Goal: Information Seeking & Learning: Compare options

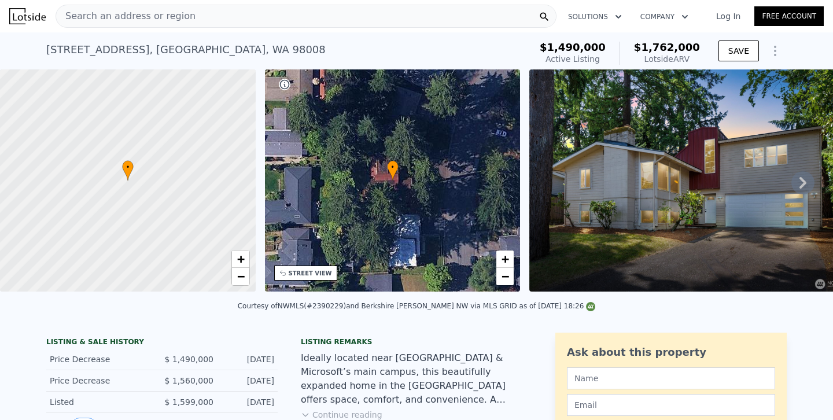
click at [330, 17] on div "Search an address or region" at bounding box center [306, 16] width 501 height 23
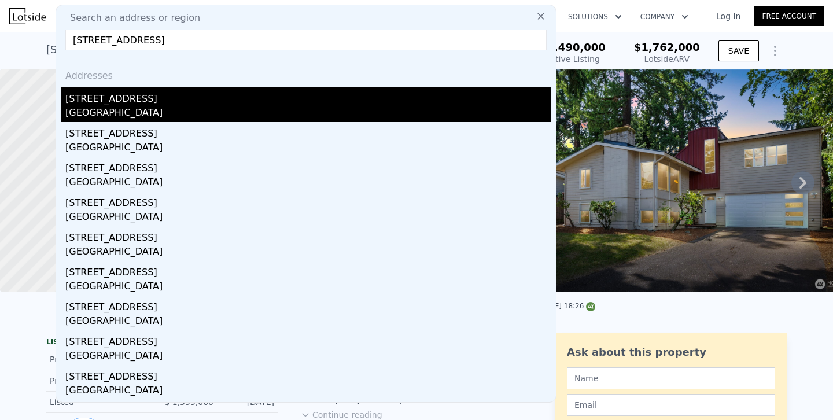
type input "[STREET_ADDRESS]"
click at [106, 110] on div "[GEOGRAPHIC_DATA]" at bounding box center [308, 114] width 486 height 16
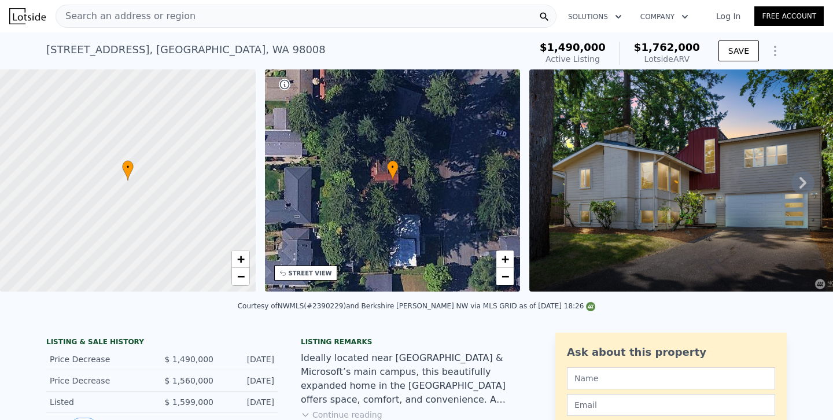
type input "4"
type input "1.5"
type input "3.25"
type input "1779"
type input "2900"
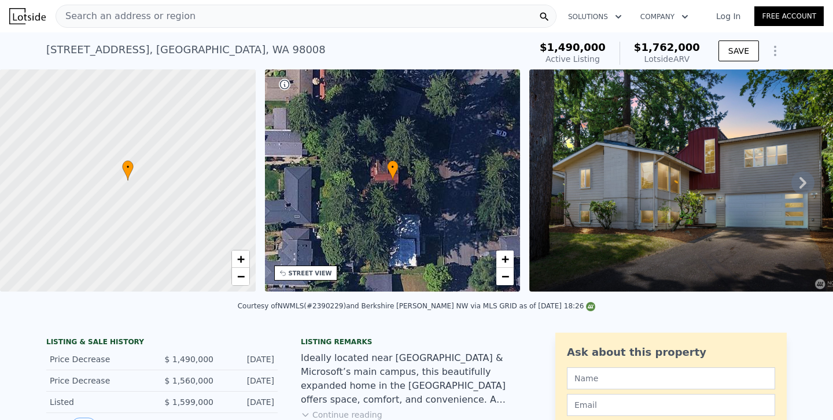
type input "3000"
type input "6000"
type input "$ 1,303,000"
type input "-$ 264,954"
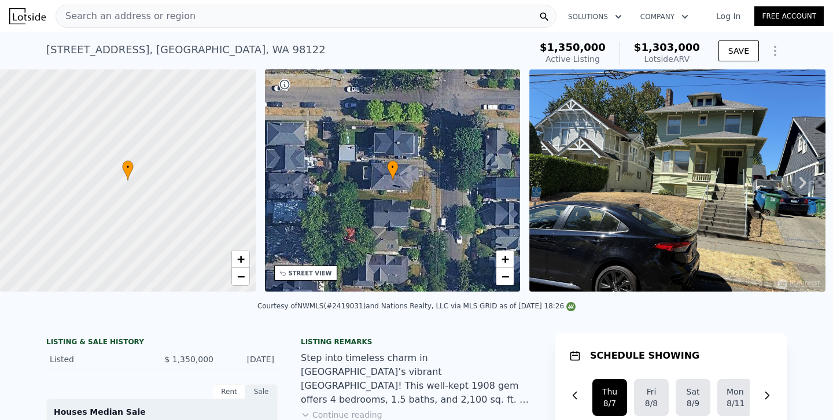
click at [180, 13] on span "Search an address or region" at bounding box center [125, 16] width 139 height 14
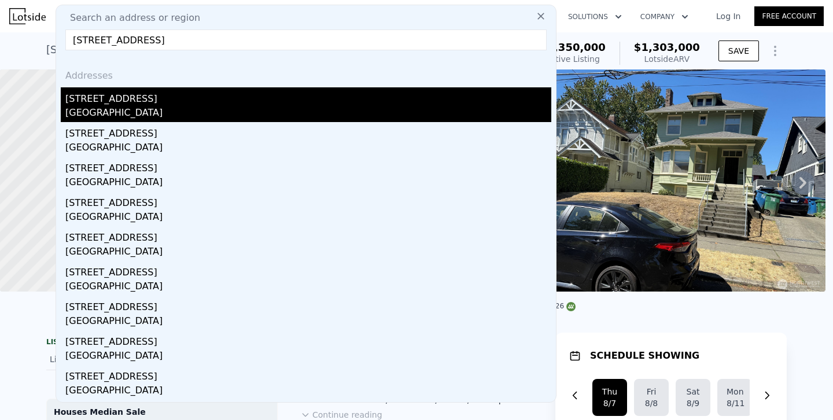
type input "[STREET_ADDRESS]"
click at [98, 114] on div "[GEOGRAPHIC_DATA]" at bounding box center [308, 114] width 486 height 16
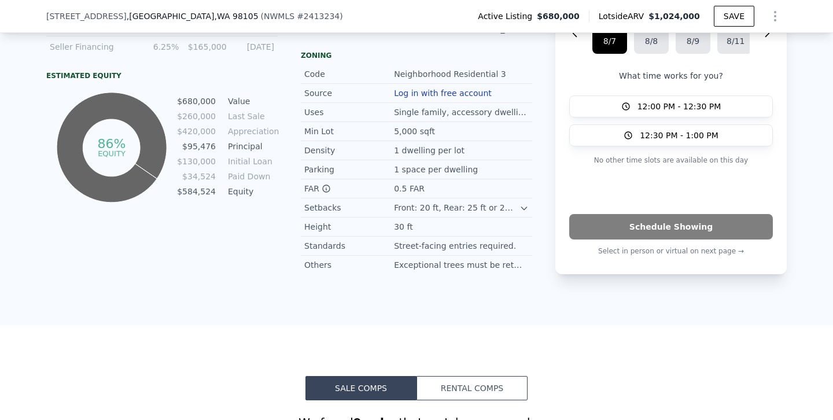
type input "$ 212,029"
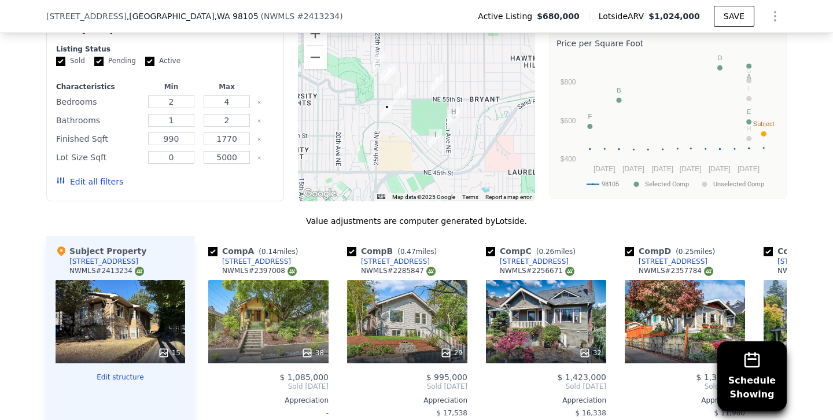
scroll to position [1138, 0]
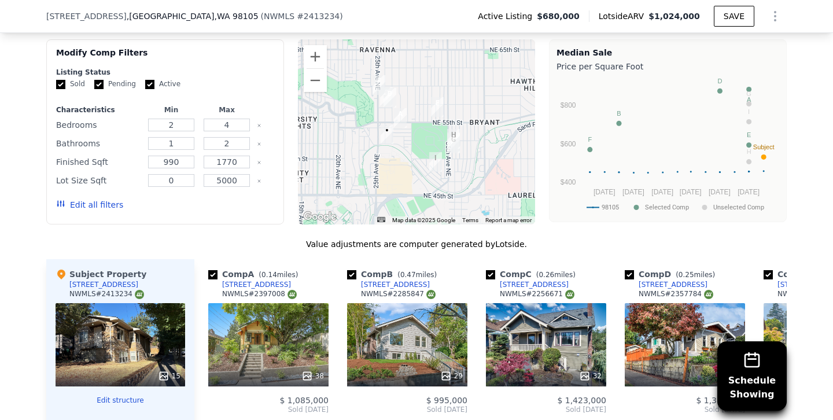
click at [107, 204] on button "Edit all filters" at bounding box center [89, 205] width 67 height 12
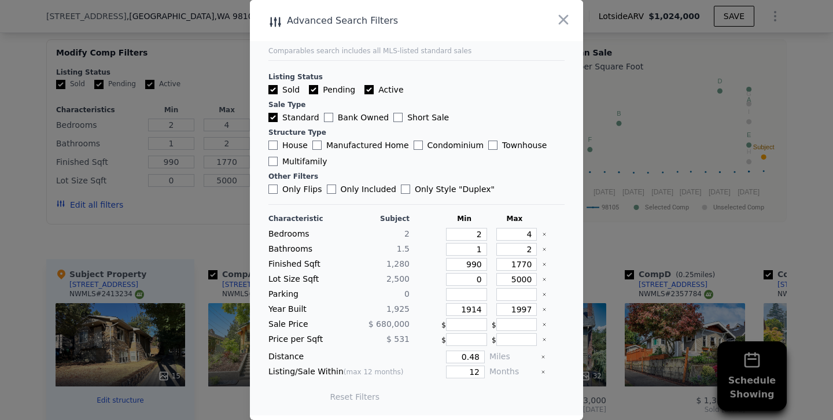
click at [193, 205] on div at bounding box center [416, 210] width 833 height 420
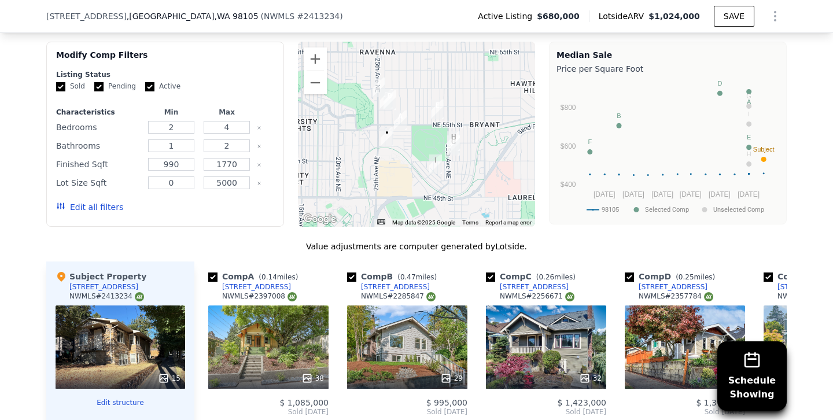
scroll to position [1146, 0]
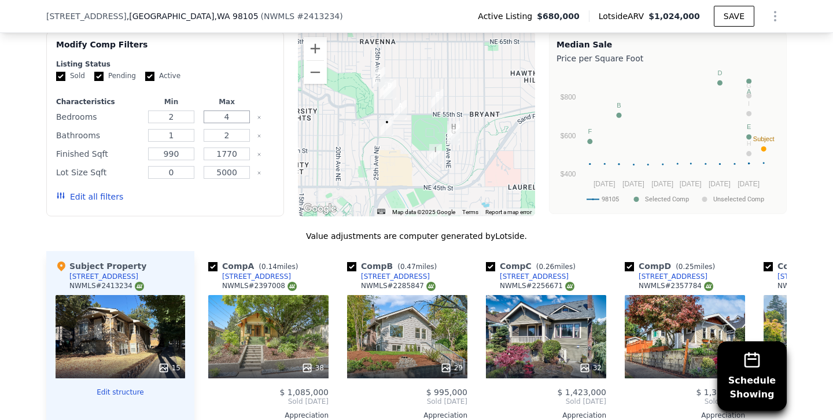
drag, startPoint x: 214, startPoint y: 117, endPoint x: 297, endPoint y: 118, distance: 82.7
click at [297, 118] on div "Modify Comp Filters Listing Status Sold Pending Active Characteristics Min Max …" at bounding box center [416, 123] width 740 height 185
type input "3"
click at [98, 196] on button "Edit all filters" at bounding box center [89, 197] width 67 height 12
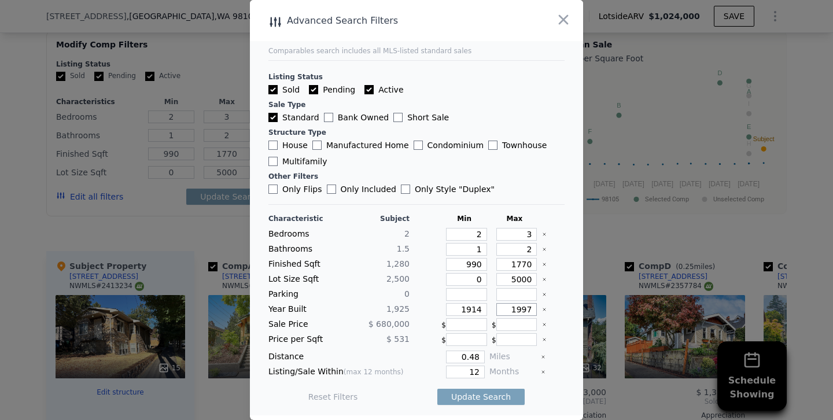
drag, startPoint x: 521, startPoint y: 309, endPoint x: 557, endPoint y: 309, distance: 36.4
click at [557, 309] on div "Year Built 1,925 1914 1997" at bounding box center [416, 309] width 296 height 13
type input "1935"
click at [463, 378] on div "Characteristic Subject Min Max Bedrooms 2 2 3 Bathrooms 1.5 1 2 Finished Sqft 1…" at bounding box center [416, 313] width 296 height 199
drag, startPoint x: 463, startPoint y: 371, endPoint x: 523, endPoint y: 372, distance: 60.1
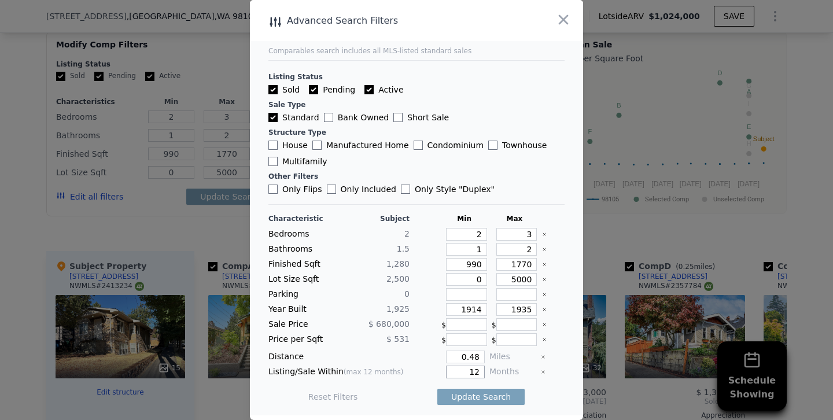
click at [523, 372] on div "Listing/Sale Within (max 12 months) 12 Months" at bounding box center [416, 371] width 296 height 13
type input "6"
click at [470, 359] on input "0.48" at bounding box center [465, 356] width 39 height 13
click at [468, 358] on input "75" at bounding box center [465, 356] width 39 height 13
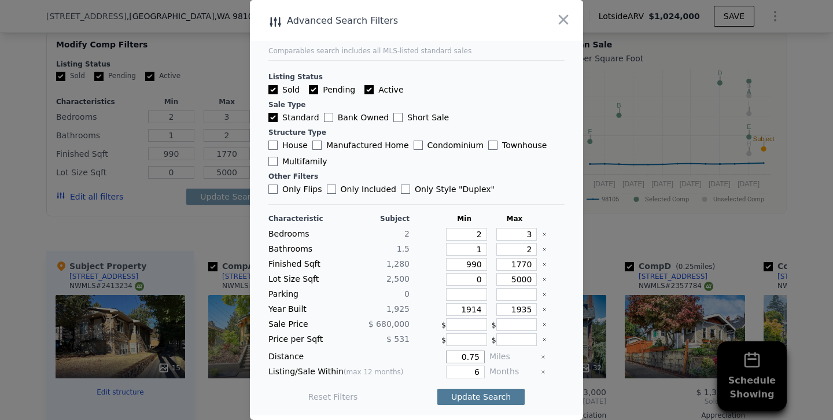
type input "0.75"
click at [472, 393] on button "Update Search" at bounding box center [480, 397] width 87 height 16
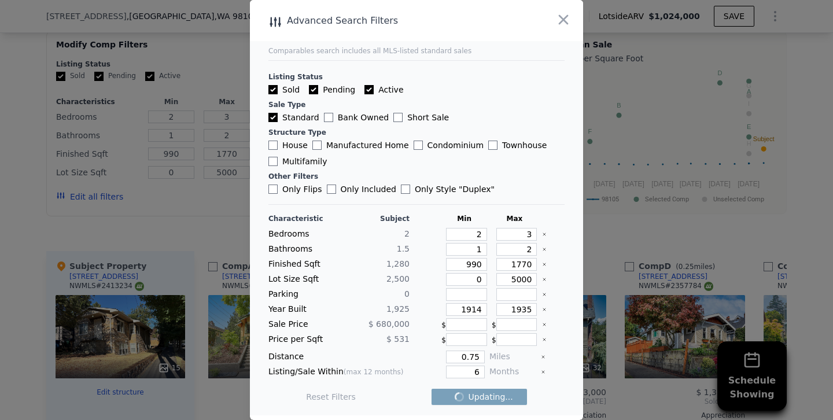
checkbox input "false"
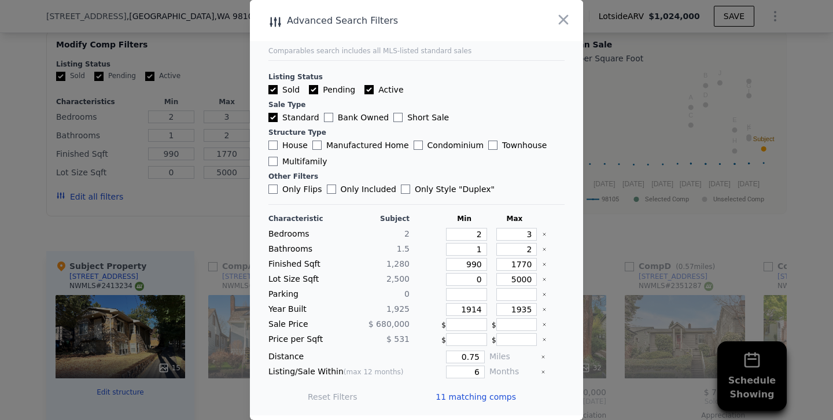
click at [191, 201] on div at bounding box center [416, 210] width 833 height 420
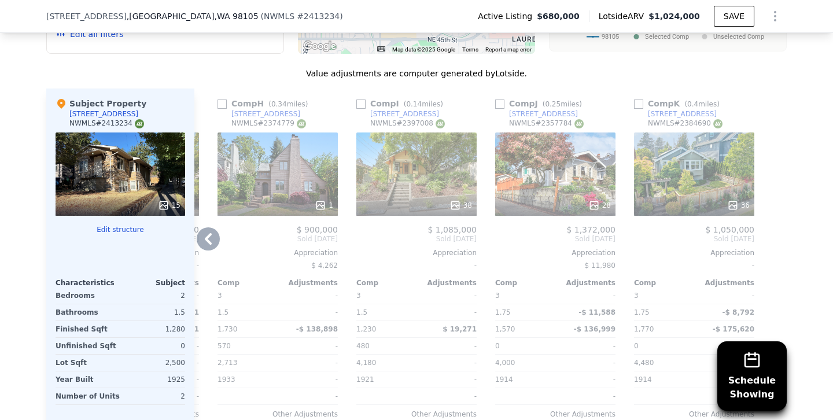
scroll to position [1311, 0]
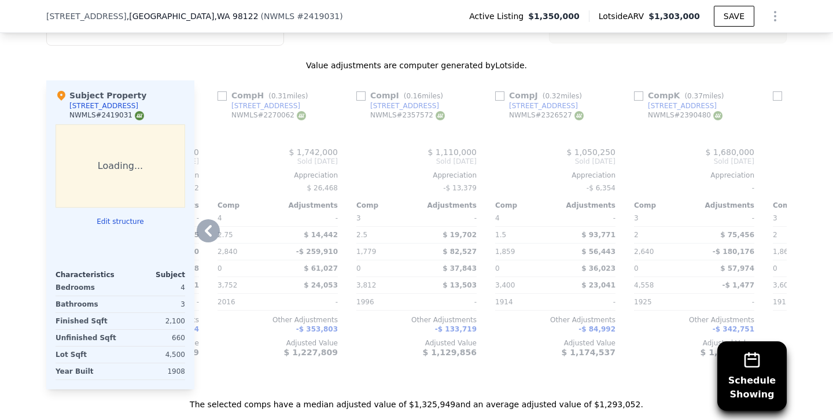
type input "3"
type input "4"
type input "1.5"
type input "3.25"
type input "1779"
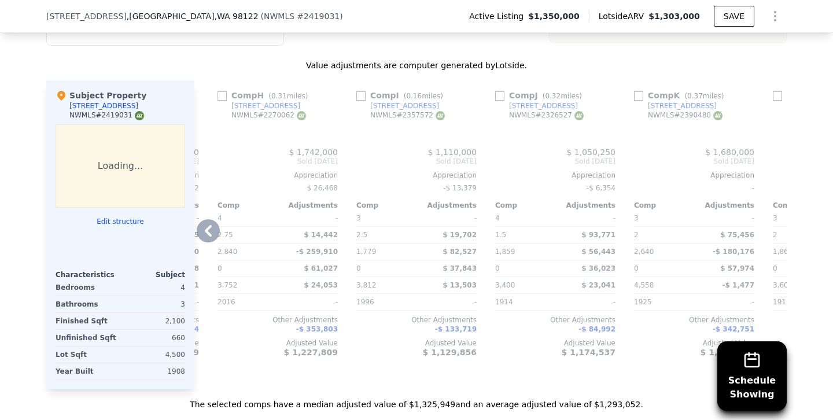
type input "2900"
type input "3000"
type input "6000"
type input "$ 1,303,000"
type input "8"
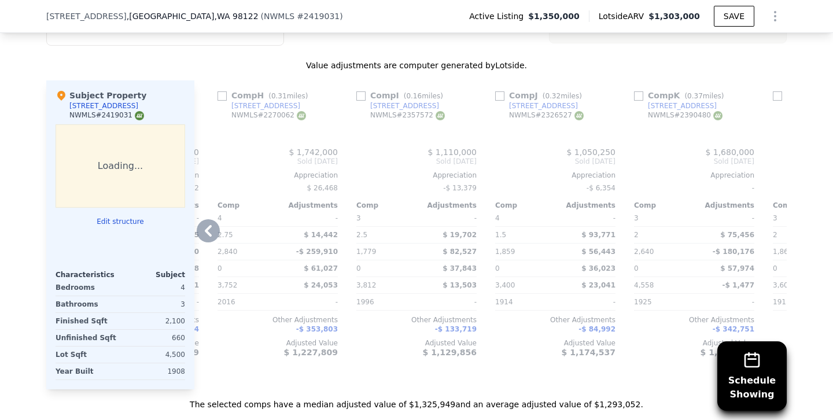
type input "-$ 264,954"
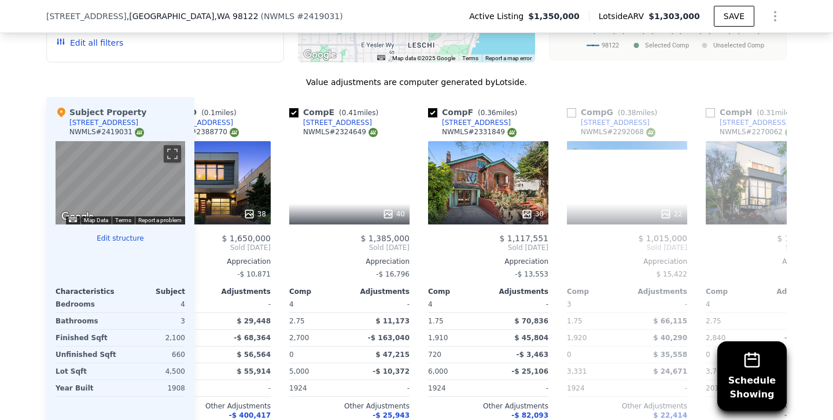
scroll to position [0, 1101]
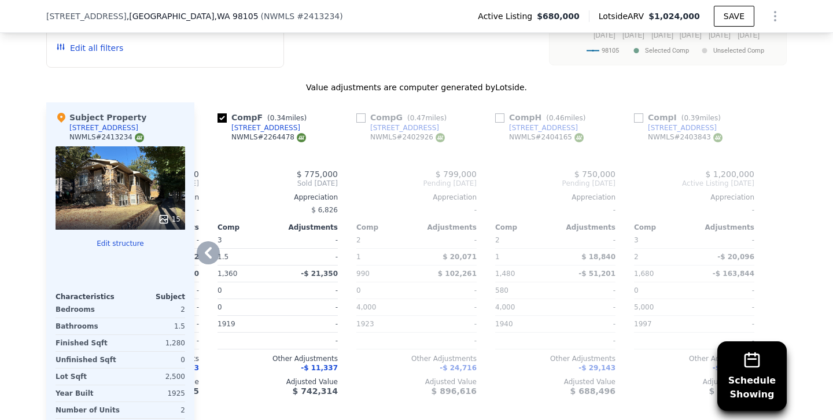
type input "2"
type input "1"
type input "2"
type input "990"
type input "1770"
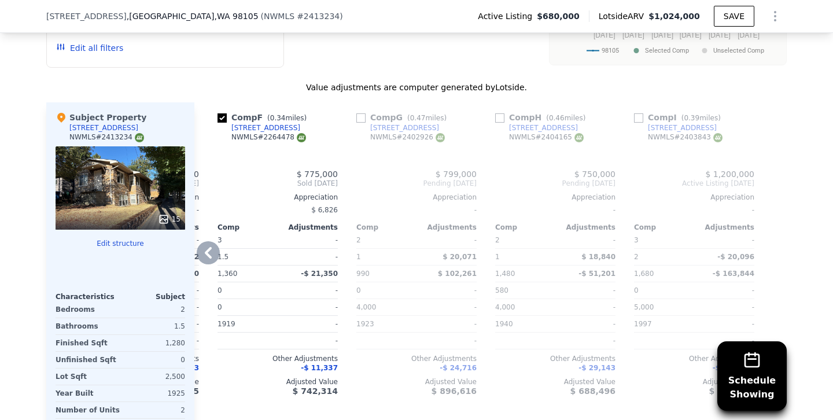
type input "0"
type input "5000"
type input "$ 1,024,000"
type input "7"
type input "$ 212,029"
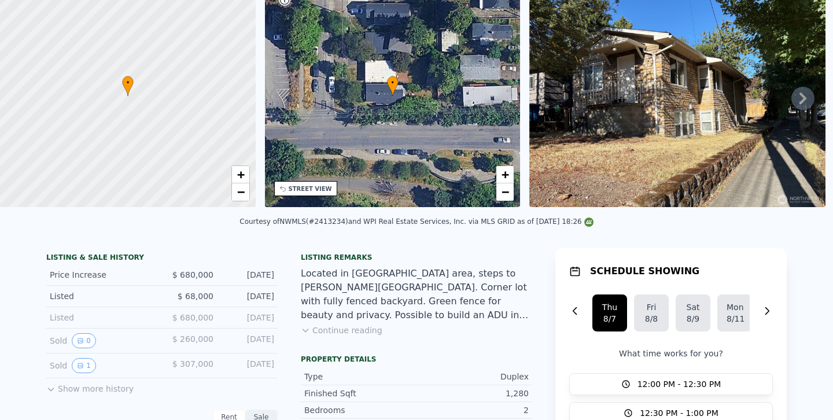
scroll to position [4, 0]
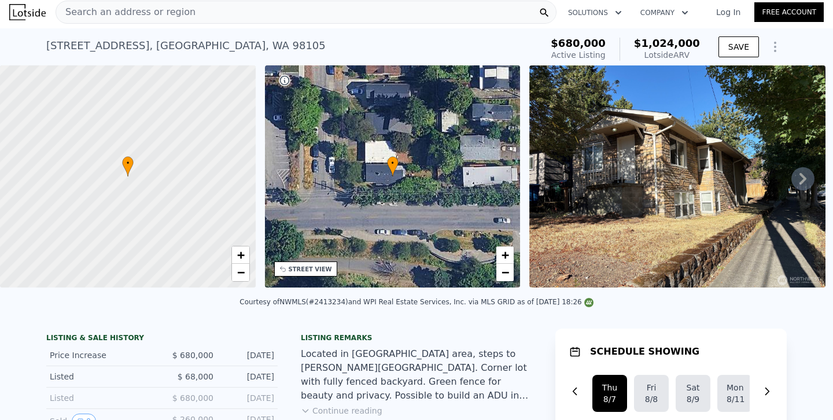
click at [244, 20] on div "Search an address or region" at bounding box center [306, 12] width 501 height 23
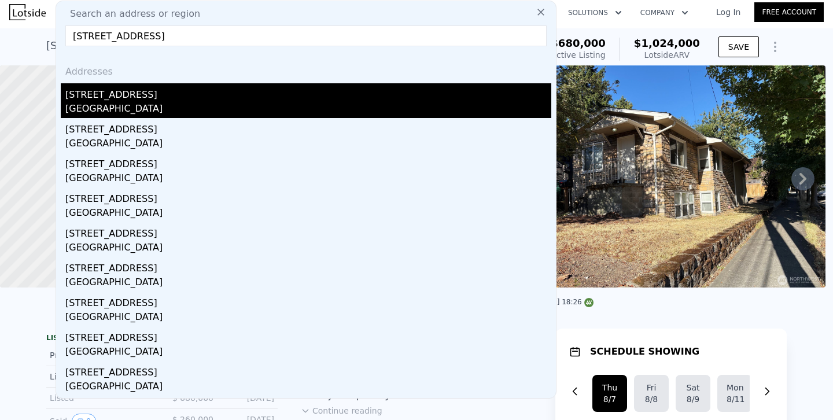
type input "[STREET_ADDRESS]"
click at [120, 106] on div "[GEOGRAPHIC_DATA]" at bounding box center [308, 110] width 486 height 16
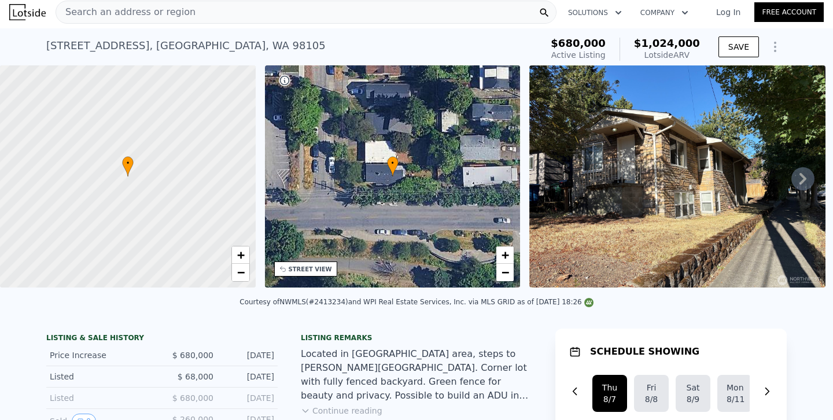
type input "5"
type input "2.75"
type input "1590"
type input "2770"
type input "3172"
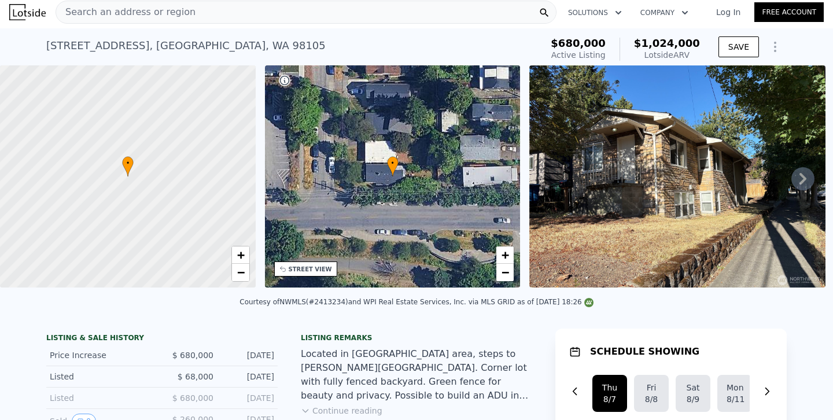
type input "6350"
type input "$ 1,453,000"
type input "8"
type input "$ 369,217"
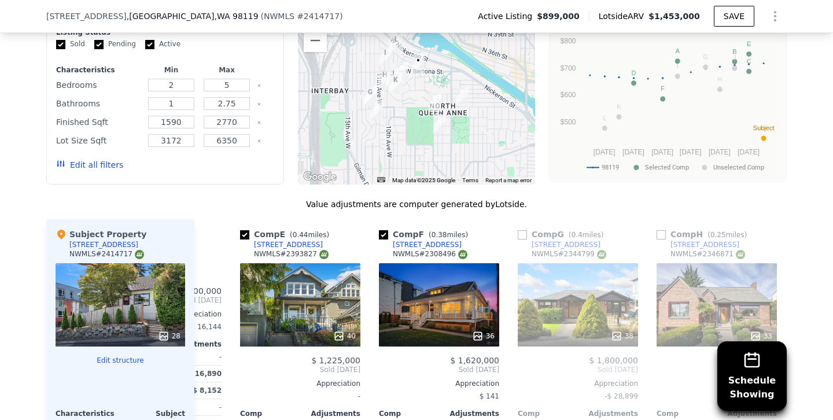
scroll to position [1014, 0]
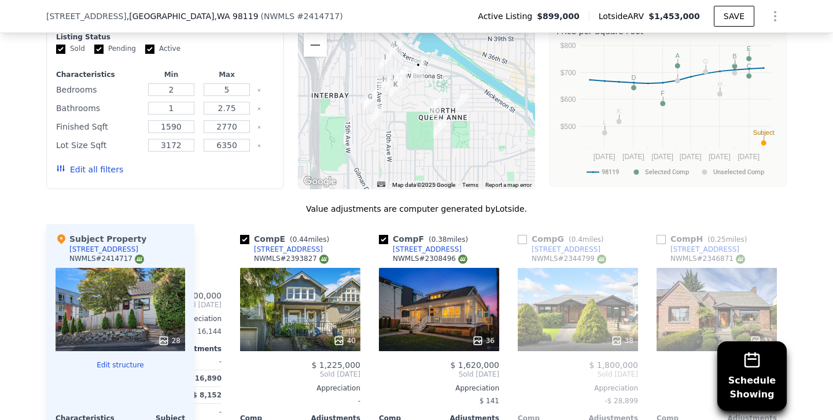
click at [94, 171] on button "Edit all filters" at bounding box center [89, 170] width 67 height 12
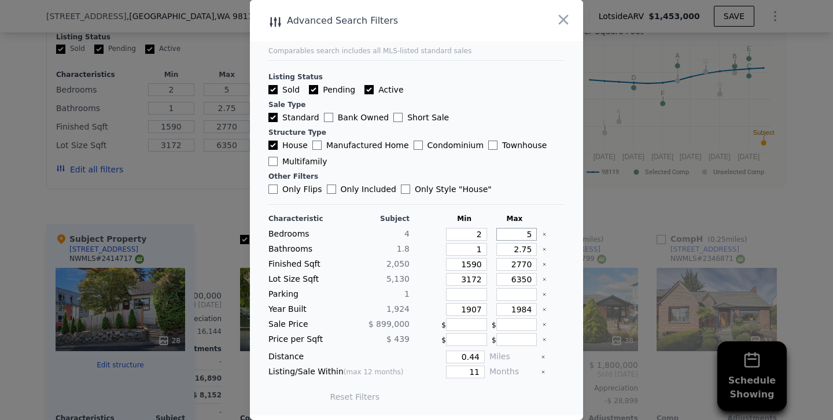
drag, startPoint x: 516, startPoint y: 239, endPoint x: 556, endPoint y: 245, distance: 40.4
click at [556, 245] on div "Characteristic Subject Min Max Bedrooms 4 2 5 Bathrooms 1.8 1 2.75 Finished Sqf…" at bounding box center [416, 313] width 296 height 199
type input "4"
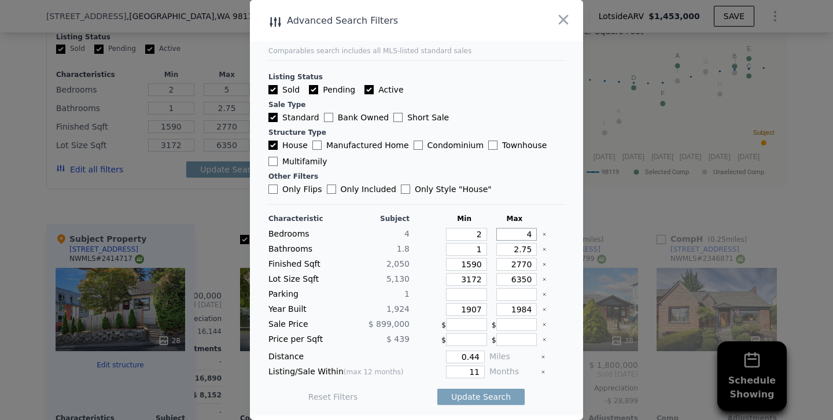
type input "4"
drag, startPoint x: 511, startPoint y: 249, endPoint x: 577, endPoint y: 255, distance: 66.2
click at [577, 255] on main "Comparables search includes all MLS-listed standard sales Listing Status Sold P…" at bounding box center [416, 207] width 333 height 415
type input "2"
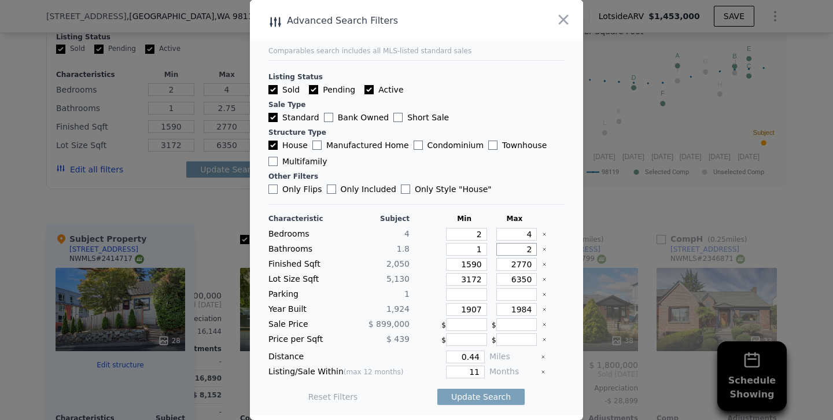
type input "2"
click at [470, 263] on input "1590" at bounding box center [466, 264] width 41 height 13
type input "190"
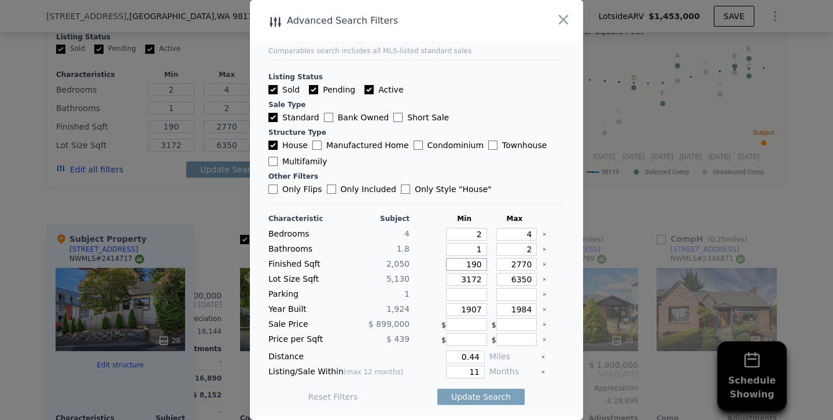
type input "1890"
type input "180"
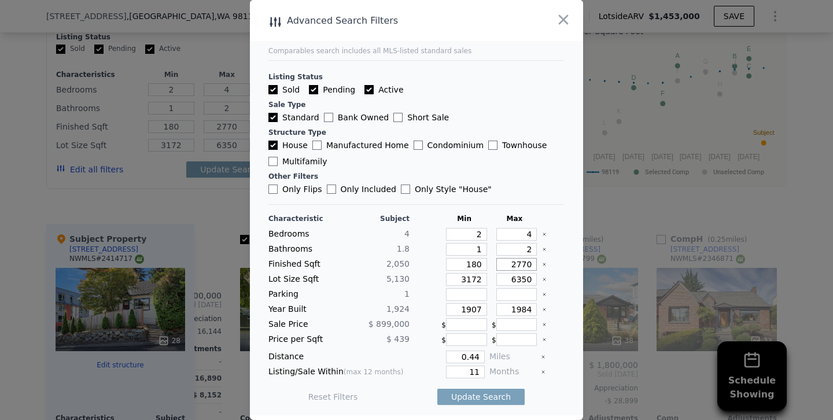
drag, startPoint x: 520, startPoint y: 262, endPoint x: 496, endPoint y: 264, distance: 23.8
click at [496, 264] on input "2770" at bounding box center [516, 264] width 41 height 13
type input "270"
type input "2370"
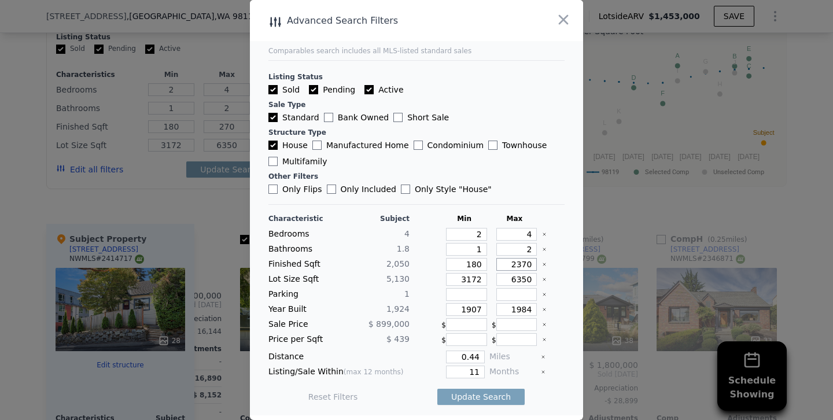
type input "2370"
drag, startPoint x: 472, startPoint y: 308, endPoint x: 516, endPoint y: 309, distance: 44.0
click at [516, 309] on div "Year Built 1,924 1907 1984" at bounding box center [416, 309] width 296 height 13
type input "1918"
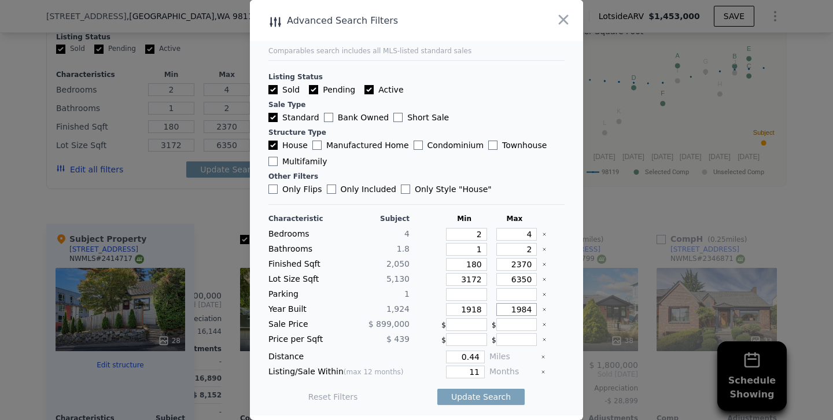
drag, startPoint x: 523, startPoint y: 308, endPoint x: 561, endPoint y: 308, distance: 38.7
click at [561, 308] on div "Year Built 1,924 1918 1984" at bounding box center [416, 309] width 296 height 13
type input "1940"
click at [461, 359] on input "0.44" at bounding box center [465, 356] width 39 height 13
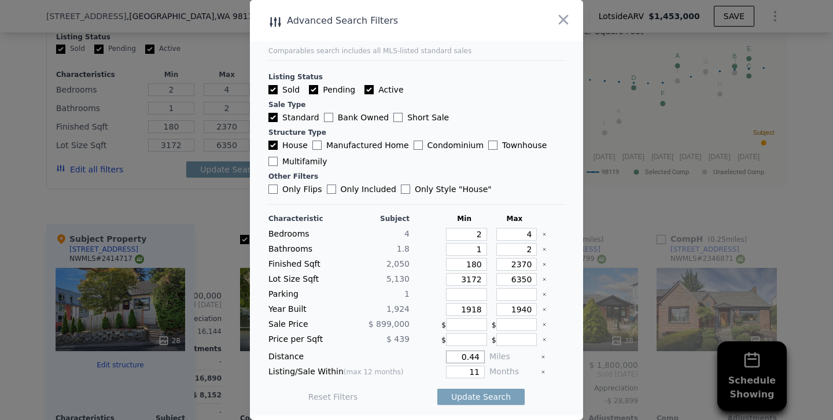
click at [461, 359] on input "0.44" at bounding box center [465, 356] width 39 height 13
type input "5"
type input "0.5"
type input "6"
click at [437, 389] on button "Update Search" at bounding box center [480, 397] width 87 height 16
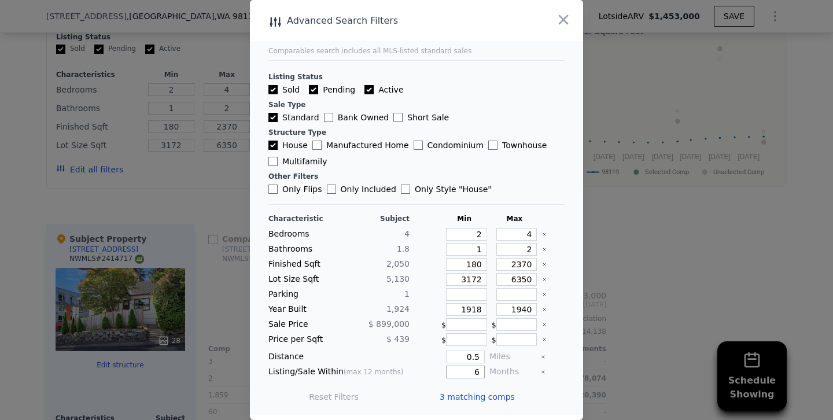
scroll to position [0, 0]
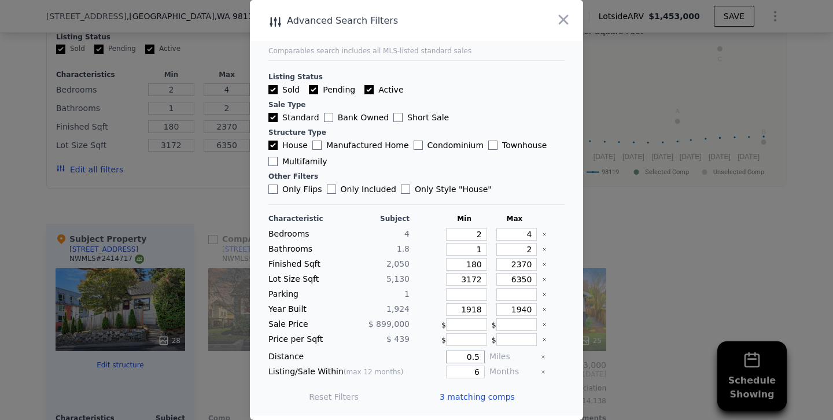
drag, startPoint x: 461, startPoint y: 359, endPoint x: 304, endPoint y: 341, distance: 158.9
click at [304, 341] on div "Characteristic Subject Min Max Bedrooms 4 2 4 Bathrooms 1.8 1 2 Finished Sqft 2…" at bounding box center [416, 313] width 296 height 199
click at [168, 199] on div at bounding box center [416, 210] width 833 height 420
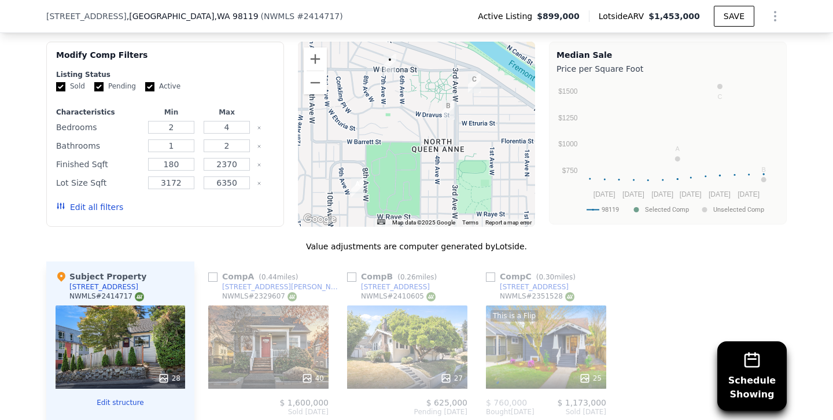
scroll to position [823, 0]
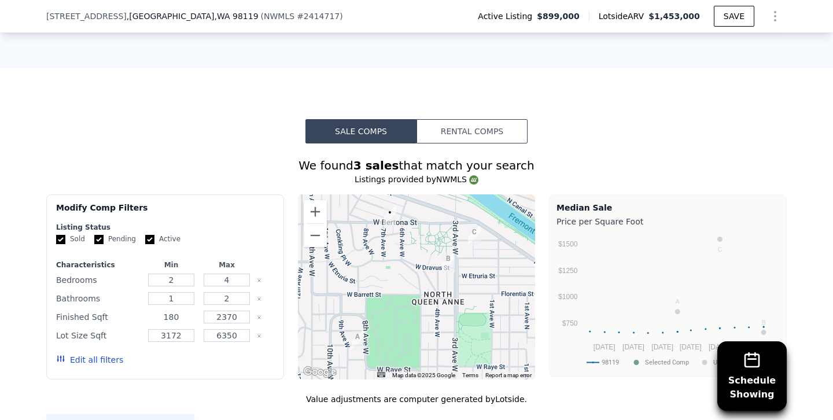
click at [176, 317] on input "180" at bounding box center [171, 317] width 46 height 13
type input "1800"
drag, startPoint x: 216, startPoint y: 363, endPoint x: 159, endPoint y: 89, distance: 279.4
click at [216, 363] on button "Update Search" at bounding box center [229, 360] width 87 height 16
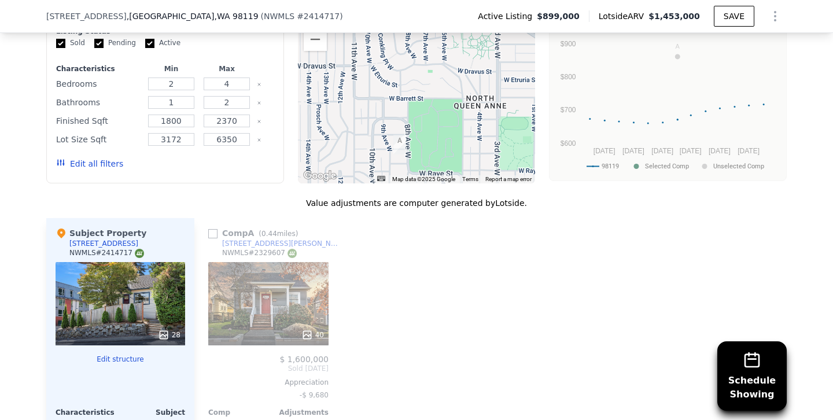
scroll to position [1019, 0]
click at [231, 99] on input "2" at bounding box center [227, 102] width 46 height 13
click at [186, 156] on button "Update Search" at bounding box center [229, 164] width 87 height 16
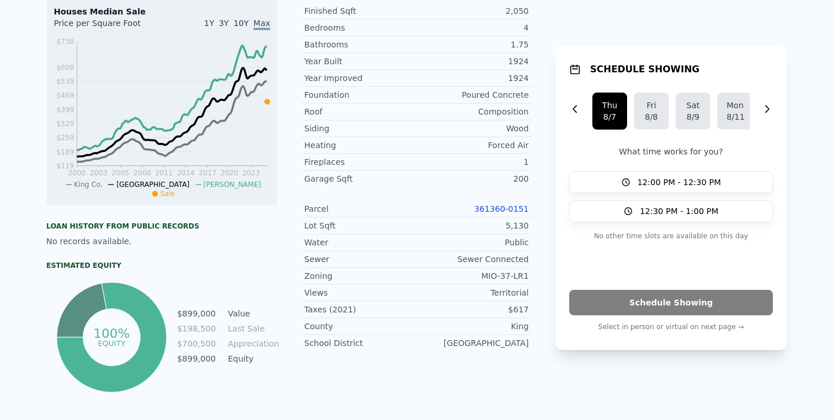
scroll to position [0, 0]
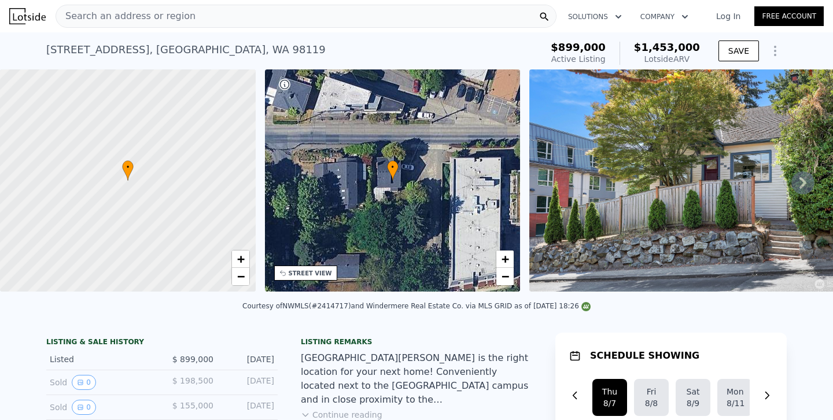
type input "2.75"
click at [224, 19] on div "Search an address or region" at bounding box center [306, 16] width 501 height 23
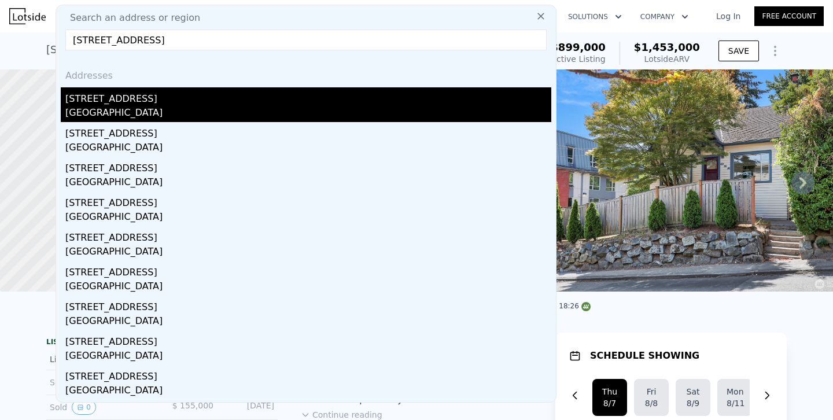
type input "[STREET_ADDRESS]"
click at [106, 105] on div "[STREET_ADDRESS]" at bounding box center [308, 96] width 486 height 19
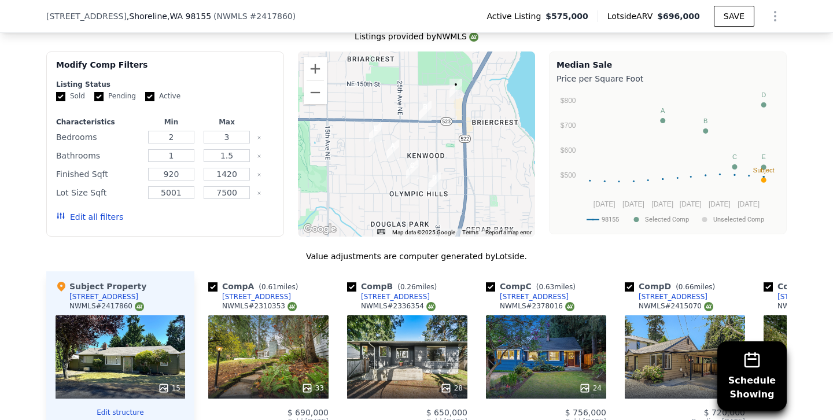
scroll to position [1039, 0]
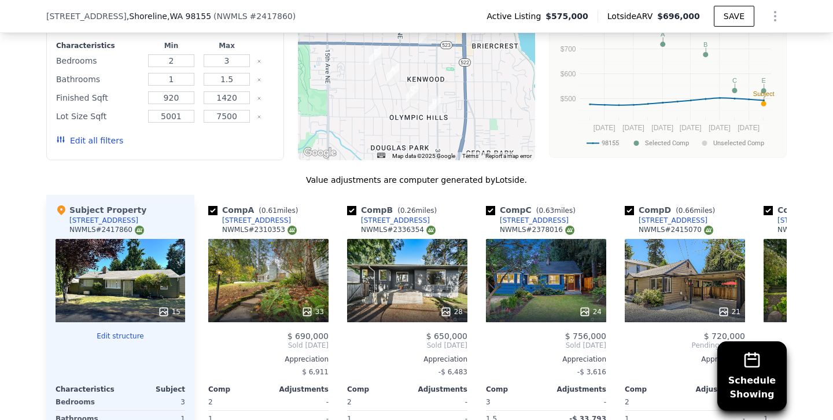
click at [102, 138] on button "Edit all filters" at bounding box center [89, 141] width 67 height 12
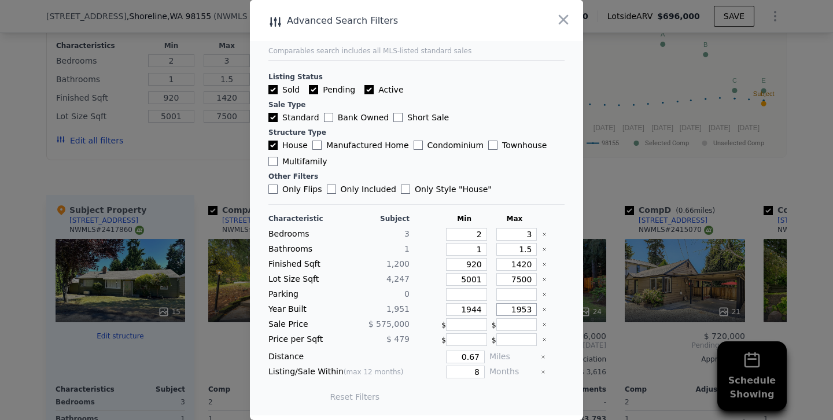
drag, startPoint x: 526, startPoint y: 308, endPoint x: 553, endPoint y: 308, distance: 27.2
click at [553, 308] on div "Year Built 1,951 1944 1953" at bounding box center [416, 309] width 296 height 13
type input "1958"
drag, startPoint x: 461, startPoint y: 371, endPoint x: 570, endPoint y: 371, distance: 108.7
click at [570, 371] on main "Comparables search includes all MLS-listed standard sales Listing Status Sold P…" at bounding box center [416, 207] width 333 height 415
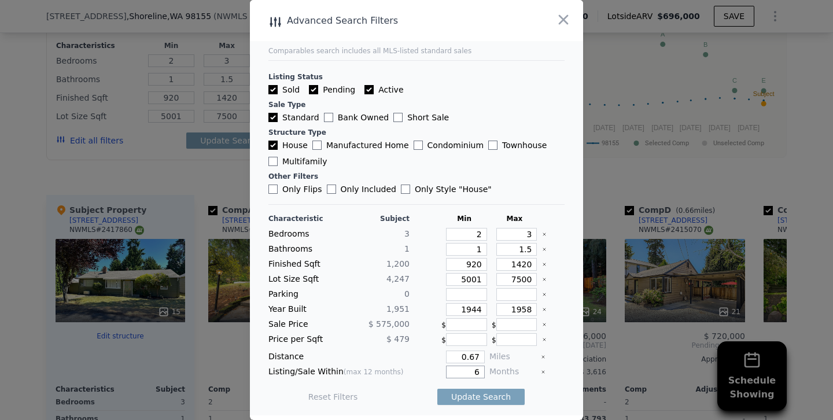
type input "6"
click at [437, 389] on button "Update Search" at bounding box center [480, 397] width 87 height 16
checkbox input "false"
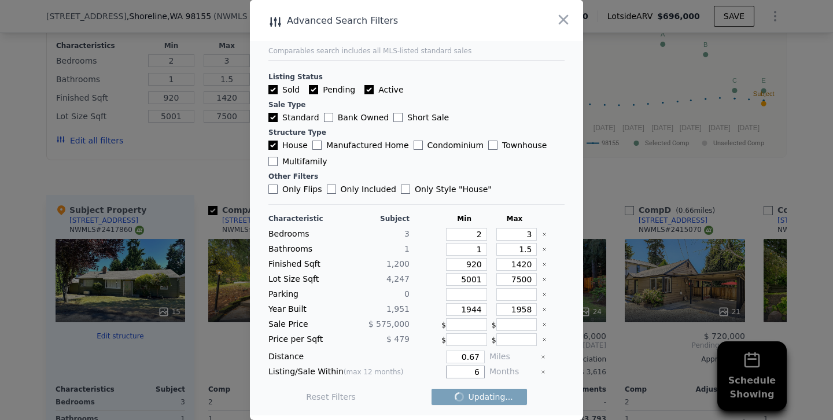
checkbox input "false"
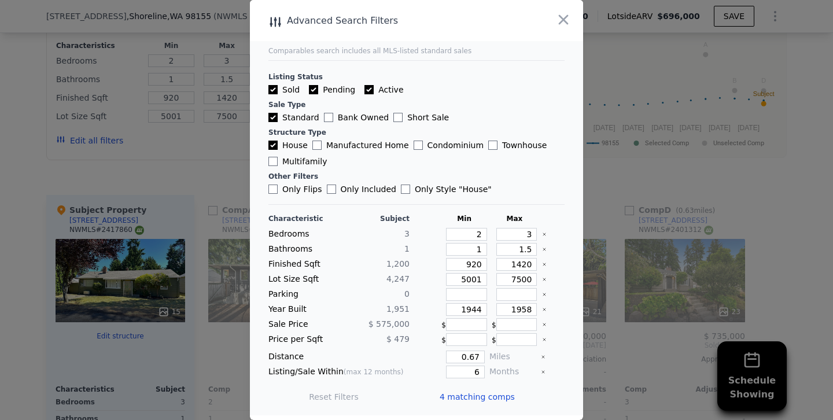
click at [179, 175] on div at bounding box center [416, 210] width 833 height 420
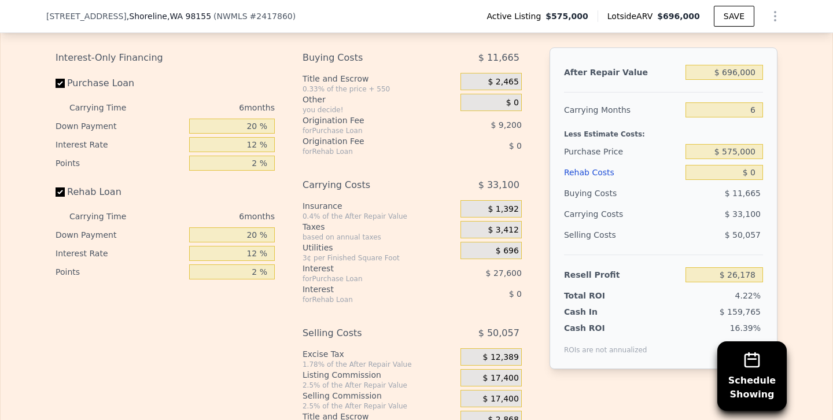
scroll to position [1735, 0]
click at [733, 72] on input "$ 696,000" at bounding box center [723, 72] width 77 height 15
click at [739, 72] on input "$ 696,000" at bounding box center [723, 72] width 77 height 15
type input "$ 69,000"
type input "-$ 554,969"
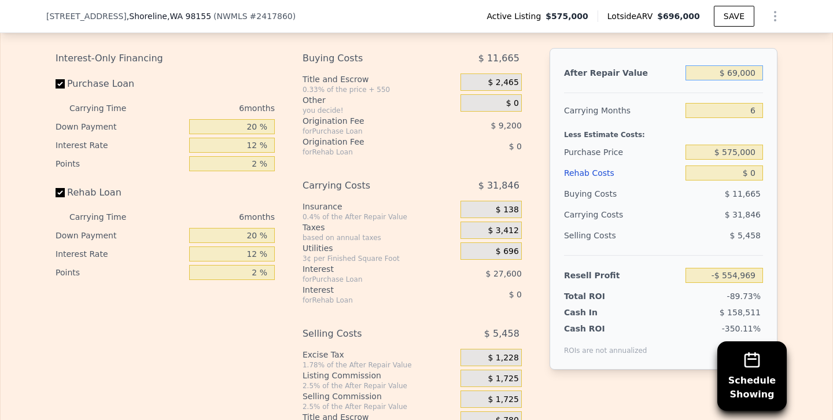
type input "$ 6,000"
type input "-$ 613,362"
type input "$ 680,000"
type input "$ 11,349"
type input "$ 680,000"
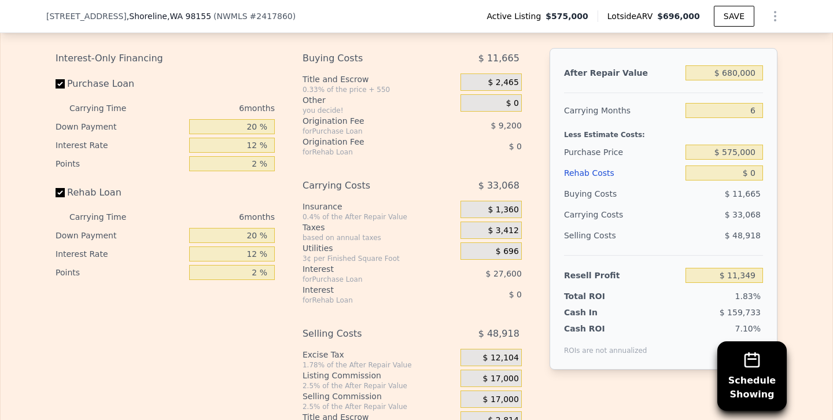
click at [675, 219] on div "$ 33,068" at bounding box center [702, 214] width 122 height 21
click at [58, 193] on input "Rehab Loan" at bounding box center [60, 192] width 9 height 9
checkbox input "false"
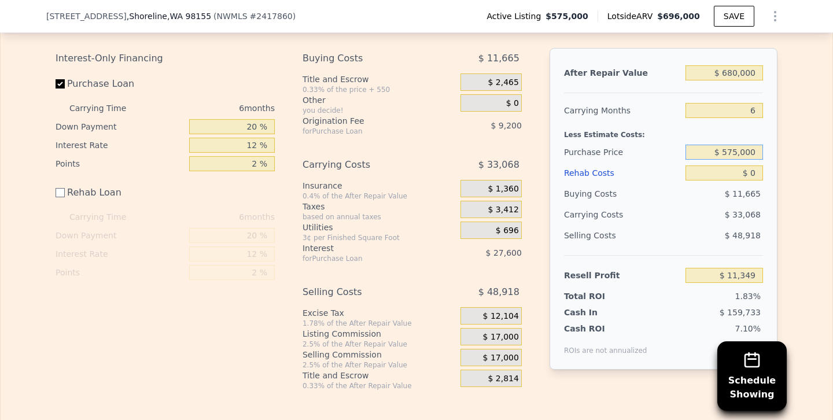
click at [737, 150] on input "$ 575,000" at bounding box center [723, 152] width 77 height 15
type input "$ 505,000"
click at [675, 229] on div "Selling Costs" at bounding box center [622, 235] width 117 height 21
type input "$ 86,062"
click at [737, 151] on input "$ 505,000" at bounding box center [723, 152] width 77 height 15
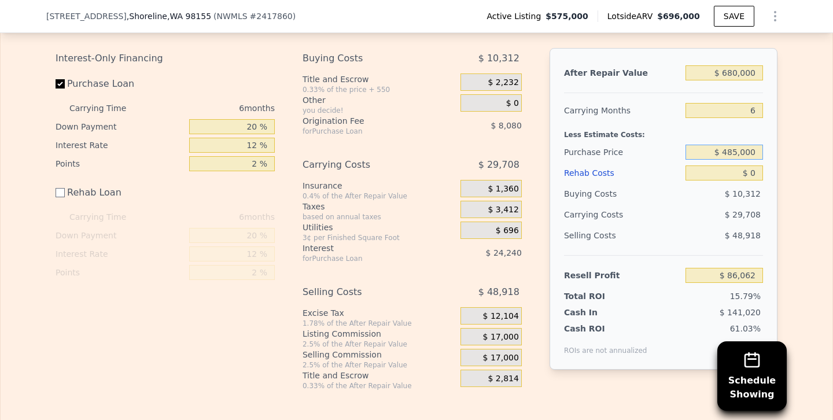
type input "$ 485,000"
click at [663, 233] on div "Selling Costs" at bounding box center [622, 235] width 117 height 21
type input "$ 107,409"
drag, startPoint x: 714, startPoint y: 172, endPoint x: 802, endPoint y: 185, distance: 89.5
click at [802, 185] on div "Edit the assumptions in yellow boxes. Input profit to calculate an offer price.…" at bounding box center [417, 196] width 832 height 389
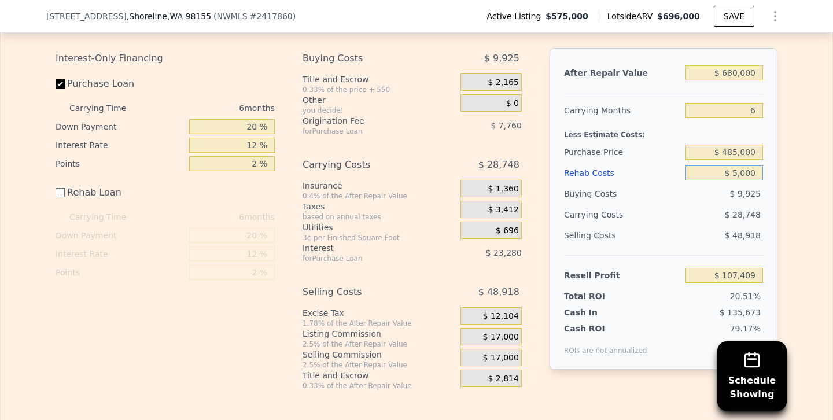
type input "$ 50,000"
type input "$ 57,409"
type input "$ 500,000"
type input "-$ 392,591"
type input "$ 50,000"
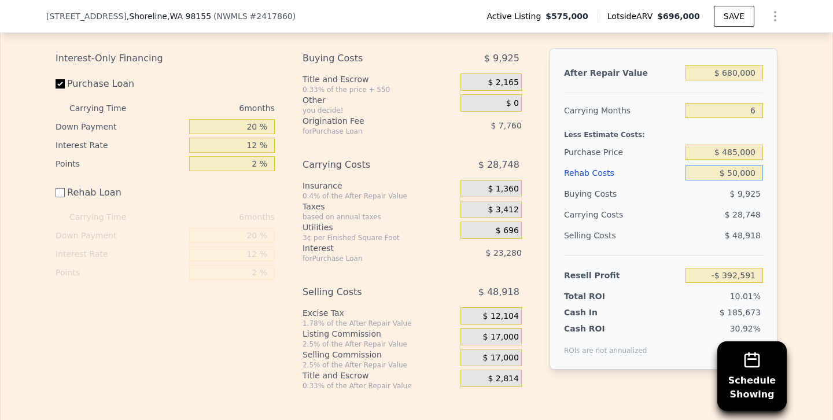
type input "$ 57,409"
type input "$ 50,000"
click at [658, 201] on div "Buying Costs" at bounding box center [622, 193] width 117 height 21
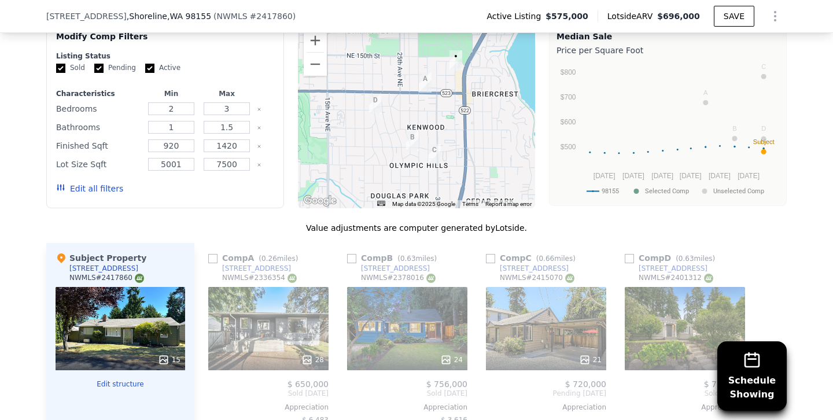
scroll to position [977, 0]
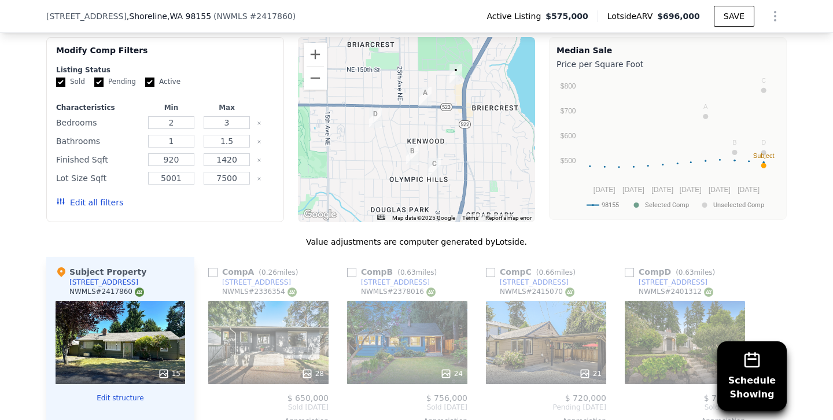
click at [135, 342] on div "15" at bounding box center [121, 342] width 130 height 83
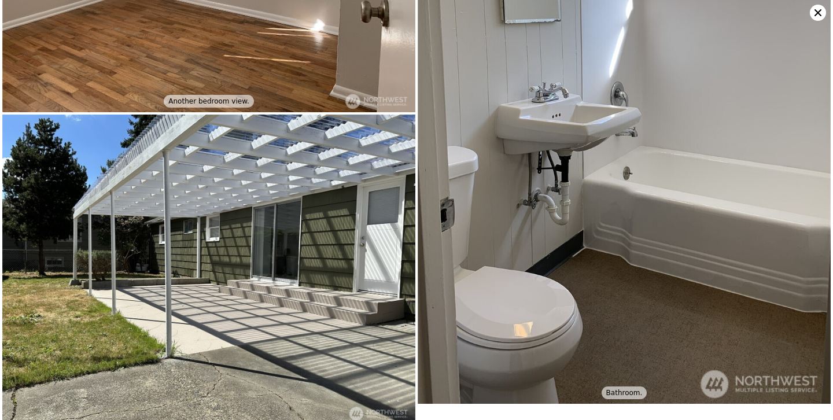
scroll to position [2078, 0]
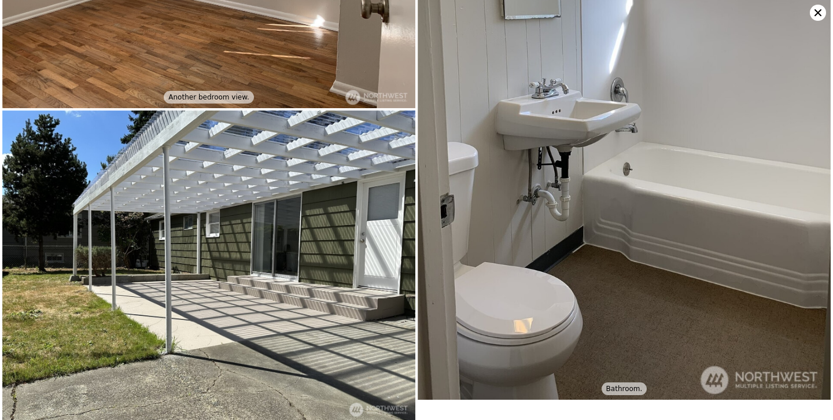
click at [825, 13] on icon at bounding box center [818, 13] width 16 height 16
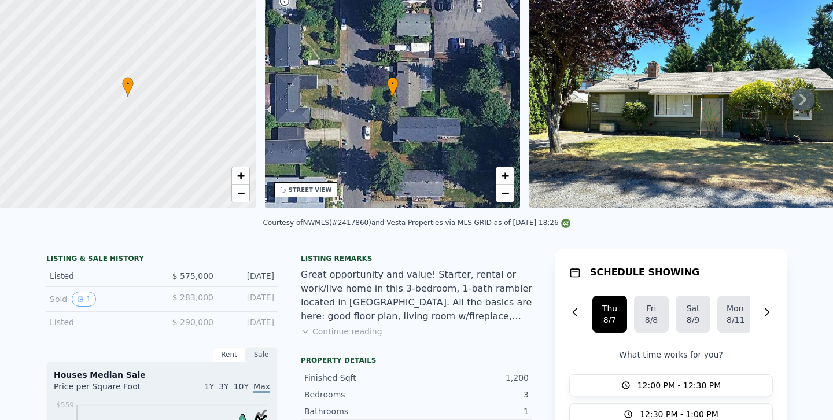
scroll to position [0, 0]
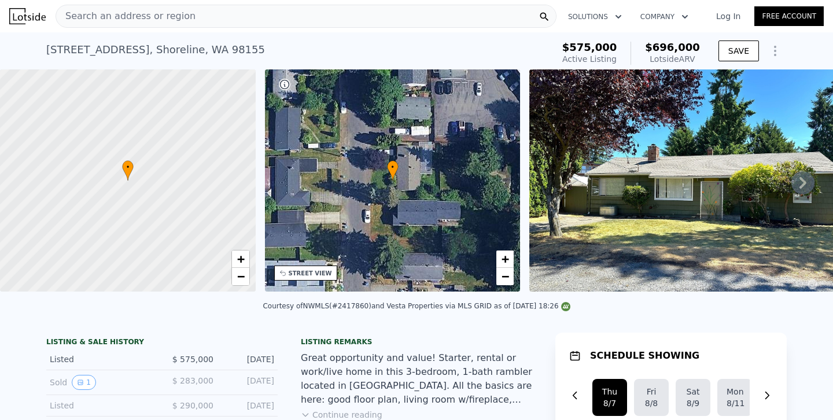
click at [244, 15] on div "Search an address or region" at bounding box center [306, 16] width 501 height 23
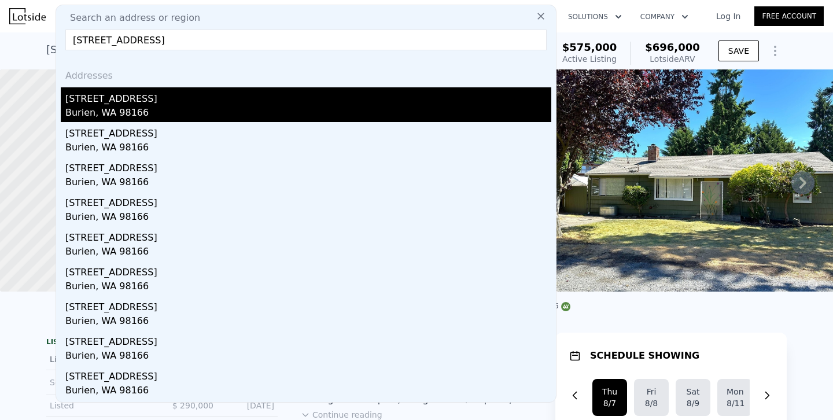
type input "[STREET_ADDRESS]"
click at [127, 97] on div "[STREET_ADDRESS]" at bounding box center [308, 96] width 486 height 19
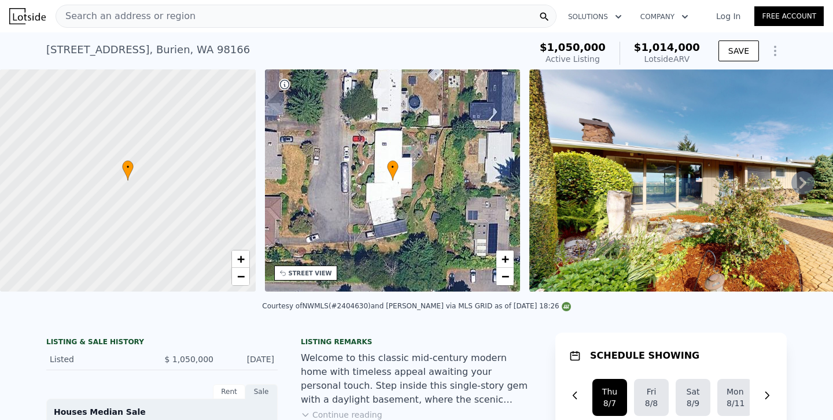
click at [228, 20] on div "Search an address or region" at bounding box center [306, 16] width 501 height 23
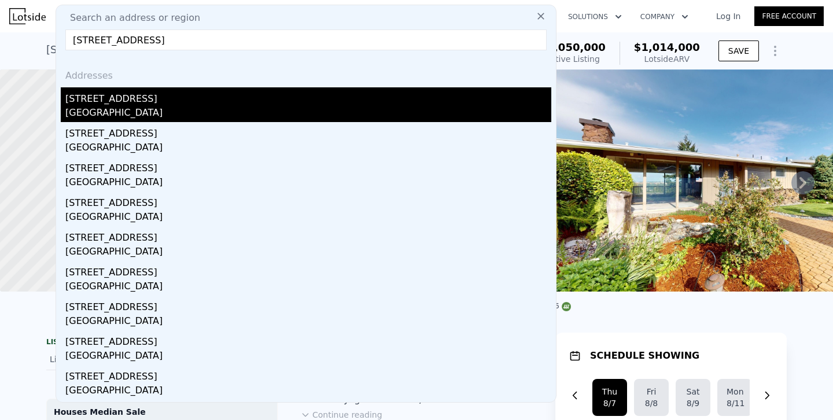
type input "[STREET_ADDRESS]"
click at [127, 103] on div "[STREET_ADDRESS]" at bounding box center [308, 96] width 486 height 19
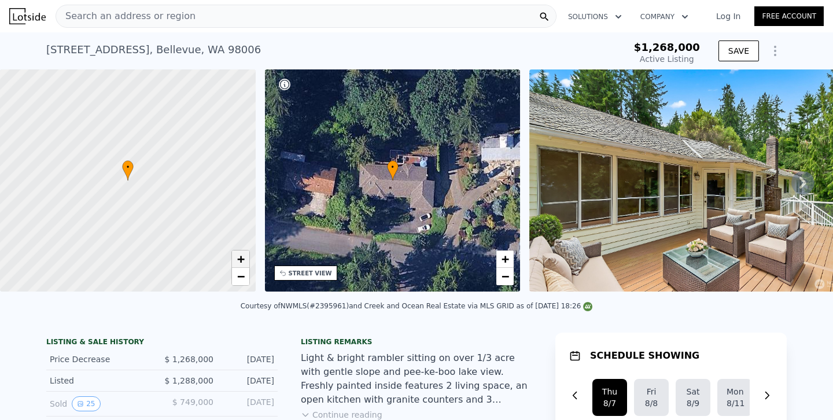
click at [235, 264] on link "+" at bounding box center [240, 258] width 17 height 17
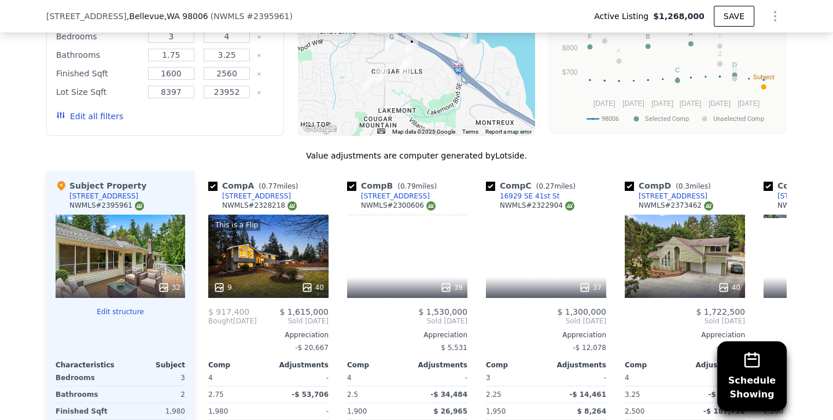
scroll to position [1172, 0]
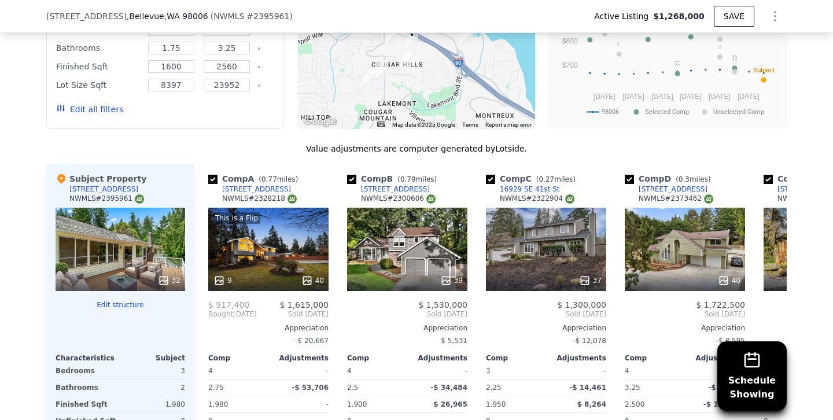
click at [112, 110] on button "Edit all filters" at bounding box center [89, 110] width 67 height 12
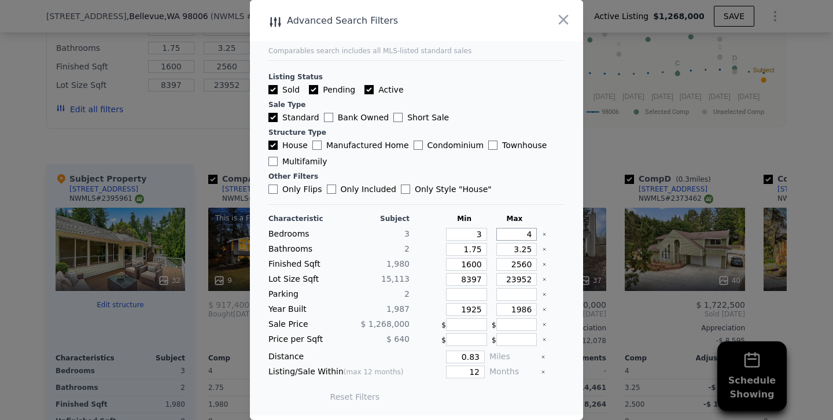
drag, startPoint x: 504, startPoint y: 237, endPoint x: 565, endPoint y: 239, distance: 61.3
click at [565, 239] on main "Comparables search includes all MLS-listed standard sales Listing Status Sold P…" at bounding box center [416, 207] width 333 height 415
type input "3"
type input "2"
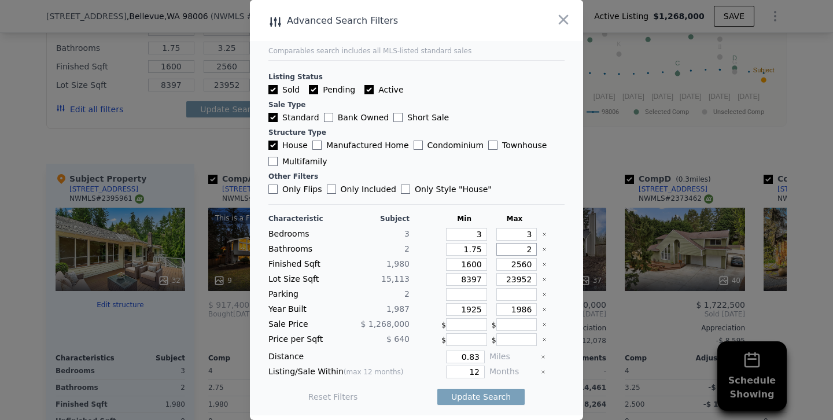
type input "2"
type input "2.5"
click at [519, 264] on input "2560" at bounding box center [516, 264] width 41 height 13
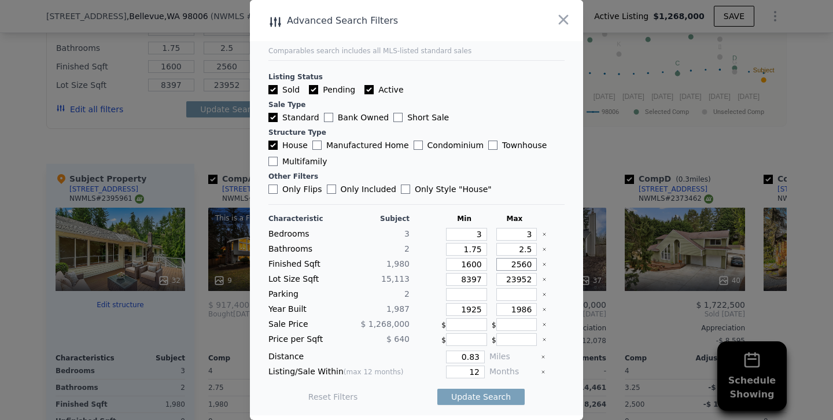
type input "260"
type input "2360"
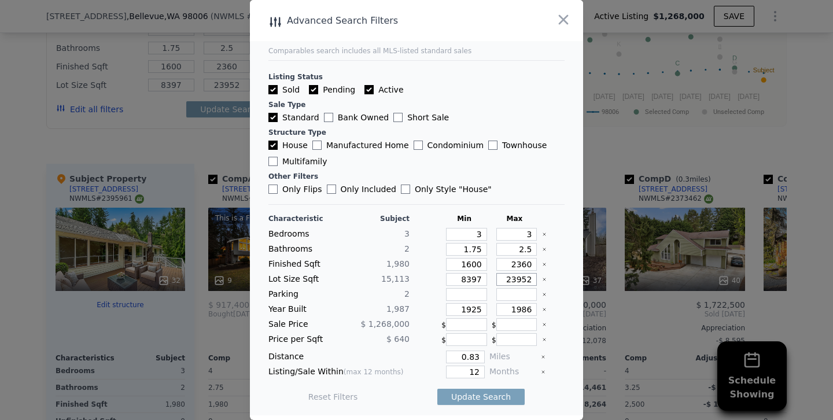
click at [515, 278] on input "23952" at bounding box center [516, 279] width 41 height 13
type input "2952"
type input "952"
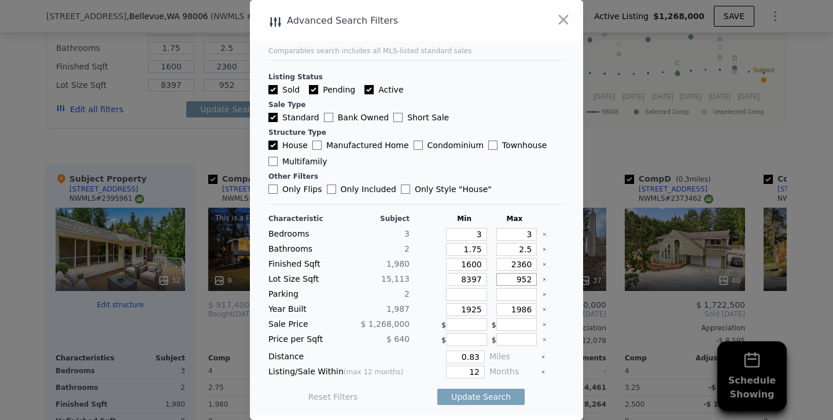
type input "1952"
type input "18952"
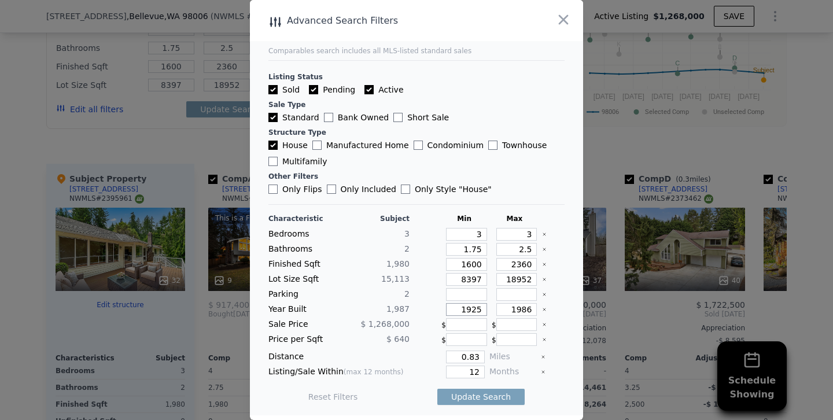
drag, startPoint x: 473, startPoint y: 308, endPoint x: 533, endPoint y: 308, distance: 59.6
click at [533, 308] on div "Year Built 1,987 1925 1986" at bounding box center [416, 309] width 296 height 13
type input "1980"
drag, startPoint x: 527, startPoint y: 309, endPoint x: 556, endPoint y: 309, distance: 28.9
click at [555, 309] on div "Year Built 1,987 1980 1986" at bounding box center [416, 309] width 296 height 13
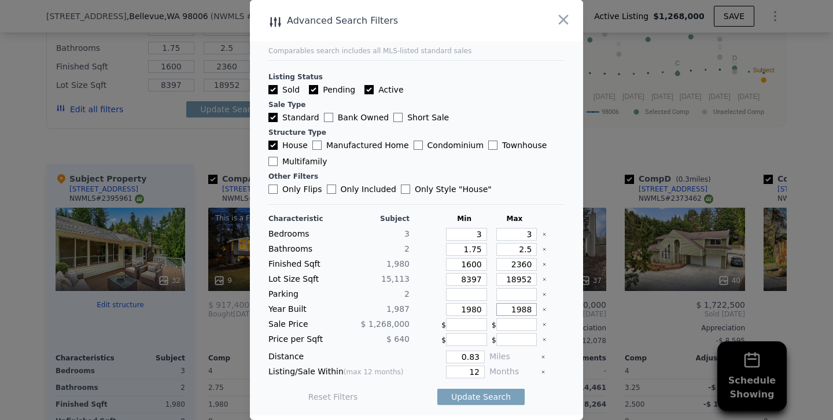
type input "1988"
click at [464, 355] on input "0.83" at bounding box center [465, 356] width 39 height 13
click at [463, 376] on input "12" at bounding box center [465, 371] width 39 height 13
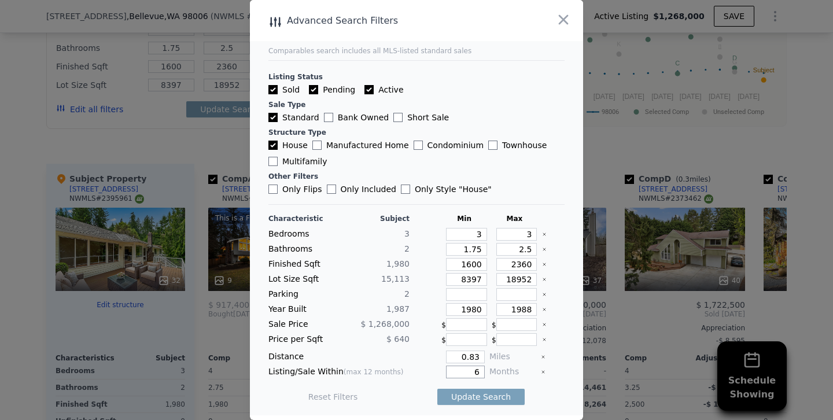
type input "6"
click at [437, 389] on button "Update Search" at bounding box center [480, 397] width 87 height 16
checkbox input "false"
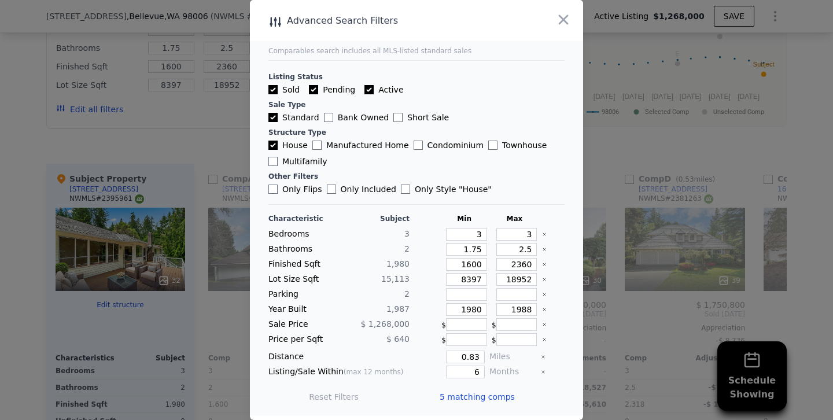
click at [175, 132] on div at bounding box center [416, 210] width 833 height 420
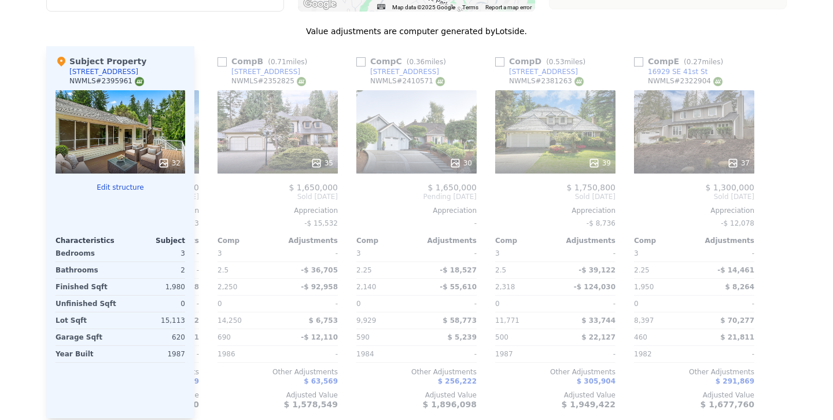
scroll to position [0, 0]
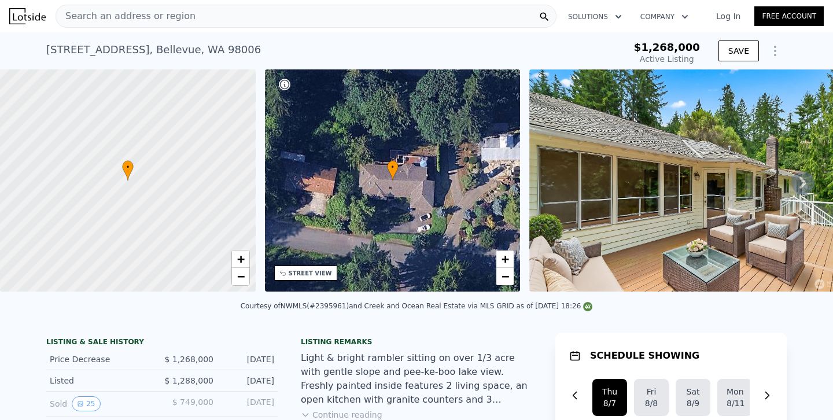
click at [212, 24] on div "Search an address or region" at bounding box center [306, 16] width 501 height 23
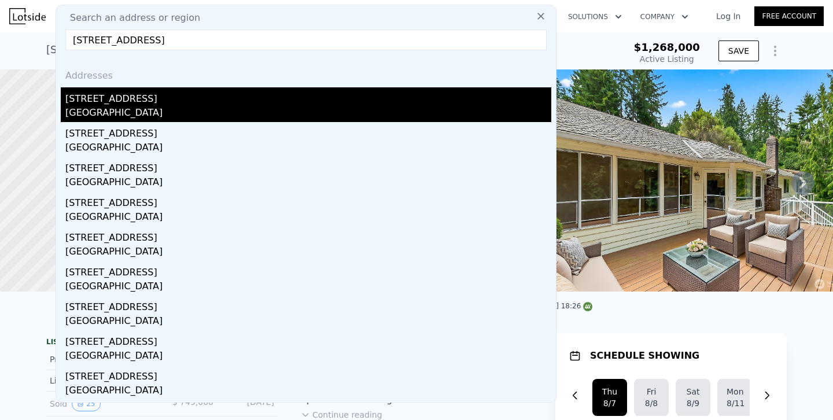
type input "[STREET_ADDRESS]"
click at [124, 105] on div "[STREET_ADDRESS]" at bounding box center [308, 96] width 486 height 19
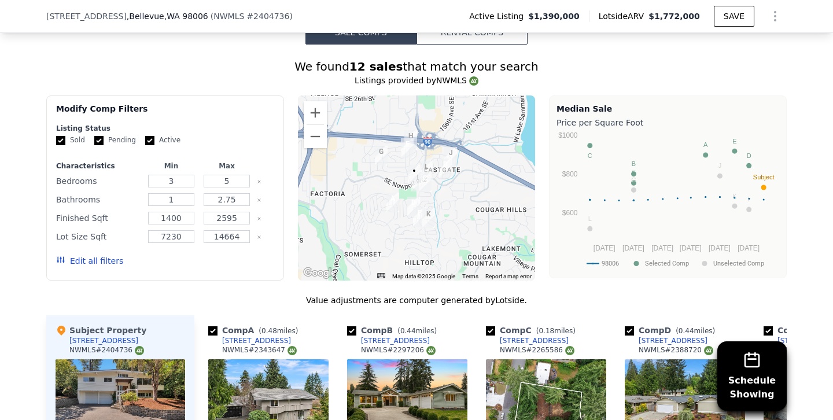
scroll to position [1035, 0]
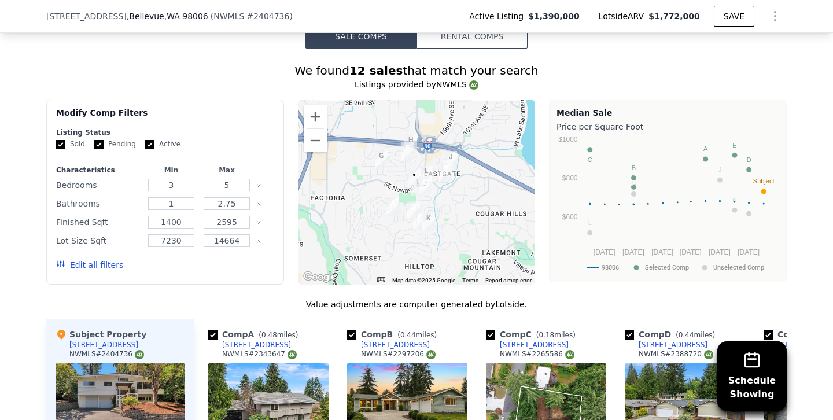
click at [94, 264] on button "Edit all filters" at bounding box center [89, 265] width 67 height 12
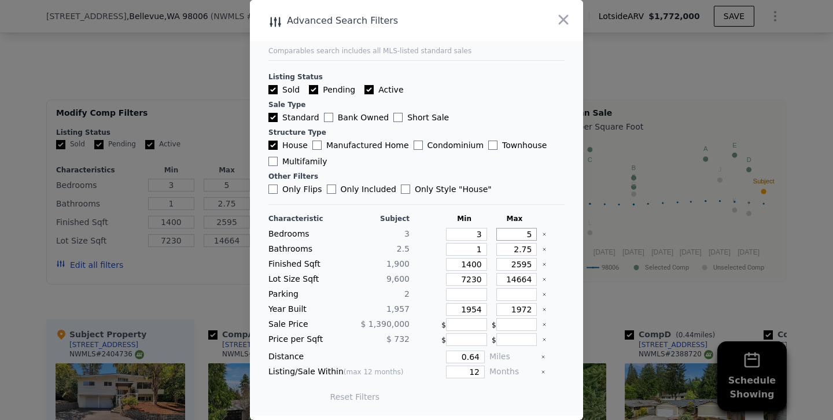
drag, startPoint x: 511, startPoint y: 240, endPoint x: 594, endPoint y: 248, distance: 83.7
click at [594, 248] on div "​ Advanced Search Filters Comparables search includes all MLS-listed standard s…" at bounding box center [416, 210] width 833 height 420
drag, startPoint x: 508, startPoint y: 231, endPoint x: 571, endPoint y: 231, distance: 63.0
click at [571, 231] on main "Comparables search includes all MLS-listed standard sales Listing Status Sold P…" at bounding box center [416, 207] width 333 height 415
type input "3"
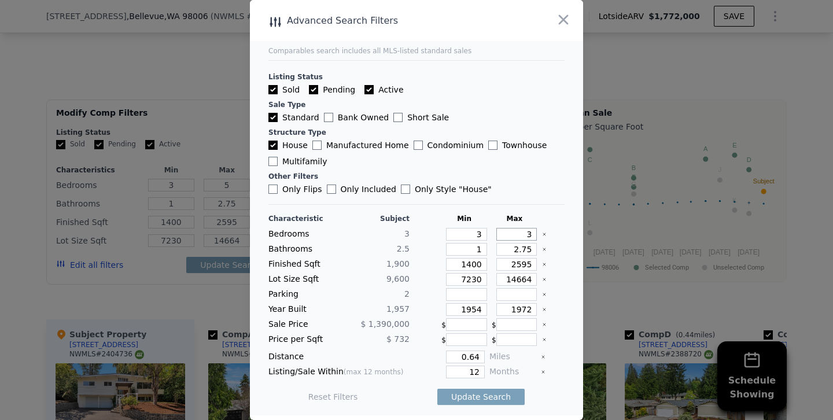
type input "3"
click at [471, 263] on input "1400" at bounding box center [466, 264] width 41 height 13
type input "100"
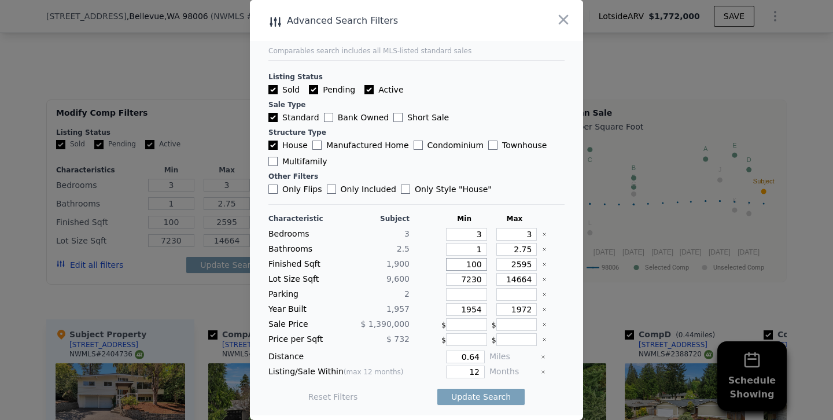
type input "1600"
click at [522, 264] on input "2595" at bounding box center [516, 264] width 41 height 13
type input "295"
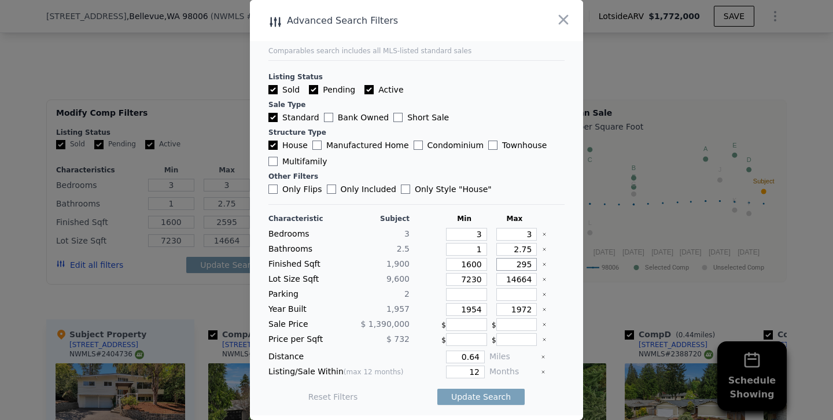
type input "295"
type input "2195"
click at [367, 293] on div "2" at bounding box center [375, 294] width 68 height 13
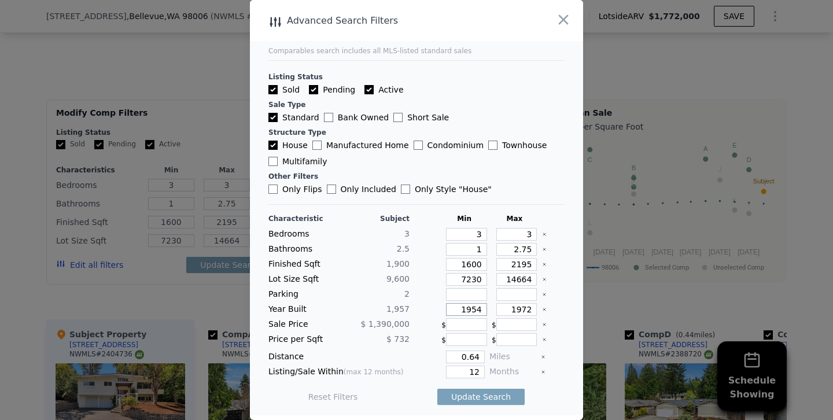
drag, startPoint x: 475, startPoint y: 306, endPoint x: 508, endPoint y: 306, distance: 33.0
click at [508, 306] on div "Year Built 1,957 1954 1972" at bounding box center [416, 309] width 296 height 13
type input "1952"
click at [526, 308] on input "1972" at bounding box center [516, 309] width 41 height 13
type input "1964"
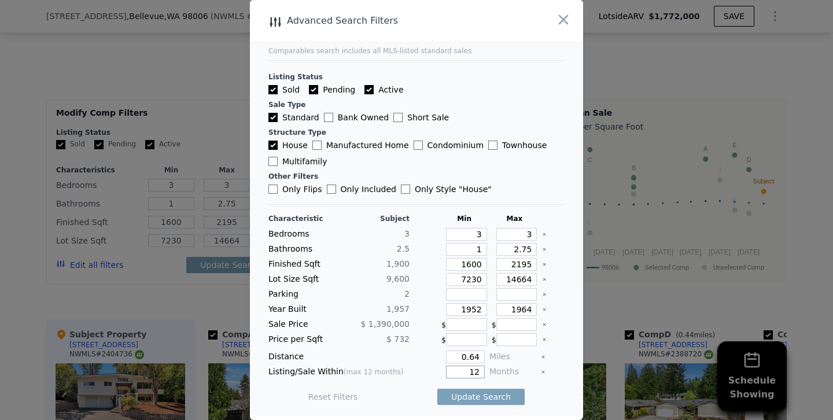
click at [456, 367] on input "12" at bounding box center [465, 371] width 39 height 13
type input "6"
click at [437, 389] on button "Update Search" at bounding box center [480, 397] width 87 height 16
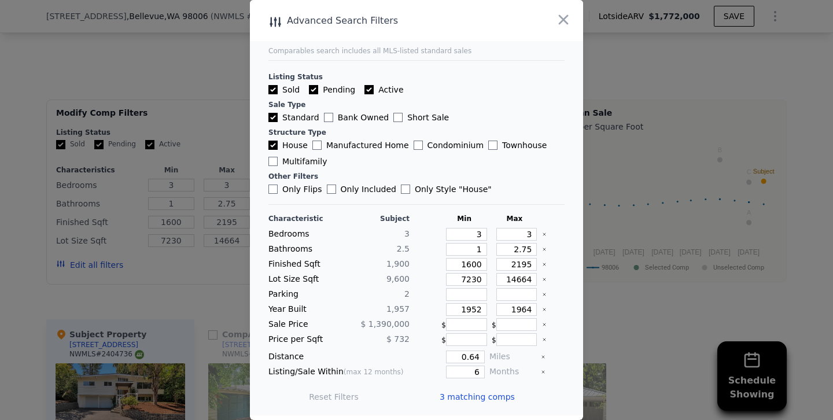
click at [190, 90] on div at bounding box center [416, 210] width 833 height 420
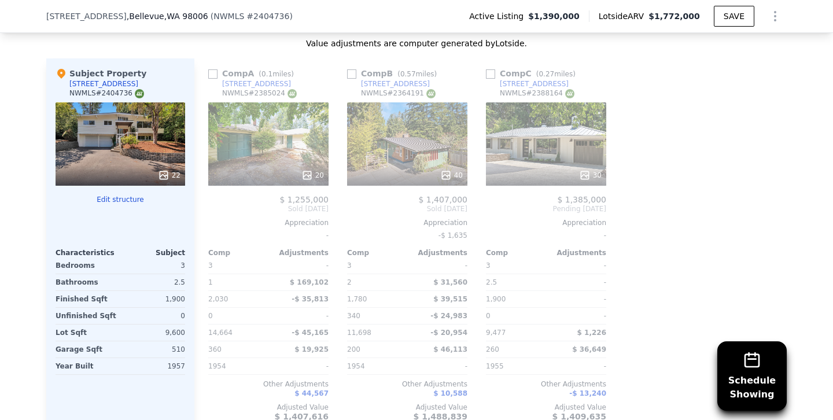
scroll to position [0, 0]
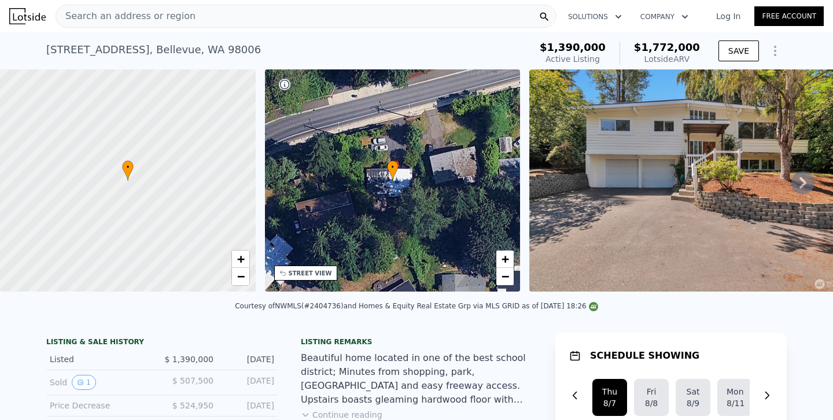
click at [209, 24] on div "Search an address or region" at bounding box center [306, 16] width 501 height 23
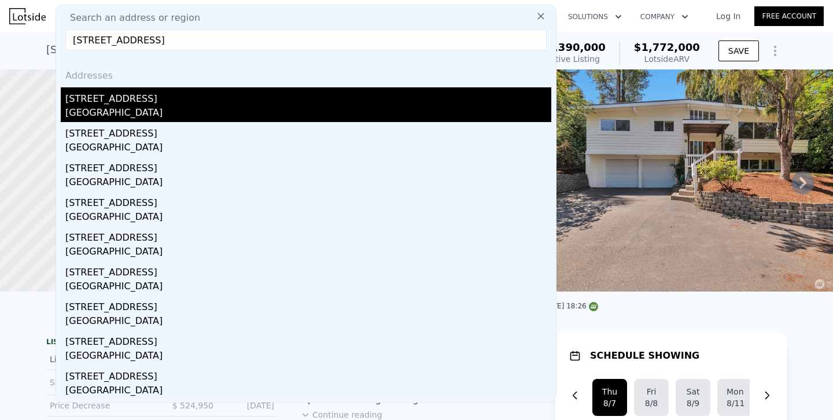
type input "[STREET_ADDRESS]"
click at [88, 105] on div "[STREET_ADDRESS]" at bounding box center [308, 96] width 486 height 19
type input "4"
type input "5"
type input "2.25"
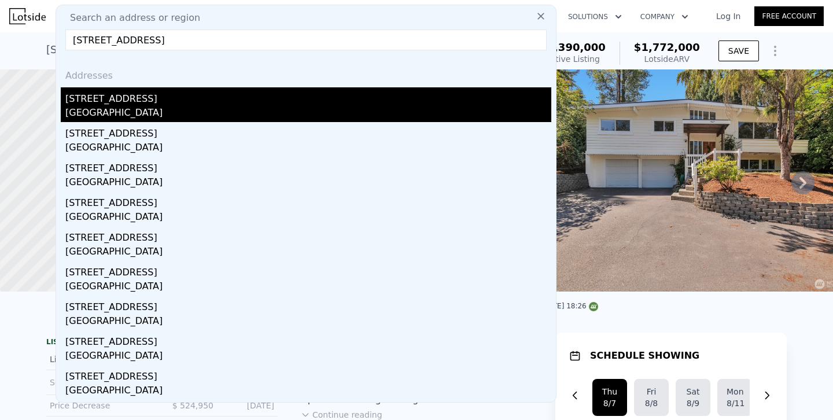
type input "3"
type input "2060"
type input "3340"
type input "9517"
type input "14321"
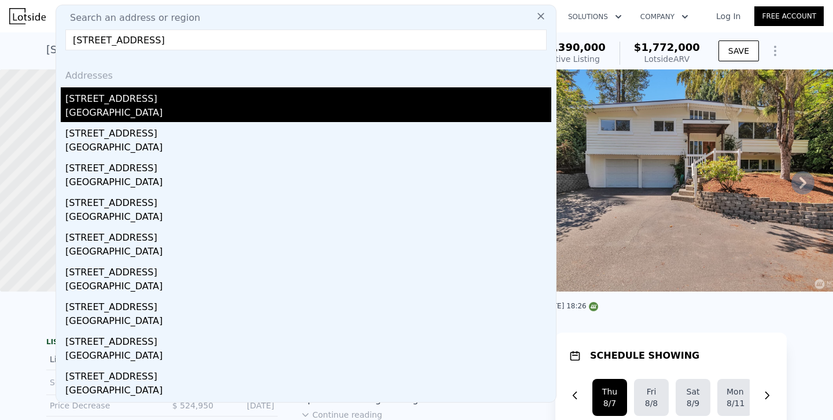
type input "$ 1,830,000"
type input "$ 77,895"
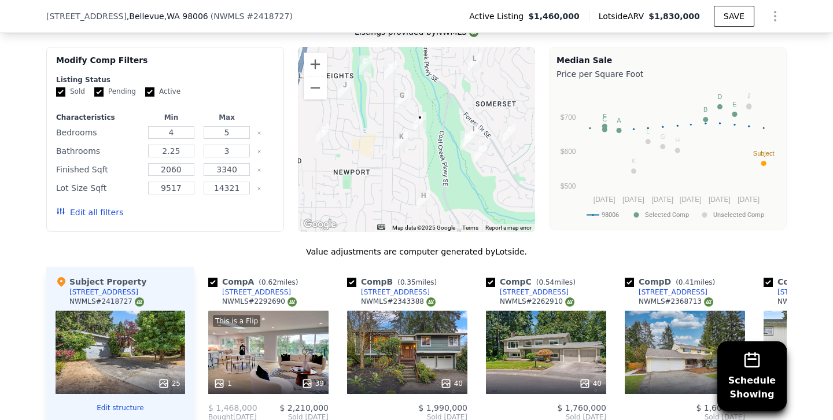
scroll to position [1072, 0]
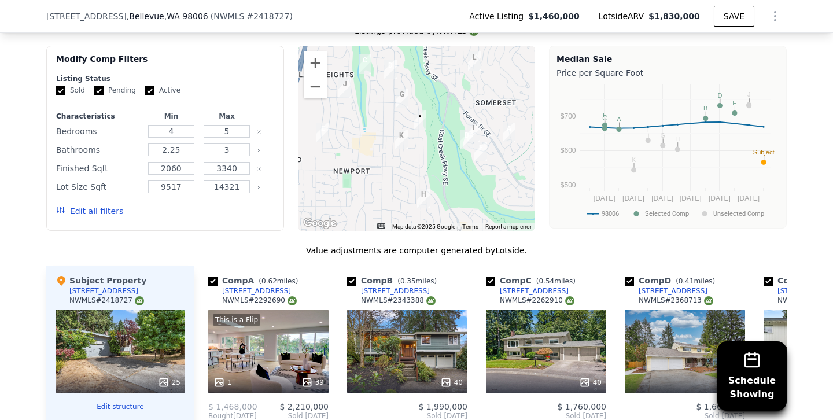
click at [105, 212] on button "Edit all filters" at bounding box center [89, 211] width 67 height 12
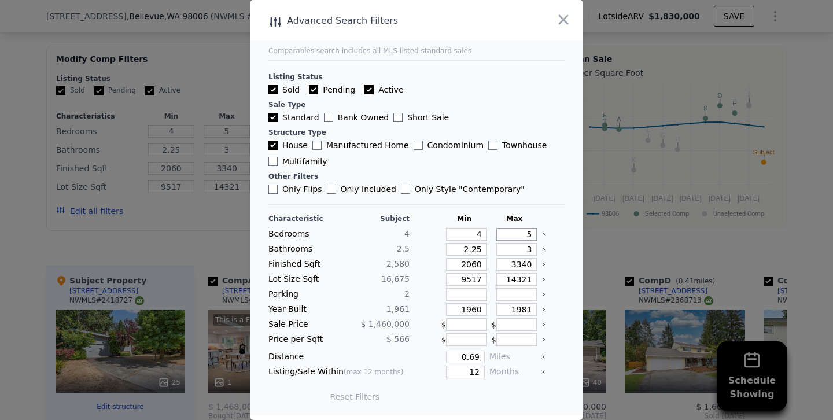
drag, startPoint x: 515, startPoint y: 237, endPoint x: 586, endPoint y: 241, distance: 71.2
click at [586, 241] on div "​ Advanced Search Filters Comparables search includes all MLS-listed standard s…" at bounding box center [416, 210] width 833 height 420
type input "4"
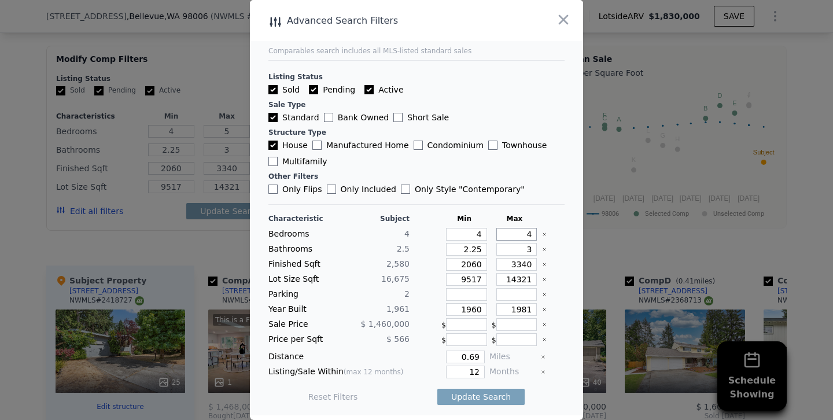
type input "4"
click at [504, 95] on div "Listing Status Sold Pending Active Sale Type Standard Bank Owned Short Sale Str…" at bounding box center [416, 127] width 296 height 135
click at [519, 264] on input "3340" at bounding box center [516, 264] width 41 height 13
type input "340"
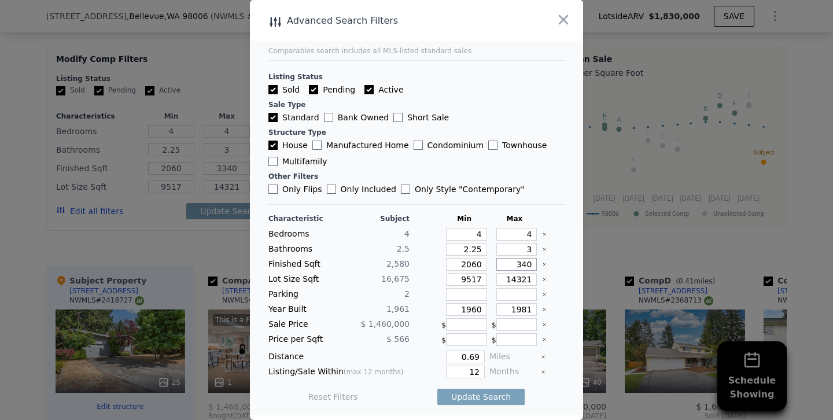
type input "340"
type input "40"
type input "240"
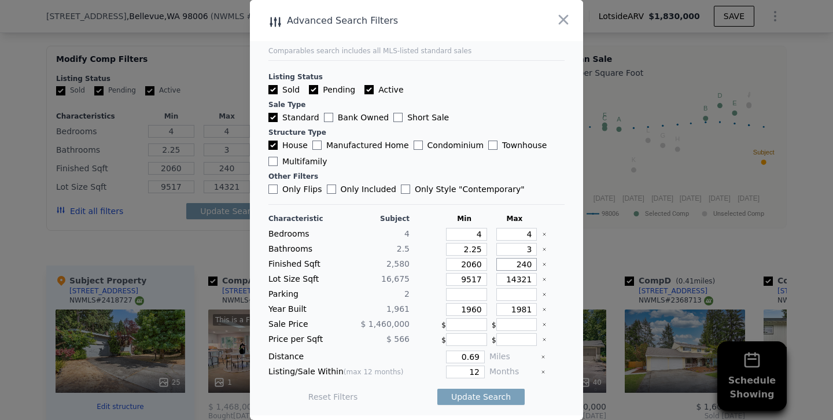
type input "2840"
click at [470, 263] on input "2060" at bounding box center [466, 264] width 41 height 13
type input "260"
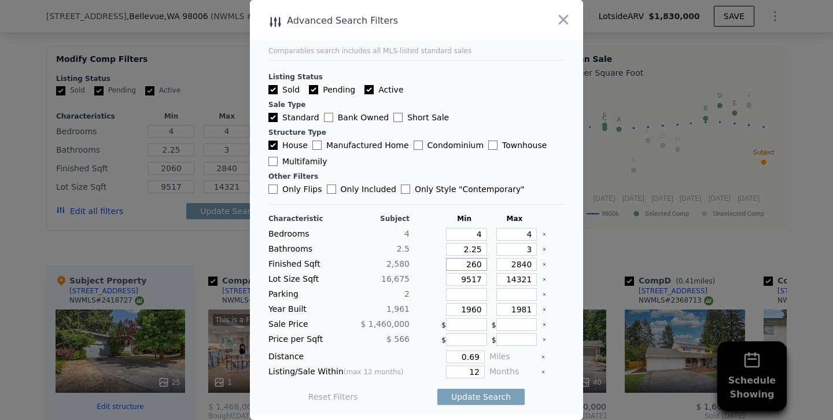
type input "260"
type input "2360"
click at [458, 372] on input "12" at bounding box center [465, 371] width 39 height 13
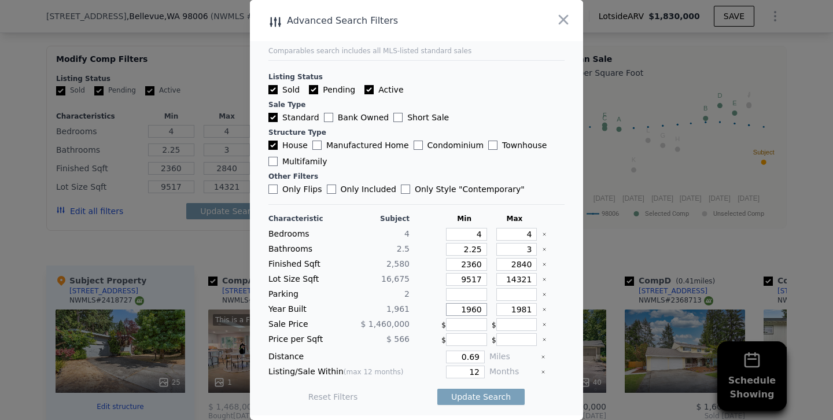
click at [480, 305] on input "1960" at bounding box center [466, 309] width 41 height 13
type input "1954"
click at [522, 306] on input "1981" at bounding box center [516, 309] width 41 height 13
drag, startPoint x: 522, startPoint y: 308, endPoint x: 550, endPoint y: 308, distance: 28.3
click at [550, 308] on div "Year Built 1,961 1954 1981" at bounding box center [416, 309] width 296 height 13
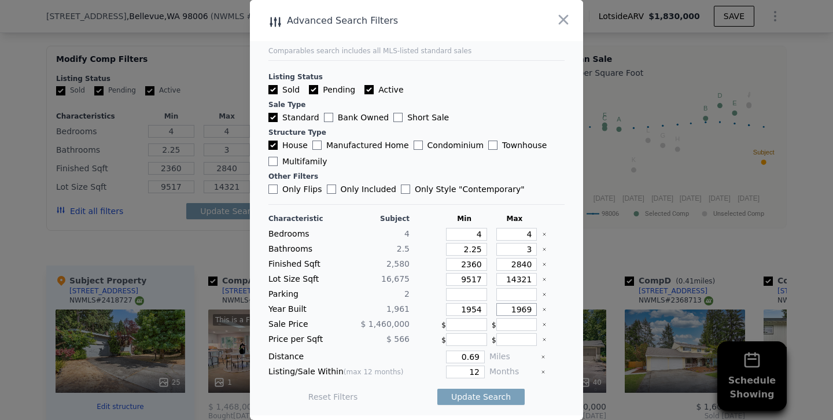
type input "1969"
click at [471, 374] on input "12" at bounding box center [465, 371] width 39 height 13
type input "6"
click at [437, 389] on button "Update Search" at bounding box center [480, 397] width 87 height 16
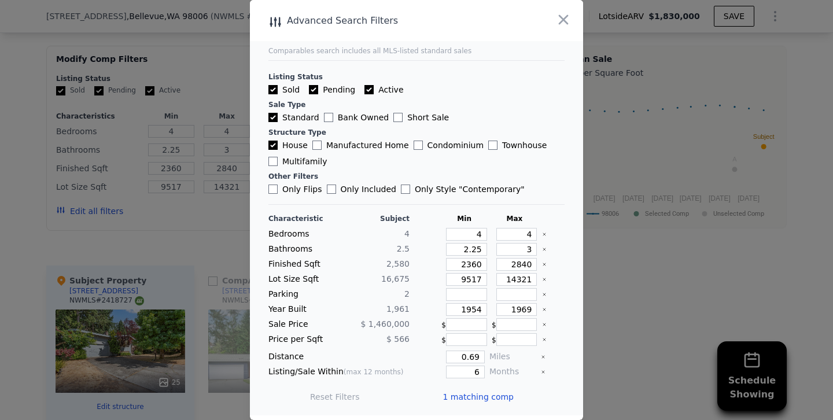
click at [188, 208] on div at bounding box center [416, 210] width 833 height 420
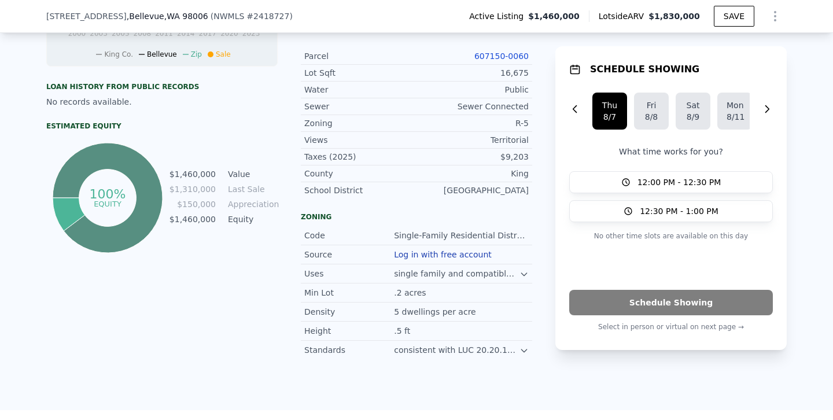
scroll to position [0, 0]
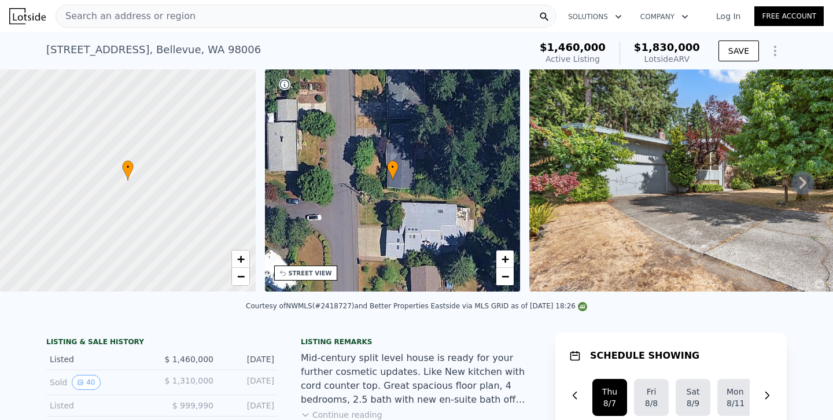
click at [220, 12] on div "Search an address or region" at bounding box center [306, 16] width 501 height 23
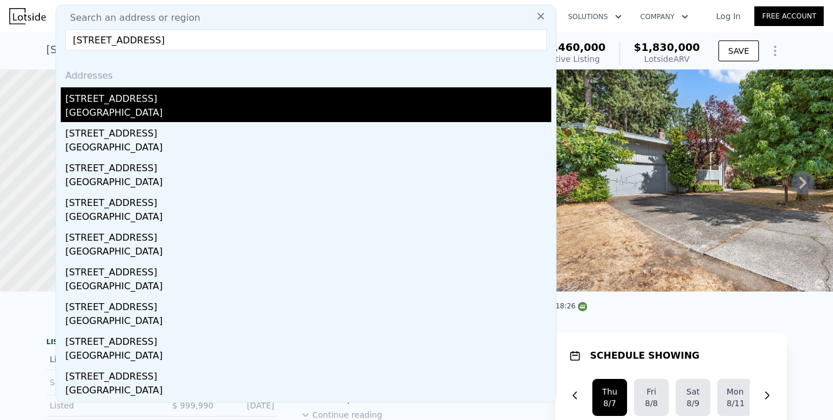
type input "[STREET_ADDRESS]"
click at [122, 101] on div "[STREET_ADDRESS]" at bounding box center [308, 96] width 486 height 19
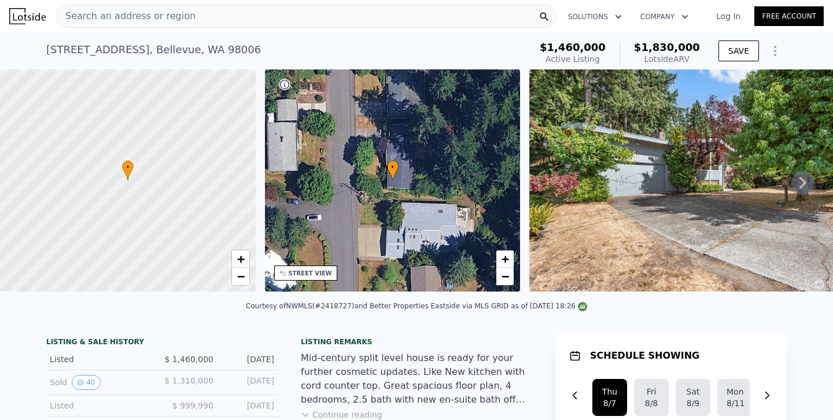
type input "3"
type input "5"
type input "2"
type input "2.75"
type input "1660"
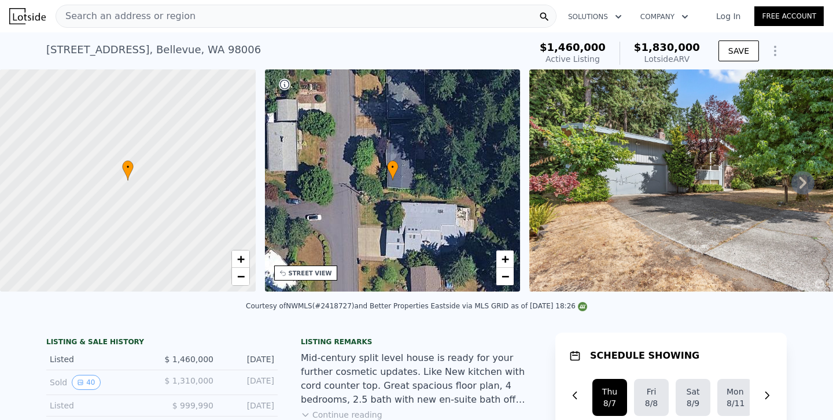
type input "2690"
type input "7500"
type input "11679"
type input "$ 1,752,000"
type input "-$ 31,017"
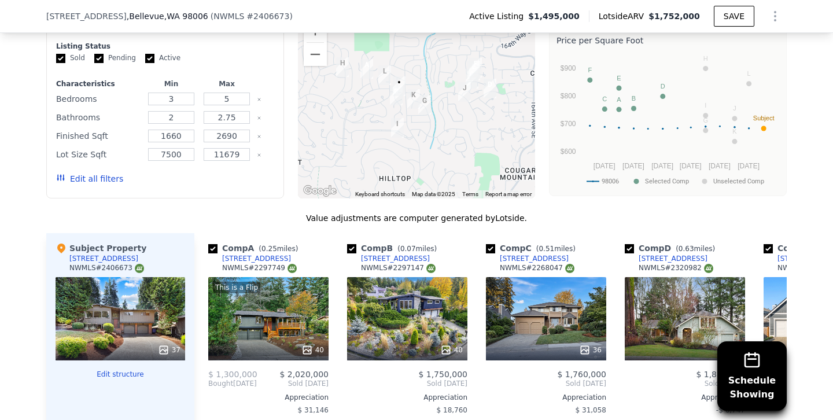
scroll to position [1065, 0]
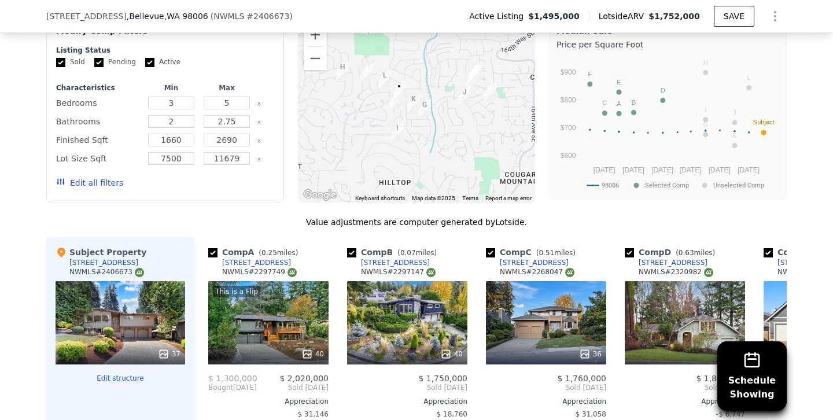
click at [85, 184] on button "Edit all filters" at bounding box center [89, 183] width 67 height 12
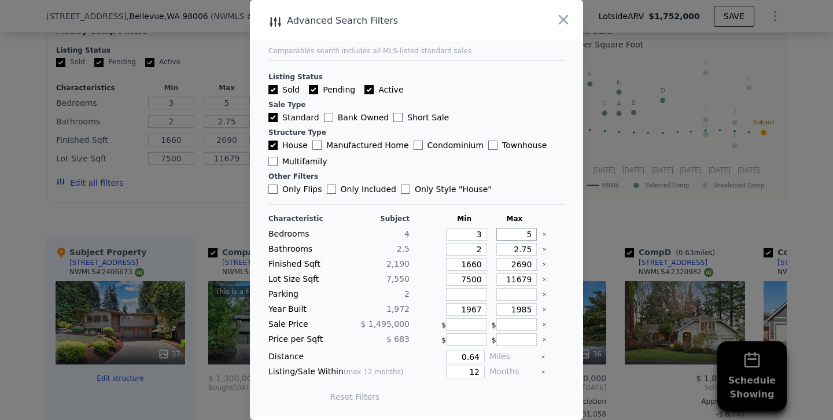
drag, startPoint x: 509, startPoint y: 232, endPoint x: 580, endPoint y: 232, distance: 70.5
click at [580, 232] on main "Comparables search includes all MLS-listed standard sales Listing Status Sold P…" at bounding box center [416, 207] width 333 height 415
type input "4"
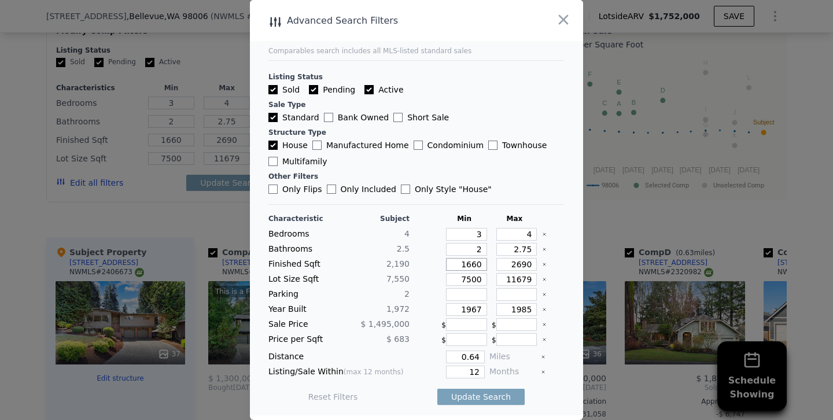
click at [470, 262] on input "1660" at bounding box center [466, 264] width 41 height 13
type input "160"
type input "1860"
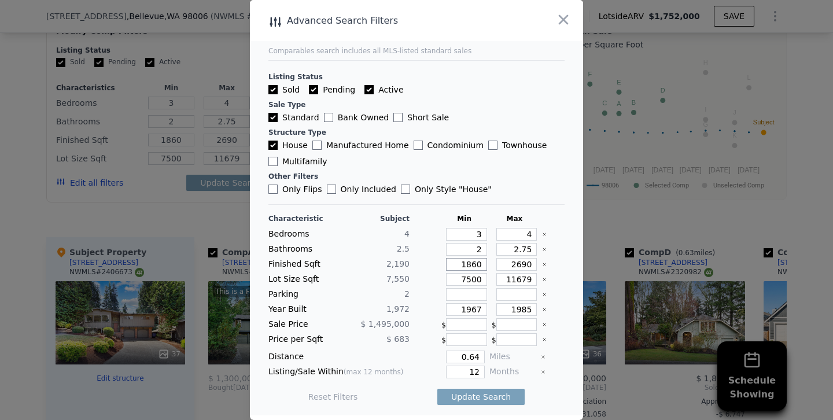
type input "1860"
click at [518, 264] on input "2690" at bounding box center [516, 264] width 41 height 13
click at [520, 263] on input "2690" at bounding box center [516, 264] width 41 height 13
type input "290"
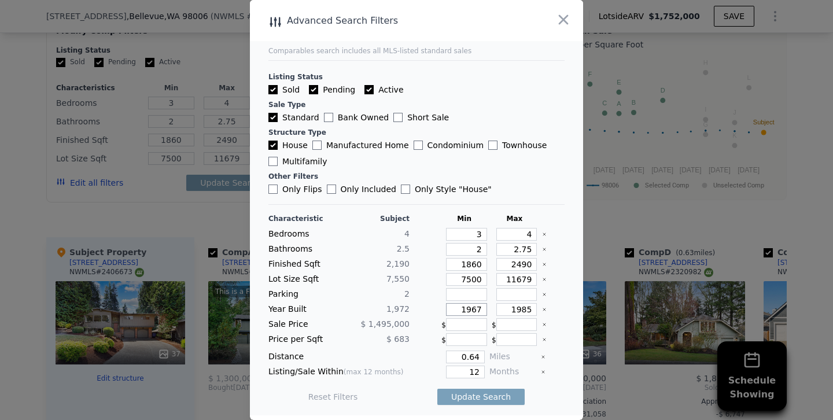
click at [482, 308] on input "1967" at bounding box center [466, 309] width 41 height 13
click at [526, 309] on input "1985" at bounding box center [516, 309] width 41 height 13
drag, startPoint x: 527, startPoint y: 309, endPoint x: 590, endPoint y: 302, distance: 64.0
click at [590, 302] on div "​ Advanced Search Filters Comparables search includes all MLS-listed standard s…" at bounding box center [416, 210] width 833 height 420
click at [437, 389] on button "Update Search" at bounding box center [480, 397] width 87 height 16
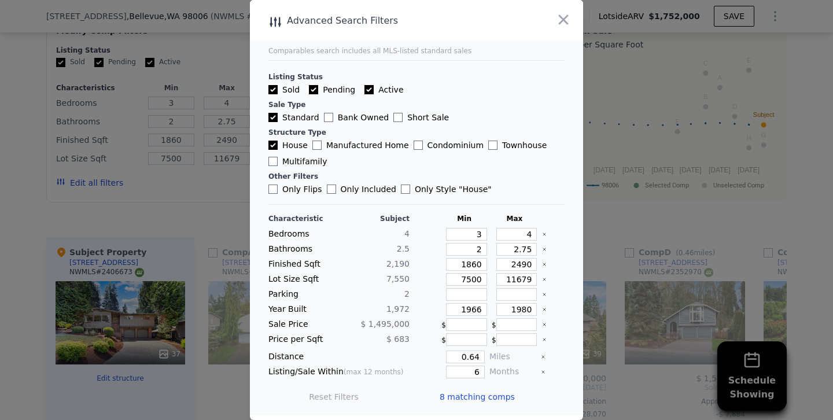
click at [203, 166] on div at bounding box center [416, 210] width 833 height 420
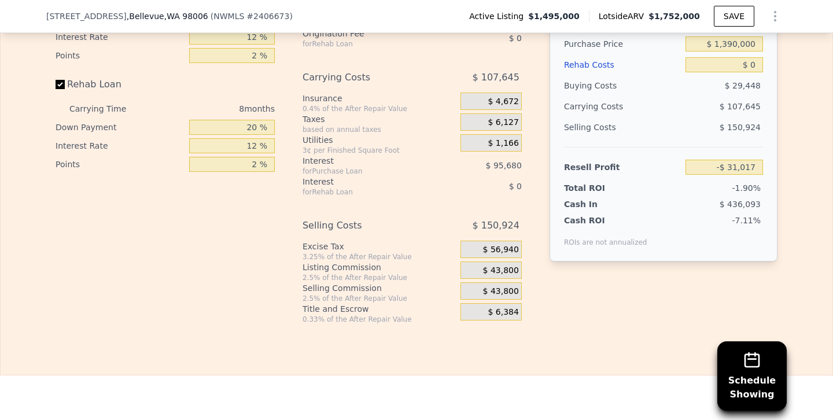
scroll to position [1926, 0]
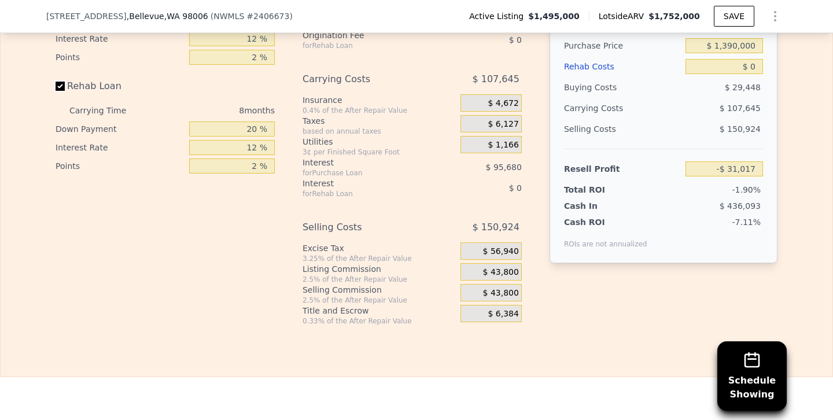
click at [63, 86] on input "Rehab Loan" at bounding box center [60, 86] width 9 height 9
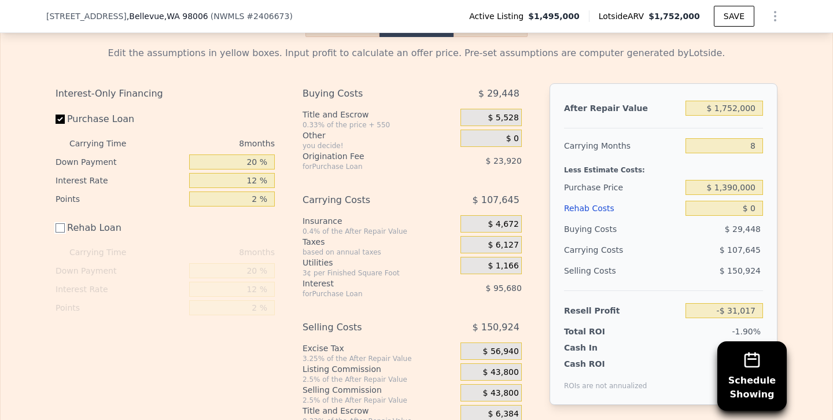
scroll to position [1784, 0]
click at [727, 105] on input "$ 1,752,000" at bounding box center [723, 107] width 77 height 15
click at [671, 232] on div "Buying Costs" at bounding box center [622, 228] width 117 height 21
click at [727, 186] on input "$ 1,390,000" at bounding box center [723, 186] width 77 height 15
click at [674, 290] on div "Resell Profit $ 60,133" at bounding box center [663, 305] width 199 height 31
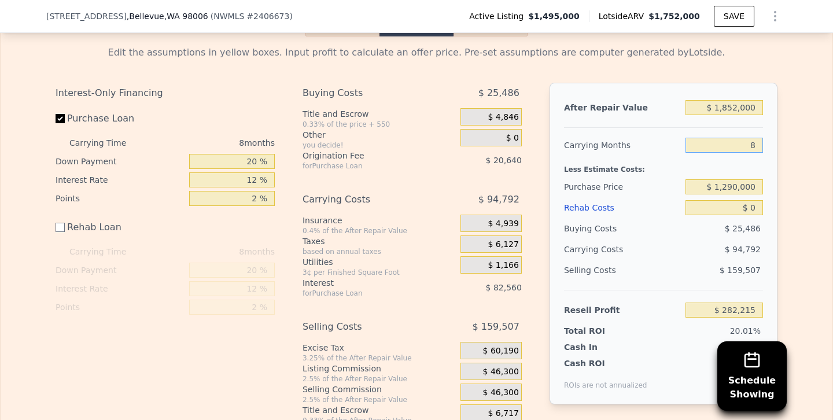
drag, startPoint x: 725, startPoint y: 138, endPoint x: 832, endPoint y: 147, distance: 108.0
click at [832, 147] on div "Rehab Resell Rental Edit the assumptions in yellow boxes. Input profit to calcu…" at bounding box center [416, 219] width 833 height 516
click at [687, 279] on div "$ 159,507" at bounding box center [724, 270] width 78 height 21
click at [737, 104] on input "$ 1,852,000" at bounding box center [723, 107] width 77 height 15
drag, startPoint x: 725, startPoint y: 208, endPoint x: 832, endPoint y: 198, distance: 108.0
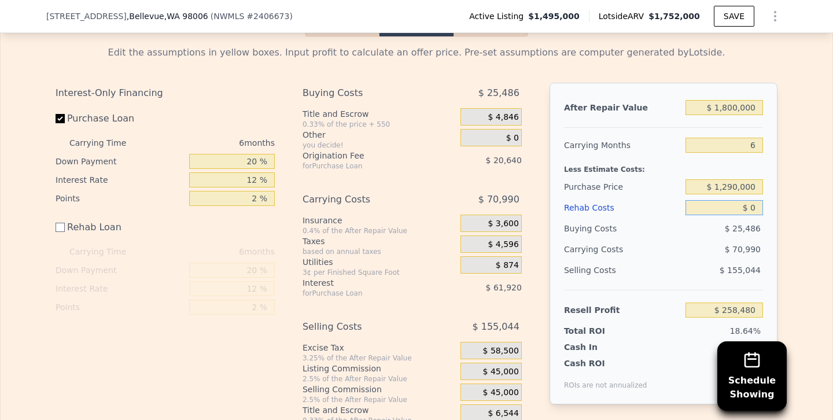
click at [832, 198] on div "Rehab Resell Rental Edit the assumptions in yellow boxes. Input profit to calcu…" at bounding box center [416, 219] width 833 height 516
click at [733, 187] on input "$ 1,290,000" at bounding box center [723, 186] width 77 height 15
click at [666, 255] on div "$ 70,990" at bounding box center [702, 249] width 122 height 21
drag, startPoint x: 712, startPoint y: 206, endPoint x: 832, endPoint y: 196, distance: 120.7
click at [832, 196] on div "Rehab Resell Rental Edit the assumptions in yellow boxes. Input profit to calcu…" at bounding box center [416, 219] width 833 height 516
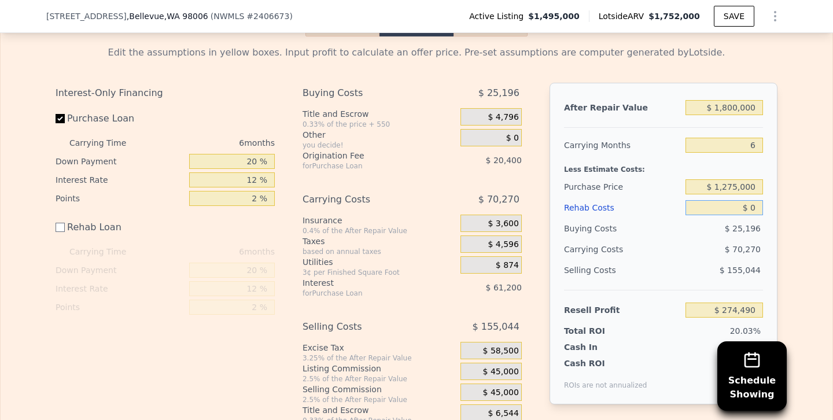
drag, startPoint x: 745, startPoint y: 206, endPoint x: 779, endPoint y: 206, distance: 34.1
click at [779, 206] on div "Edit the assumptions in yellow boxes. Input profit to calculate an offer price.…" at bounding box center [416, 230] width 740 height 389
click at [674, 262] on div "Selling Costs" at bounding box center [622, 270] width 117 height 21
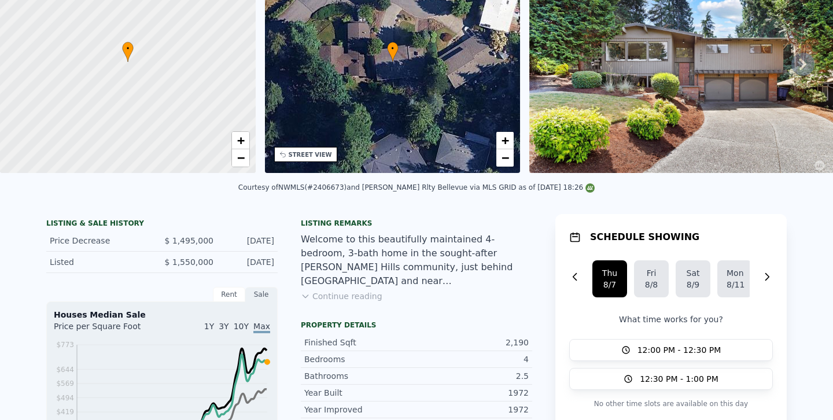
scroll to position [0, 0]
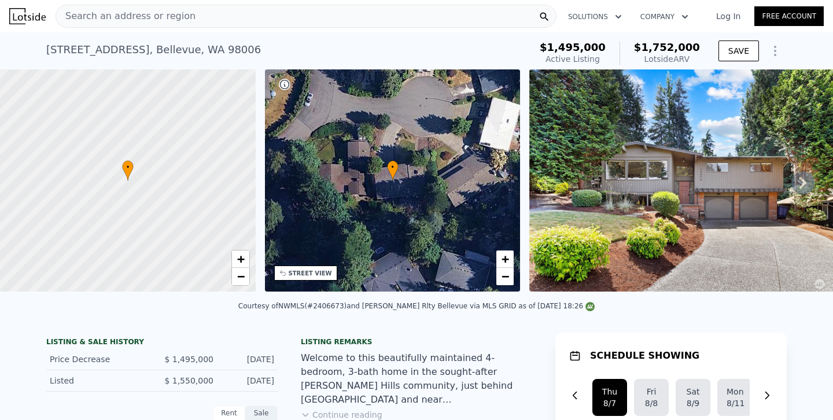
click at [294, 6] on div "Search an address or region" at bounding box center [306, 16] width 501 height 23
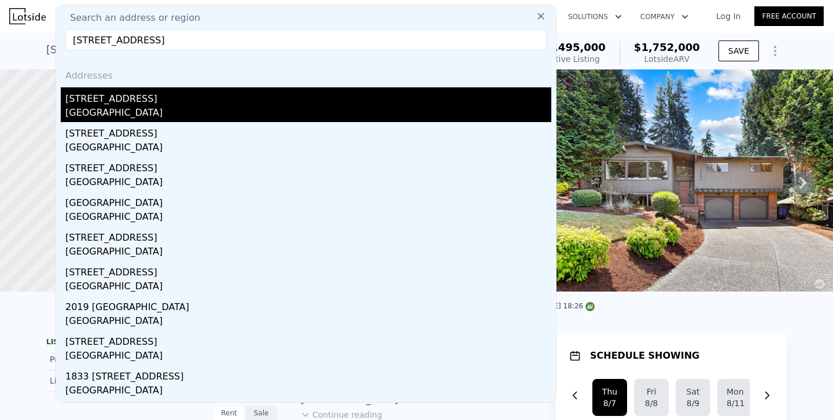
click at [132, 101] on div "[STREET_ADDRESS]" at bounding box center [308, 96] width 486 height 19
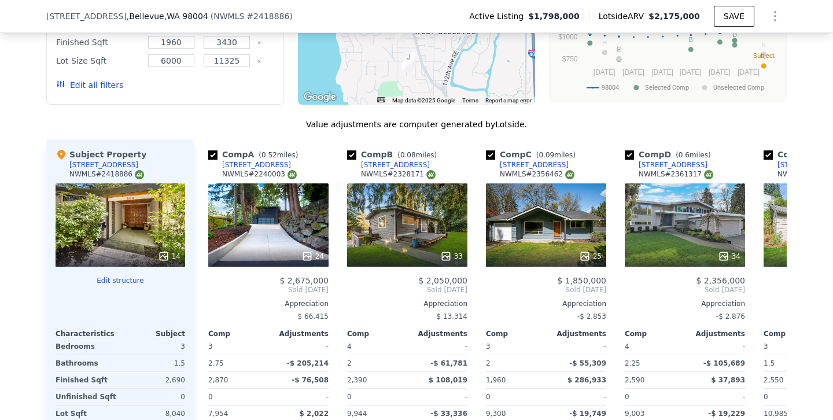
scroll to position [1049, 0]
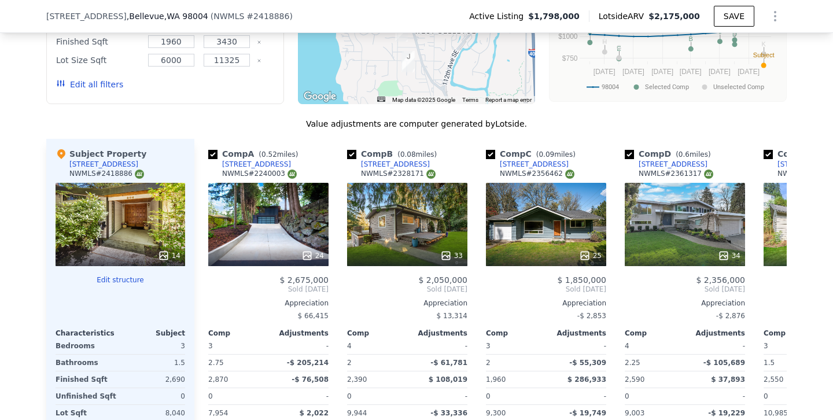
click at [109, 83] on button "Edit all filters" at bounding box center [89, 85] width 67 height 12
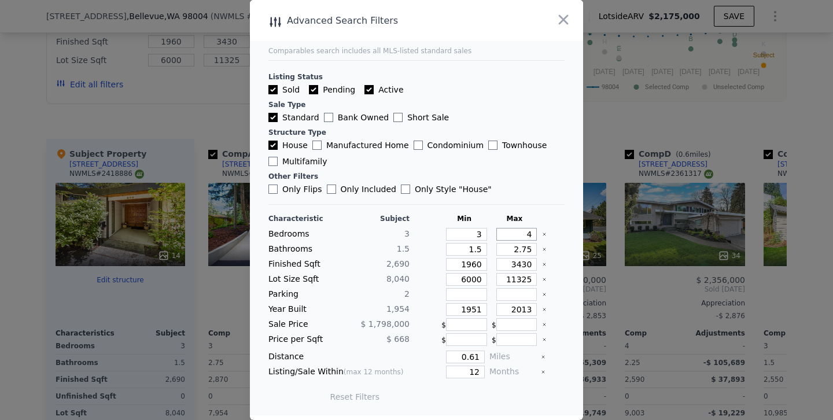
drag, startPoint x: 516, startPoint y: 237, endPoint x: 566, endPoint y: 237, distance: 49.2
click at [566, 237] on main "Comparables search includes all MLS-listed standard sales Listing Status Sold P…" at bounding box center [416, 207] width 333 height 415
drag, startPoint x: 513, startPoint y: 232, endPoint x: 586, endPoint y: 235, distance: 72.3
click at [586, 235] on div "​ Advanced Search Filters Comparables search includes all MLS-listed standard s…" at bounding box center [416, 210] width 833 height 420
click at [471, 264] on input "1960" at bounding box center [466, 264] width 41 height 13
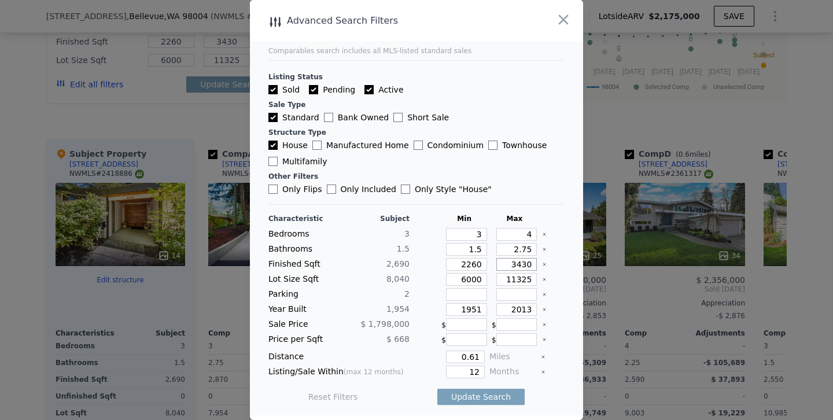
click at [520, 264] on input "3430" at bounding box center [516, 264] width 41 height 13
drag, startPoint x: 472, startPoint y: 308, endPoint x: 520, endPoint y: 309, distance: 47.4
click at [520, 309] on div "Year Built 1,954 1951 2013" at bounding box center [416, 309] width 296 height 13
drag, startPoint x: 510, startPoint y: 309, endPoint x: 599, endPoint y: 308, distance: 89.1
click at [599, 308] on div "​ Advanced Search Filters Comparables search includes all MLS-listed standard s…" at bounding box center [416, 210] width 833 height 420
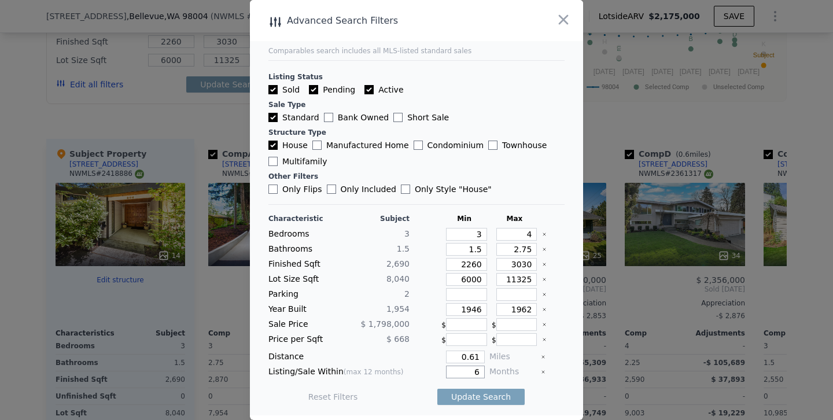
click at [437, 389] on button "Update Search" at bounding box center [480, 397] width 87 height 16
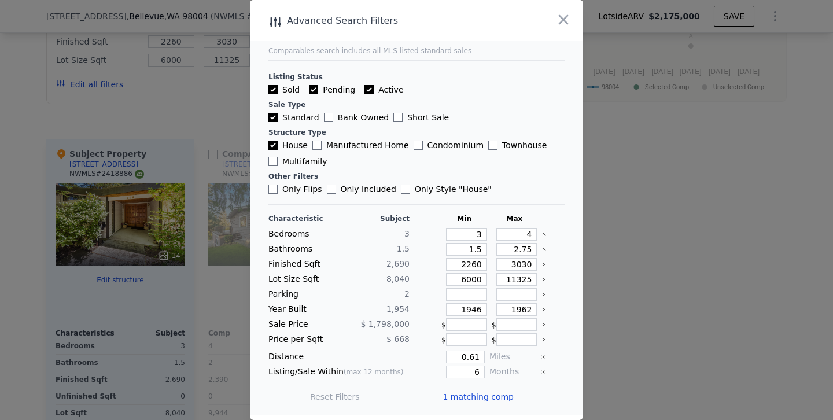
click at [199, 120] on div at bounding box center [416, 210] width 833 height 420
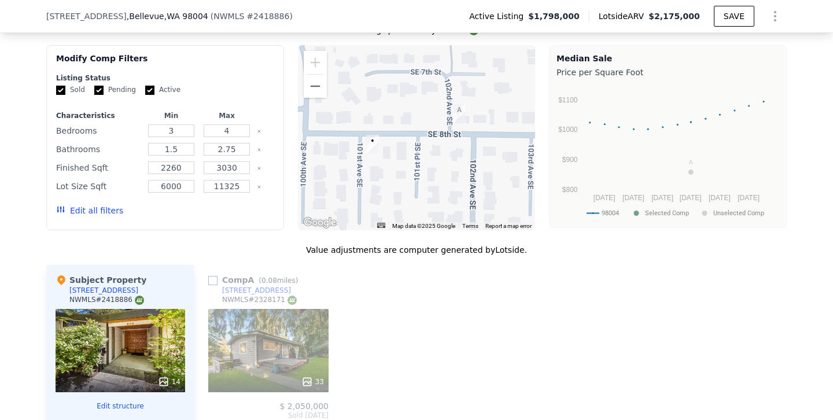
scroll to position [0, 0]
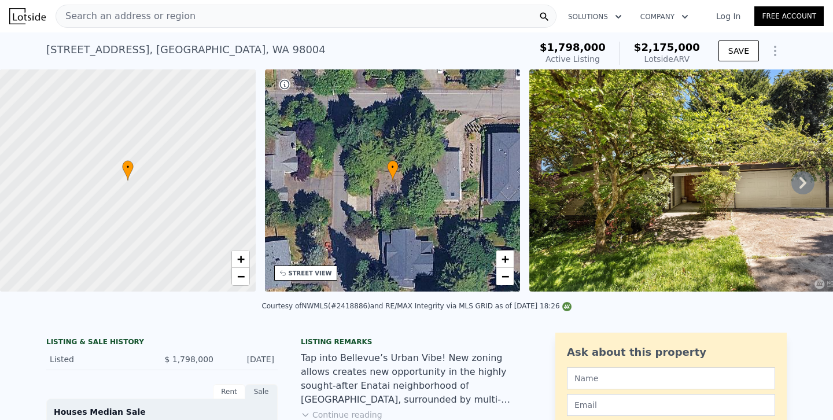
click at [255, 16] on div "Search an address or region" at bounding box center [306, 16] width 501 height 23
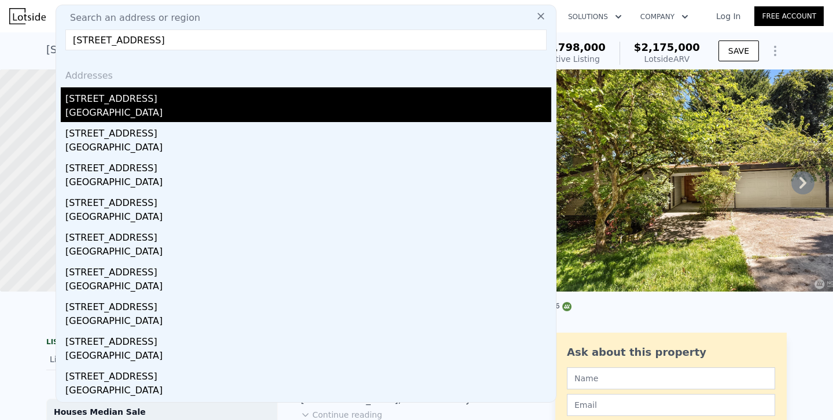
click at [113, 99] on div "[STREET_ADDRESS]" at bounding box center [308, 96] width 486 height 19
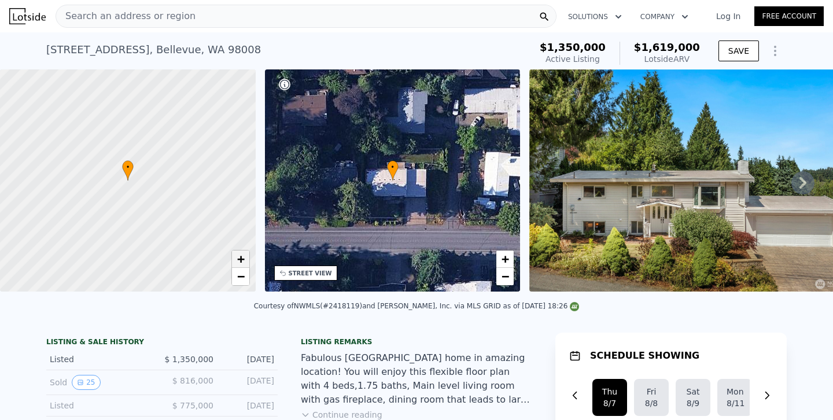
click at [242, 255] on span "+" at bounding box center [241, 259] width 8 height 14
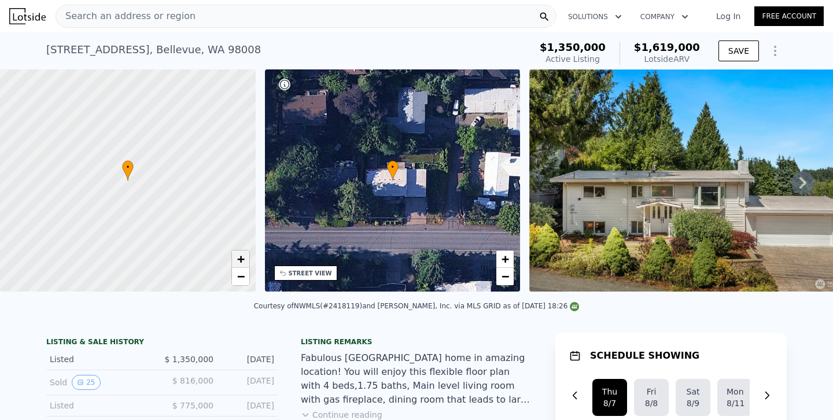
click at [242, 255] on span "+" at bounding box center [241, 259] width 8 height 14
click at [221, 13] on div "Search an address or region" at bounding box center [306, 16] width 501 height 23
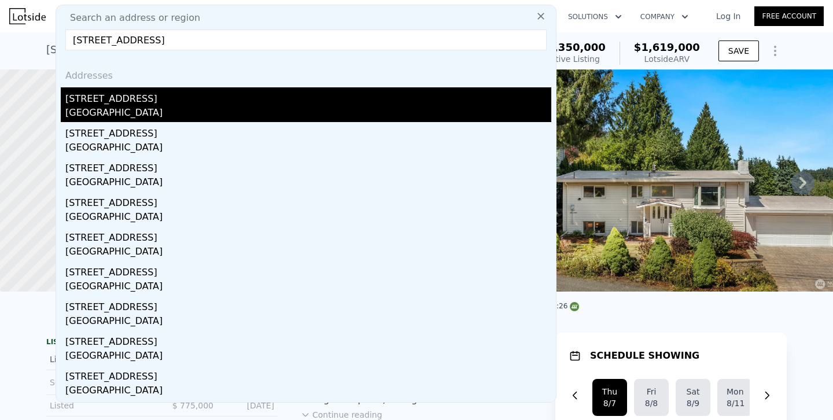
click at [105, 98] on div "[STREET_ADDRESS]" at bounding box center [308, 96] width 486 height 19
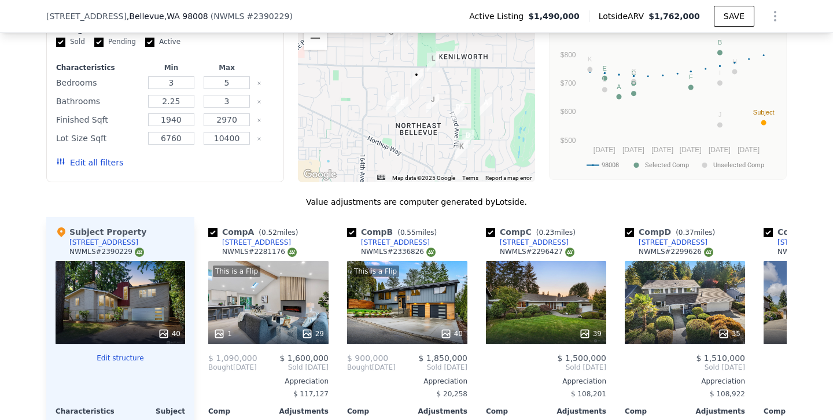
scroll to position [1066, 0]
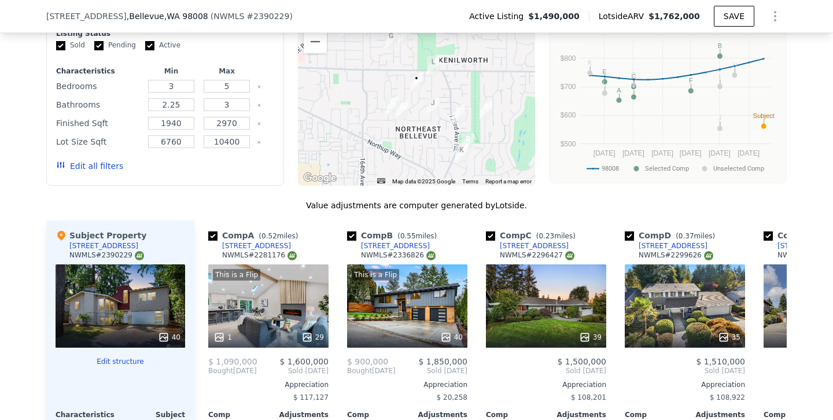
click at [109, 165] on button "Edit all filters" at bounding box center [89, 166] width 67 height 12
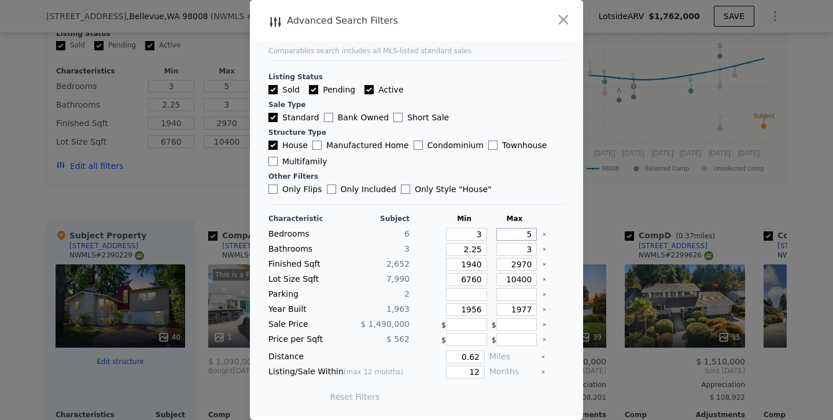
drag, startPoint x: 504, startPoint y: 234, endPoint x: 572, endPoint y: 234, distance: 68.2
click at [572, 234] on main "Comparables search includes all MLS-listed standard sales Listing Status Sold P…" at bounding box center [416, 207] width 333 height 415
click at [470, 264] on input "1940" at bounding box center [466, 264] width 41 height 13
click at [522, 306] on input "1977" at bounding box center [516, 309] width 41 height 13
click at [524, 308] on input "1977" at bounding box center [516, 309] width 41 height 13
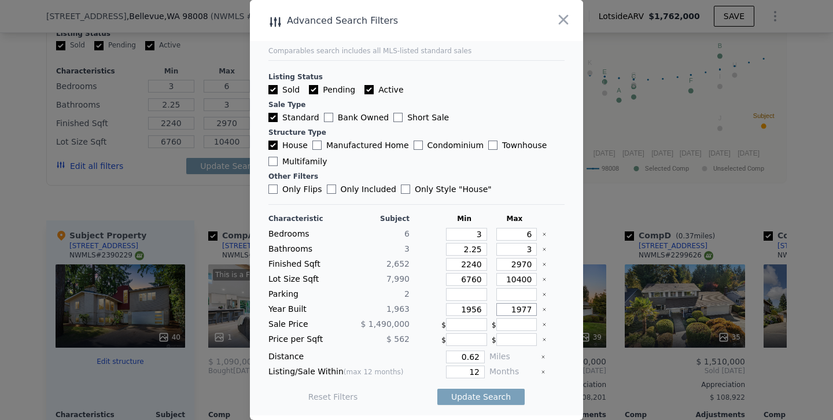
drag, startPoint x: 523, startPoint y: 306, endPoint x: 553, endPoint y: 306, distance: 30.1
click at [553, 306] on div "Year Built 1,963 1956 1977" at bounding box center [416, 309] width 296 height 13
click at [437, 389] on button "Update Search" at bounding box center [480, 397] width 87 height 16
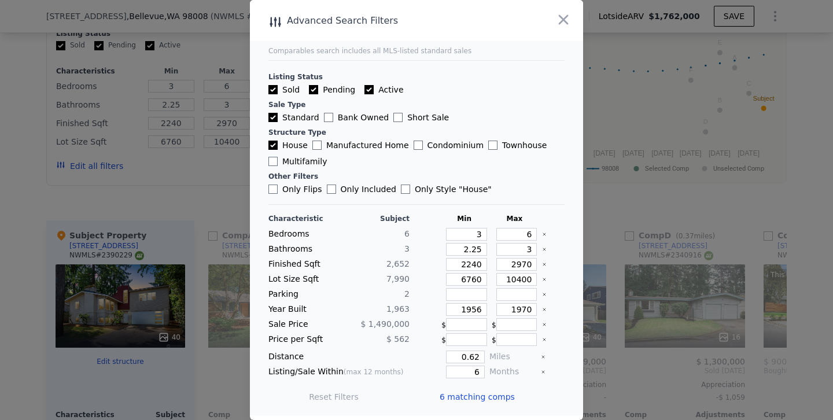
click at [172, 189] on div at bounding box center [416, 210] width 833 height 420
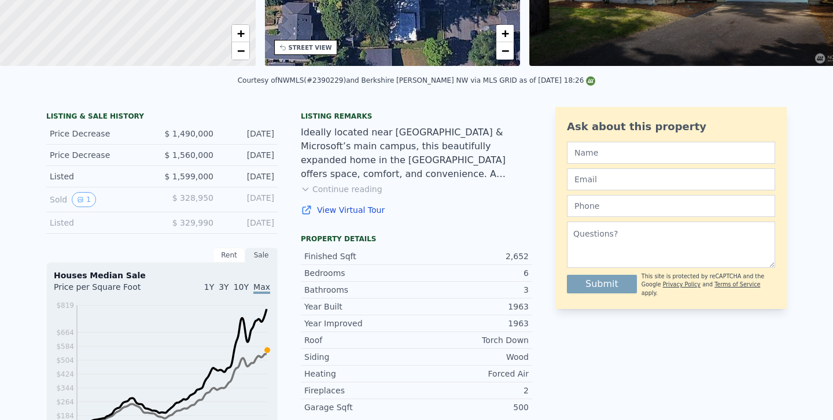
scroll to position [0, 0]
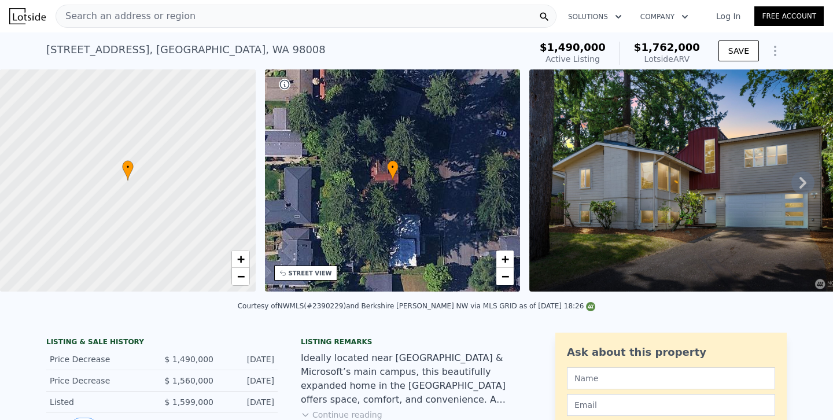
click at [241, 17] on div "Search an address or region" at bounding box center [306, 16] width 501 height 23
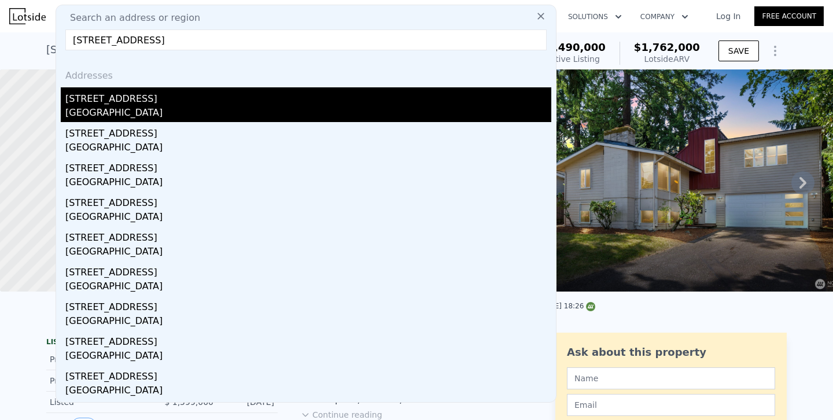
click at [92, 97] on div "[STREET_ADDRESS]" at bounding box center [308, 96] width 486 height 19
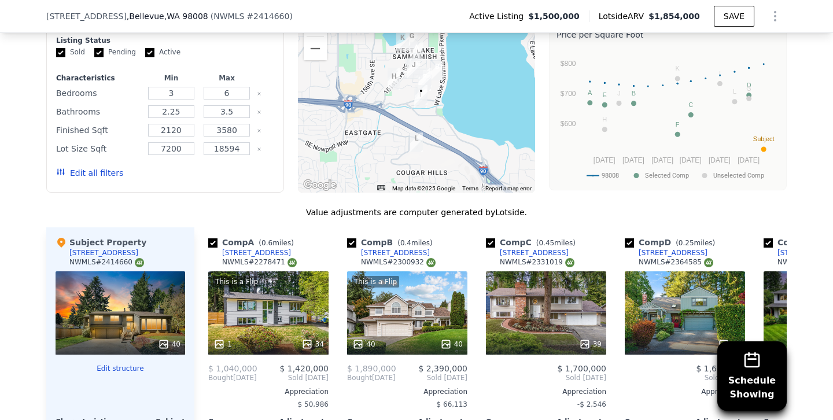
scroll to position [1103, 0]
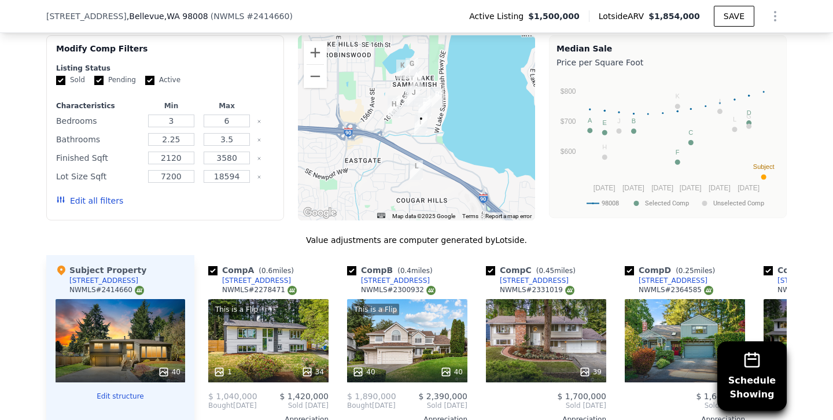
click at [99, 198] on button "Edit all filters" at bounding box center [89, 201] width 67 height 12
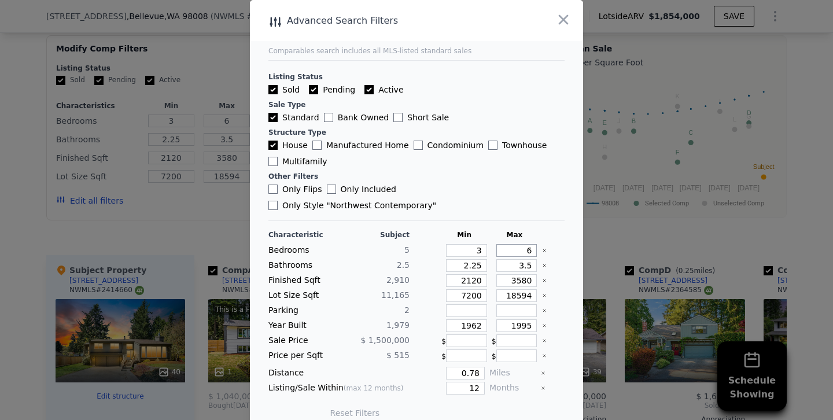
drag, startPoint x: 522, startPoint y: 232, endPoint x: 607, endPoint y: 237, distance: 84.5
click at [607, 237] on div "​ Advanced Search Filters Comparables search includes all MLS-listed standard s…" at bounding box center [416, 218] width 833 height 436
drag, startPoint x: 511, startPoint y: 249, endPoint x: 572, endPoint y: 250, distance: 61.9
click at [572, 250] on main "Comparables search includes all MLS-listed standard sales Listing Status Sold P…" at bounding box center [416, 215] width 333 height 431
click at [472, 274] on input "2120" at bounding box center [466, 280] width 41 height 13
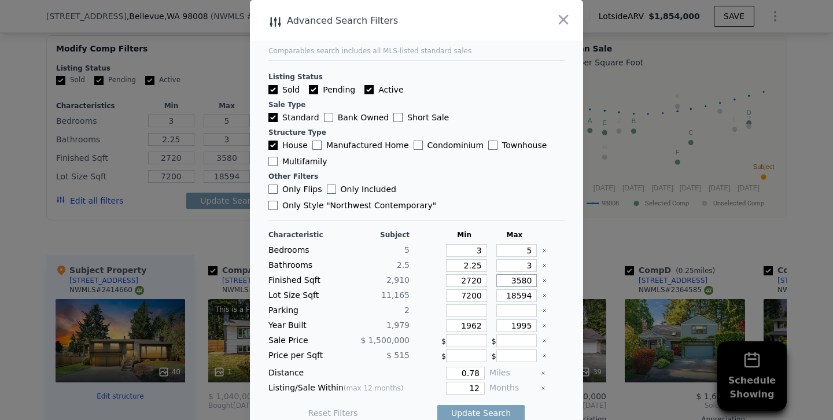
click at [518, 274] on input "3580" at bounding box center [516, 280] width 41 height 13
drag, startPoint x: 471, startPoint y: 308, endPoint x: 525, endPoint y: 308, distance: 53.8
click at [525, 319] on div "Year Built 1,979 1962 1995" at bounding box center [416, 325] width 296 height 13
drag, startPoint x: 523, startPoint y: 310, endPoint x: 604, endPoint y: 305, distance: 81.1
click at [604, 305] on div "​ Advanced Search Filters Comparables search includes all MLS-listed standard s…" at bounding box center [416, 218] width 833 height 436
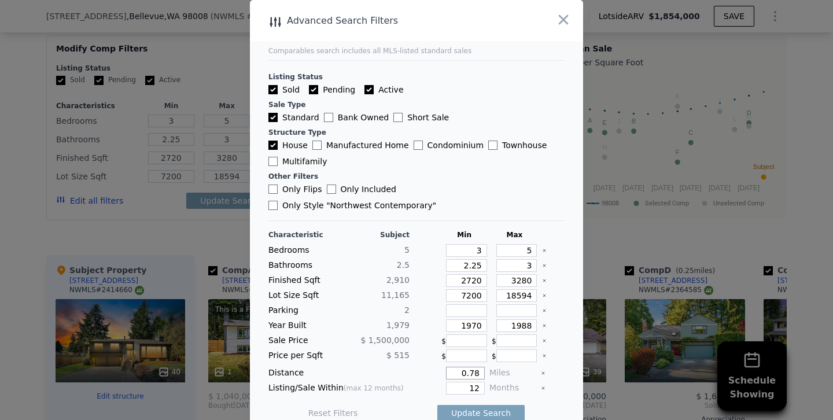
click at [465, 367] on input "0.78" at bounding box center [465, 373] width 39 height 13
click at [437, 405] on button "Update Search" at bounding box center [480, 413] width 87 height 16
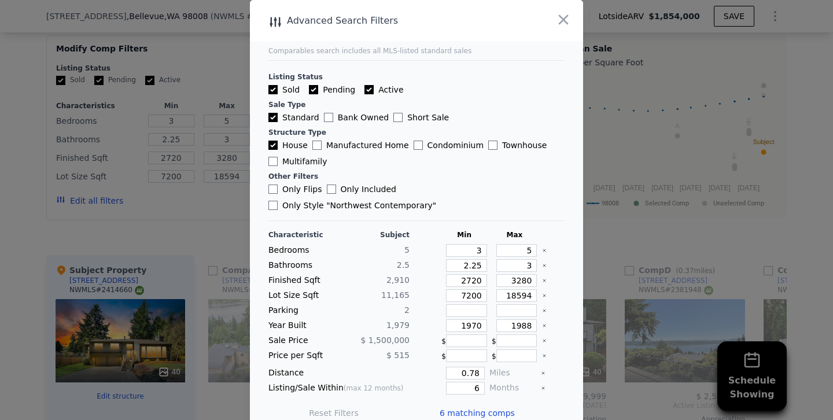
click at [227, 232] on div at bounding box center [416, 210] width 833 height 420
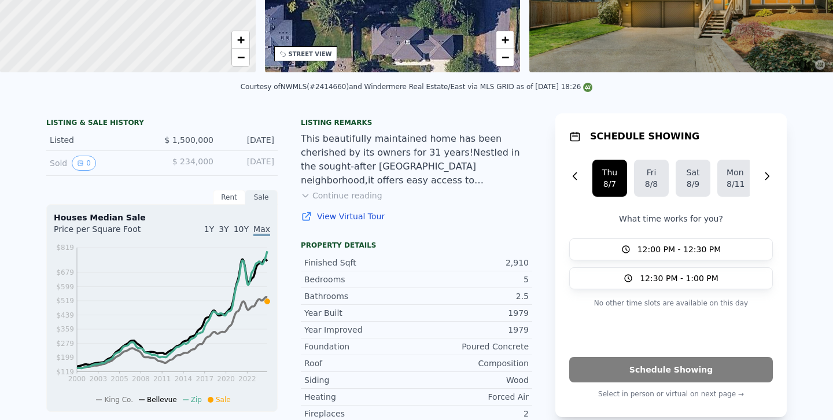
scroll to position [0, 0]
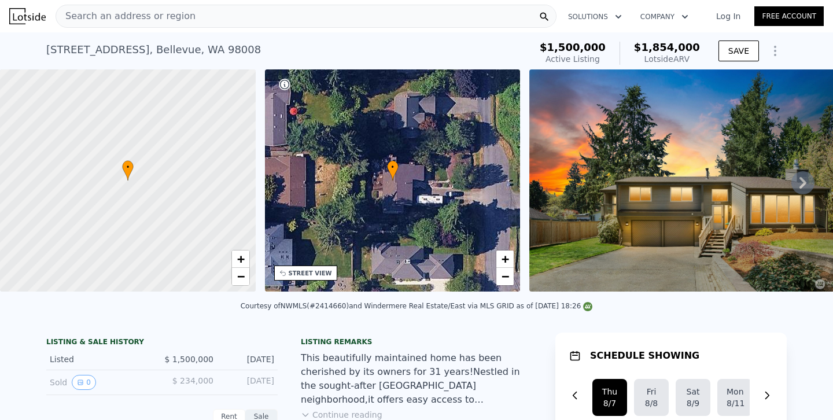
click at [232, 14] on div "Search an address or region" at bounding box center [306, 16] width 501 height 23
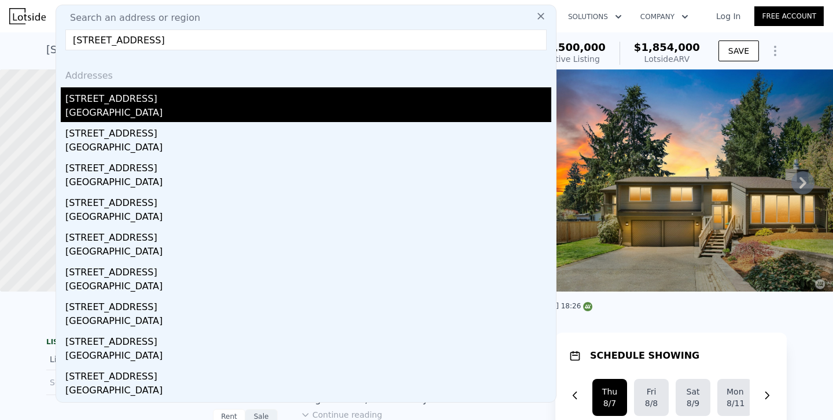
click at [87, 107] on div "[GEOGRAPHIC_DATA]" at bounding box center [308, 114] width 486 height 16
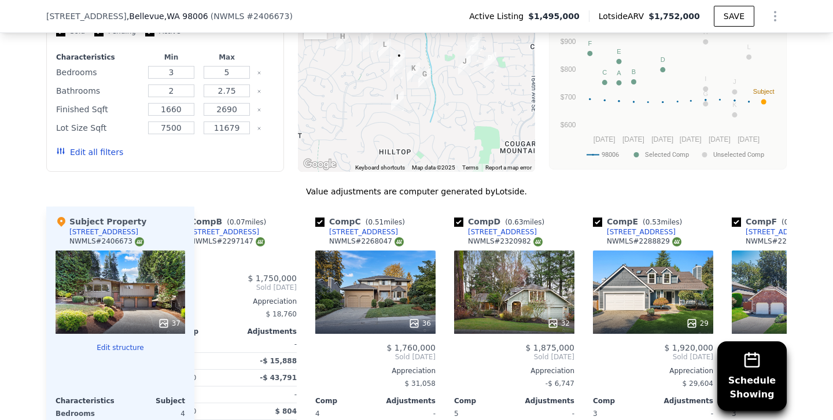
scroll to position [1096, 0]
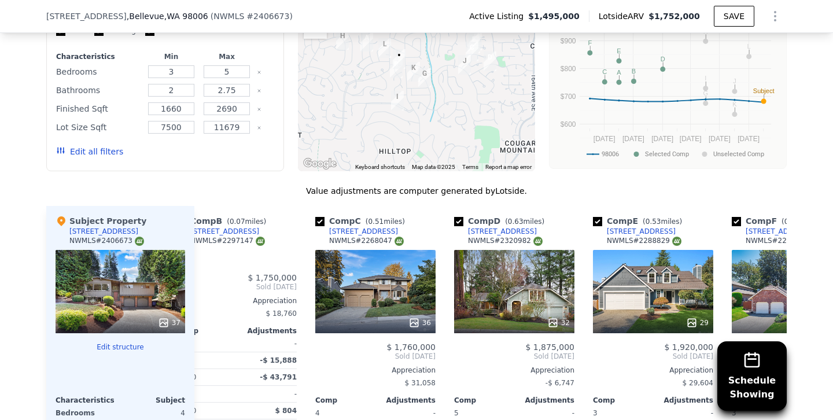
click at [108, 147] on button "Edit all filters" at bounding box center [89, 152] width 67 height 12
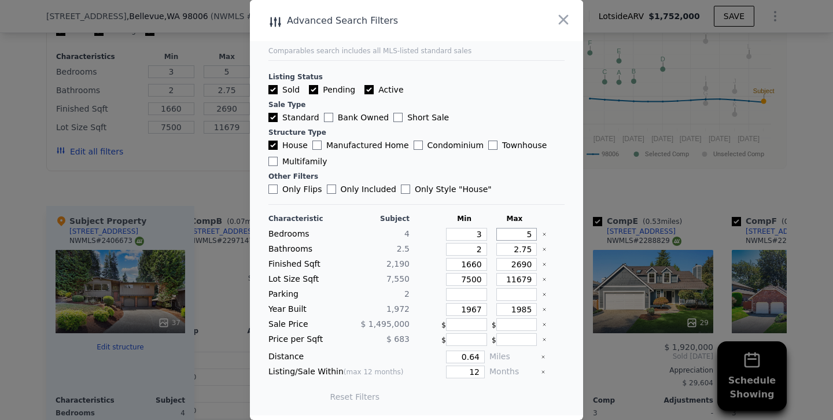
drag, startPoint x: 507, startPoint y: 234, endPoint x: 546, endPoint y: 234, distance: 39.3
click at [546, 234] on div "Bedrooms 4 3 5" at bounding box center [416, 234] width 296 height 13
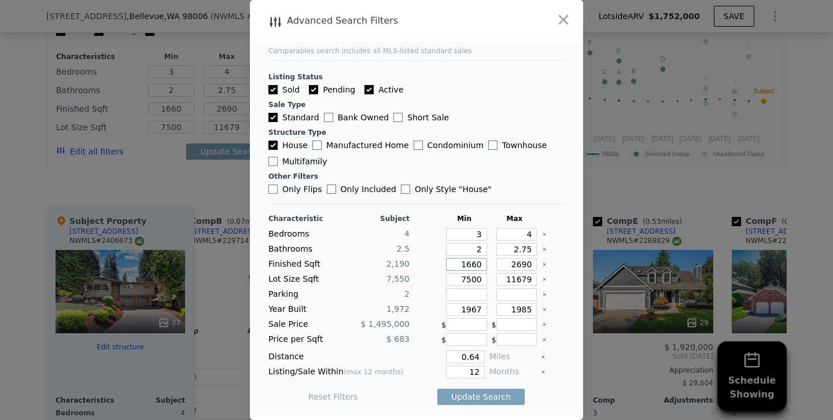
click at [470, 263] on input "1660" at bounding box center [466, 264] width 41 height 13
click at [522, 264] on input "2690" at bounding box center [516, 264] width 41 height 13
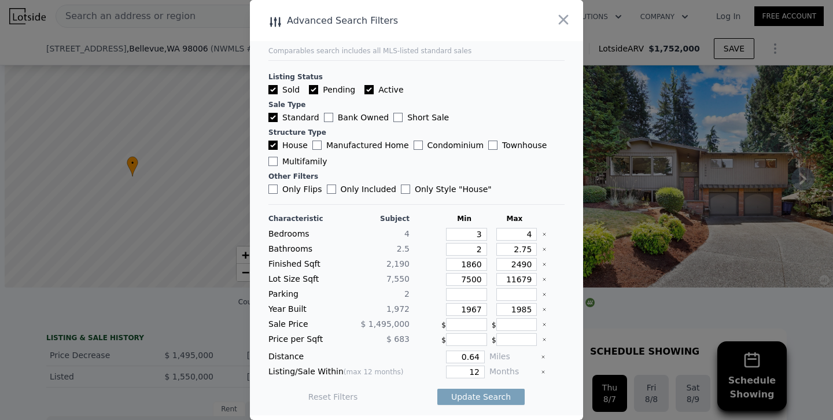
scroll to position [0, 171]
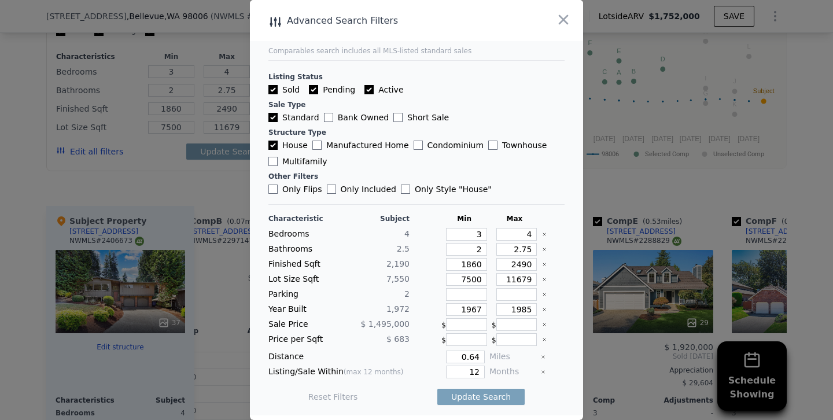
type input "2490"
drag, startPoint x: 476, startPoint y: 309, endPoint x: 518, endPoint y: 308, distance: 41.6
click at [518, 308] on div "Year Built 1,972 1967 1985" at bounding box center [416, 309] width 296 height 13
type input "1966"
drag, startPoint x: 527, startPoint y: 308, endPoint x: 587, endPoint y: 311, distance: 60.2
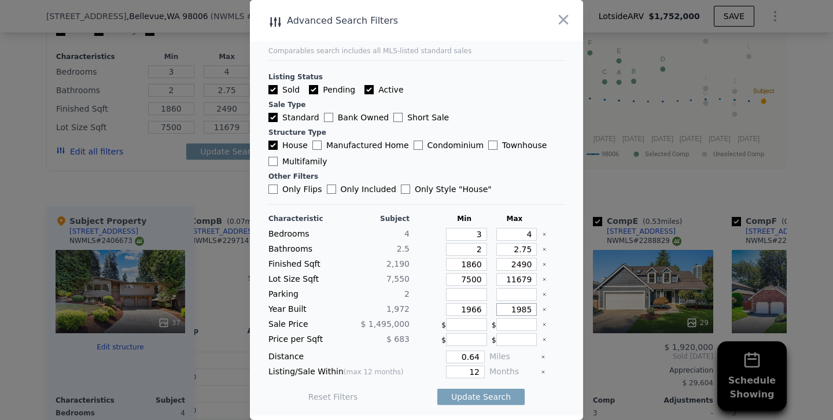
click at [587, 311] on div "​ Advanced Search Filters Comparables search includes all MLS-listed standard s…" at bounding box center [416, 210] width 833 height 420
type input "1980"
click at [459, 367] on input "12" at bounding box center [465, 371] width 39 height 13
type input "6"
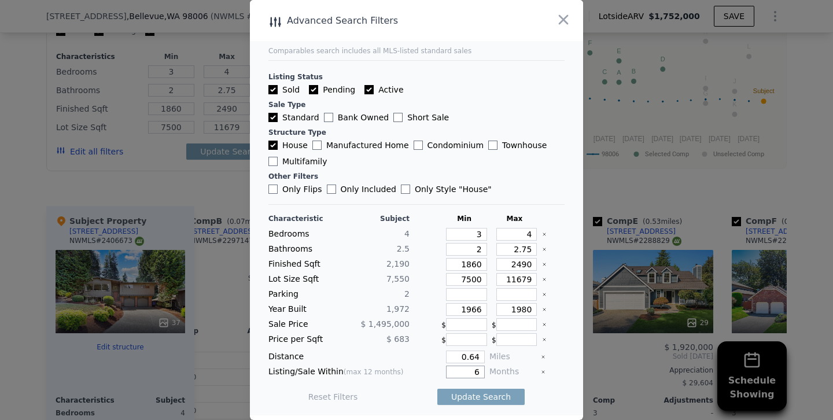
click at [437, 389] on button "Update Search" at bounding box center [480, 397] width 87 height 16
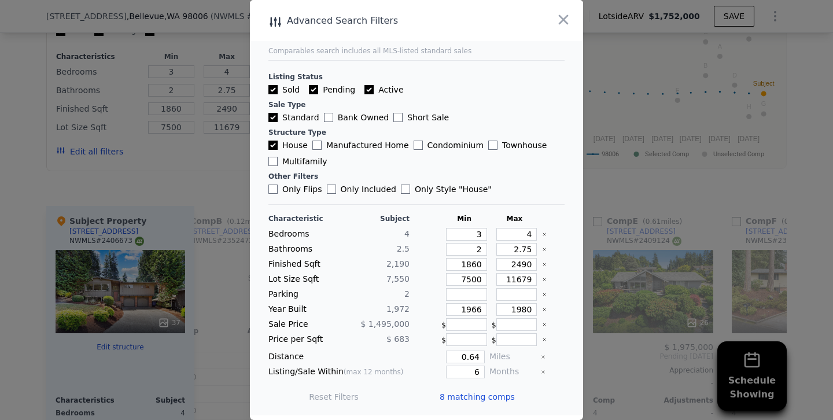
click at [209, 183] on div at bounding box center [416, 210] width 833 height 420
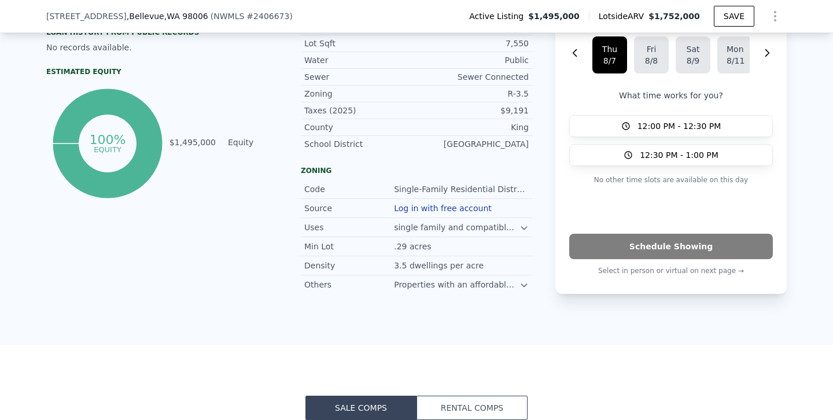
scroll to position [0, 0]
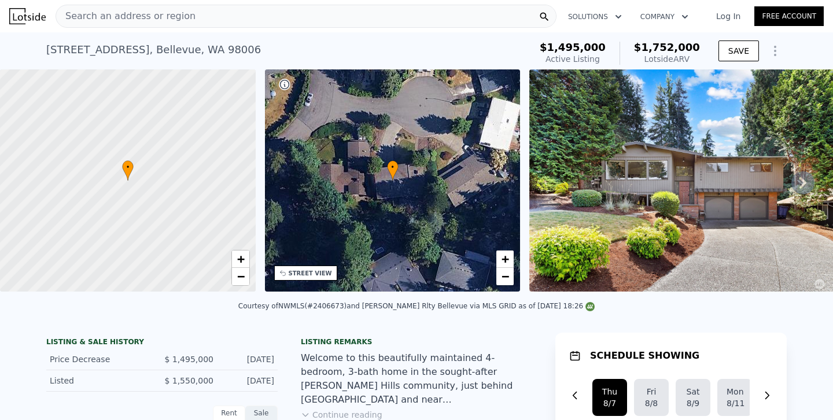
click at [227, 12] on div "Search an address or region" at bounding box center [306, 16] width 501 height 23
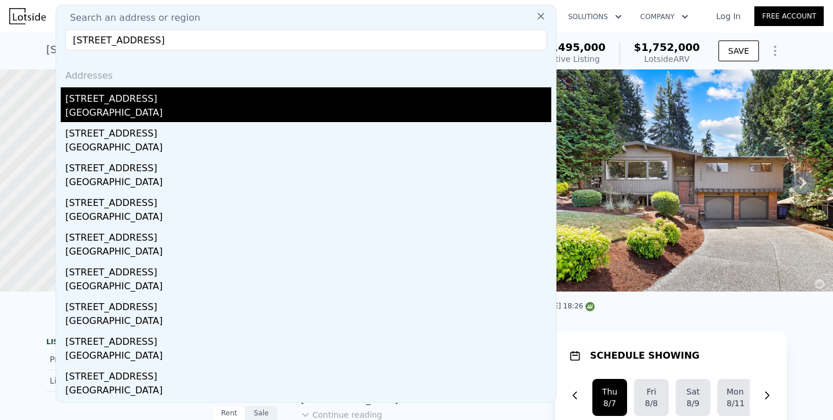
type input "[STREET_ADDRESS]"
click at [104, 106] on div "[GEOGRAPHIC_DATA]" at bounding box center [308, 114] width 486 height 16
type input "5"
type input "2.25"
type input "3"
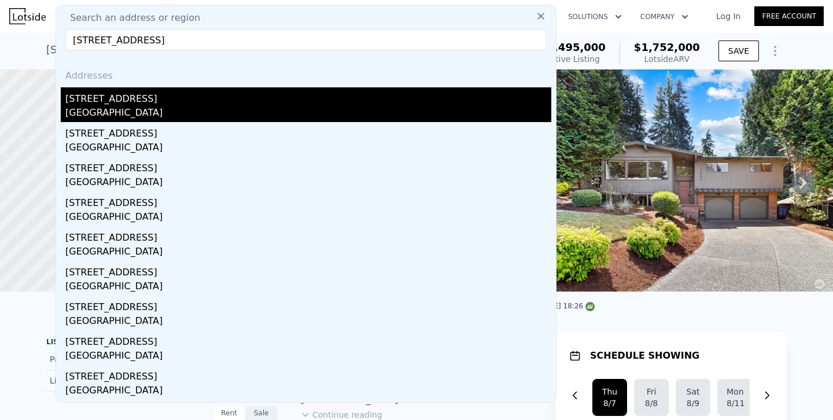
type input "1940"
type input "2970"
type input "6760"
type input "10400"
type input "$ 1,762,000"
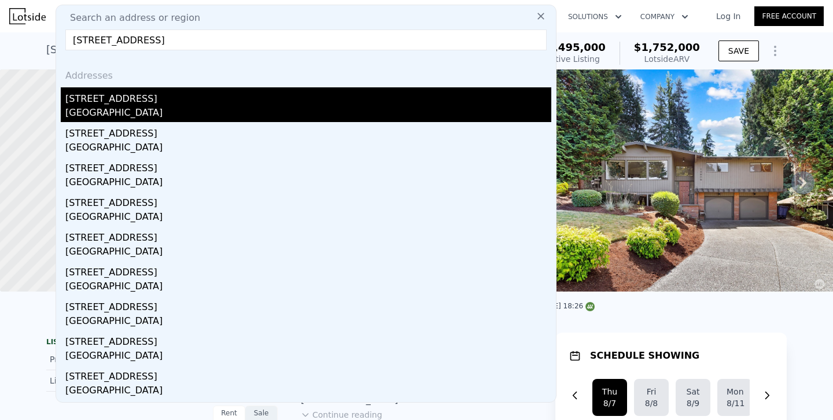
type input "-$ 16,929"
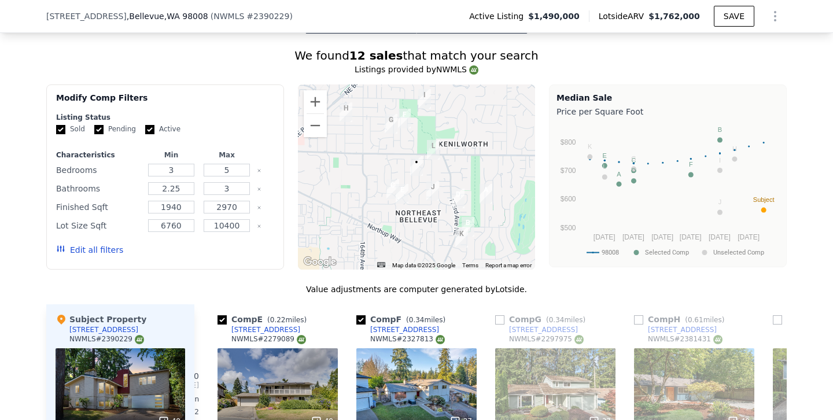
scroll to position [982, 0]
click at [107, 251] on button "Edit all filters" at bounding box center [89, 249] width 67 height 12
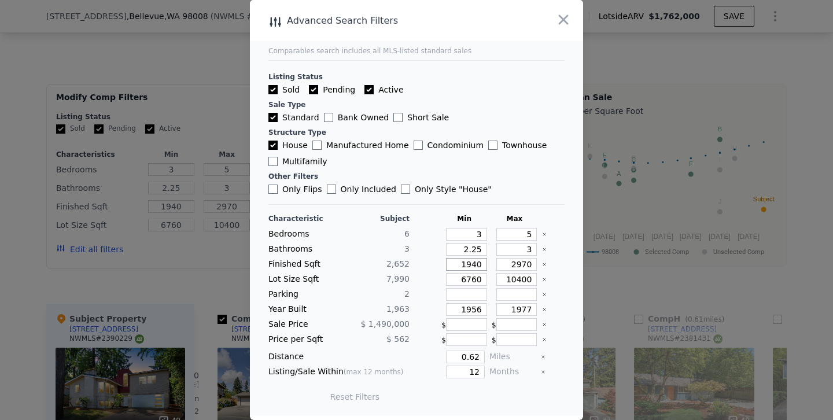
click at [471, 265] on input "1940" at bounding box center [466, 264] width 41 height 13
type input "140"
type input "40"
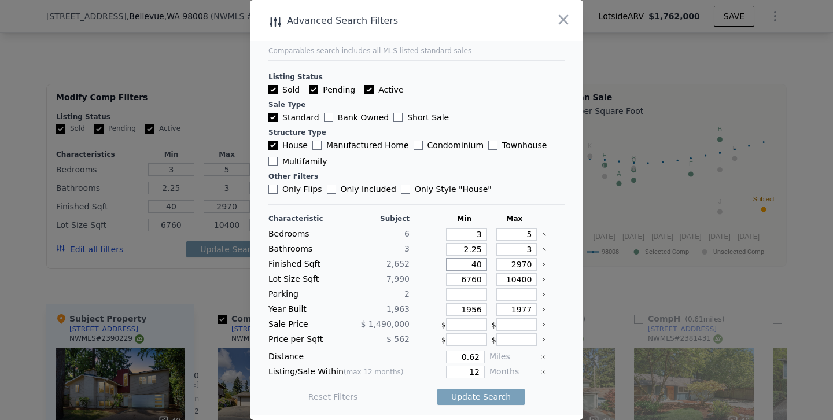
type input "240"
type input "2240"
type input "240"
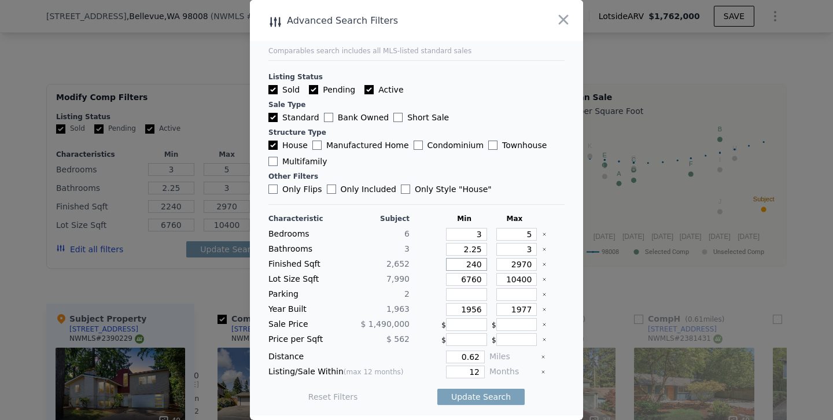
type input "240"
type input "2340"
drag, startPoint x: 522, startPoint y: 308, endPoint x: 564, endPoint y: 305, distance: 42.3
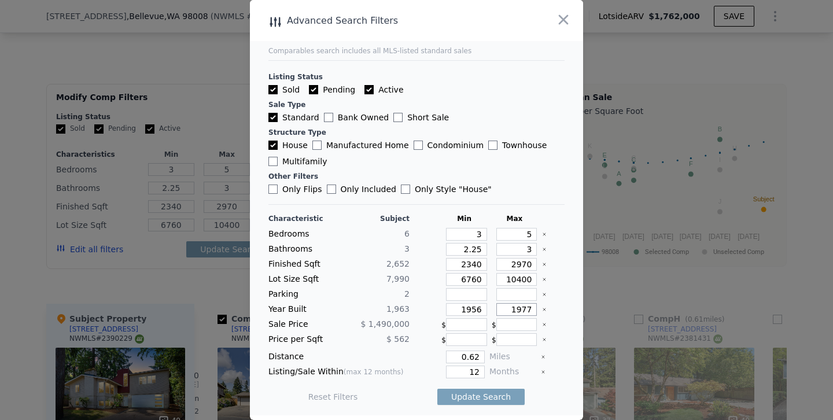
click at [564, 305] on main "Comparables search includes all MLS-listed standard sales Listing Status Sold P…" at bounding box center [416, 207] width 333 height 415
type input "1971"
click at [464, 371] on input "12" at bounding box center [465, 371] width 39 height 13
type input "6"
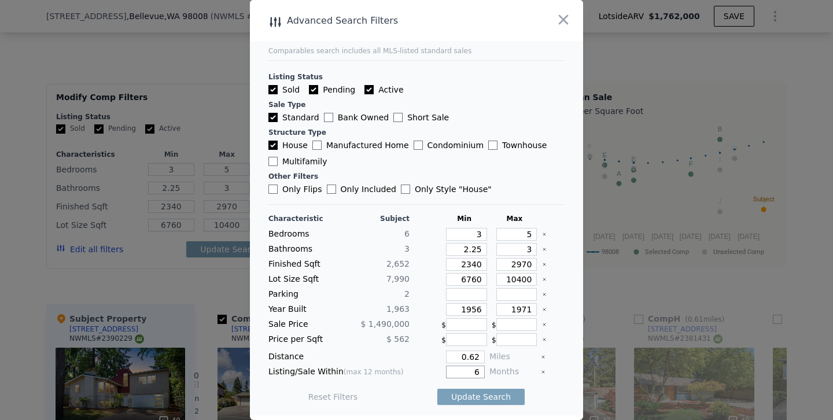
click at [437, 389] on button "Update Search" at bounding box center [480, 397] width 87 height 16
checkbox input "false"
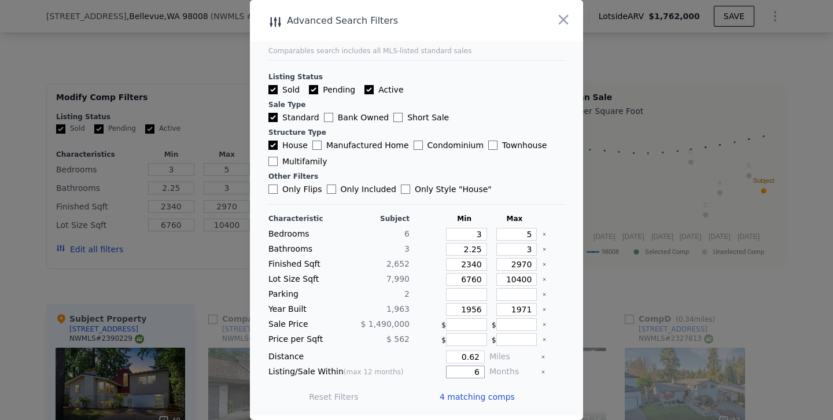
scroll to position [0, 0]
click at [208, 245] on div at bounding box center [416, 210] width 833 height 420
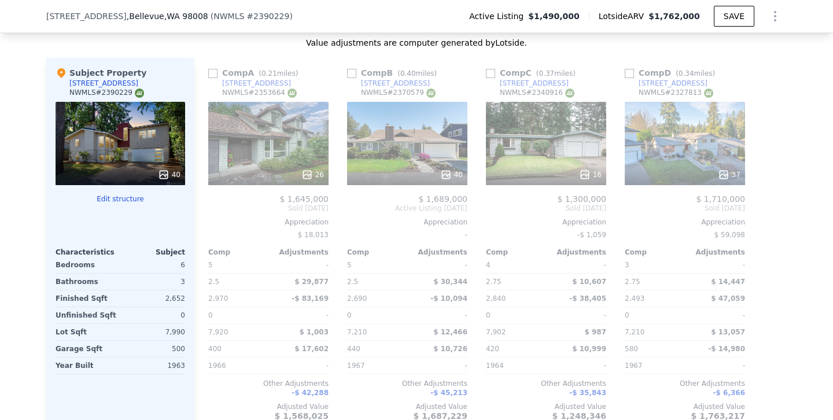
scroll to position [1229, 0]
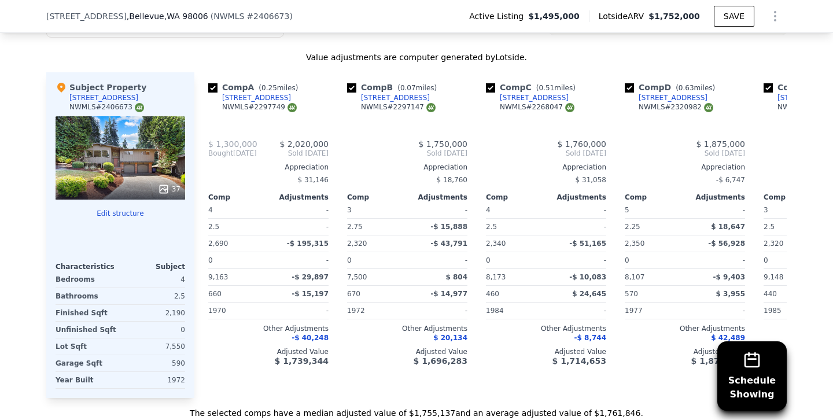
type input "2"
type input "2.75"
type input "1660"
type input "2690"
type input "7500"
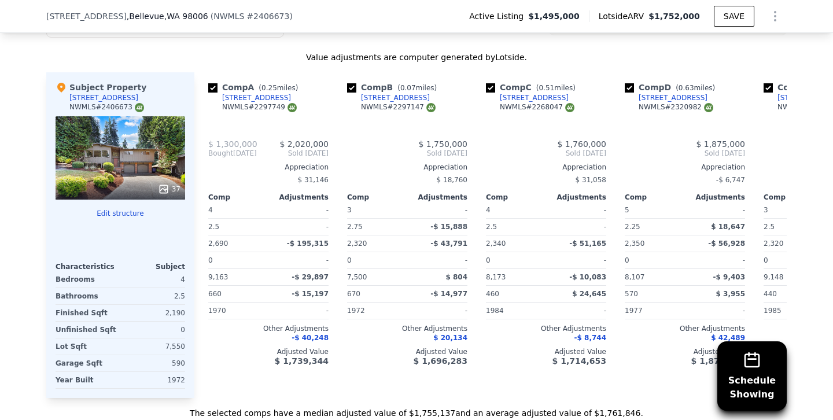
type input "11679"
type input "$ 1,752,000"
type input "-$ 31,017"
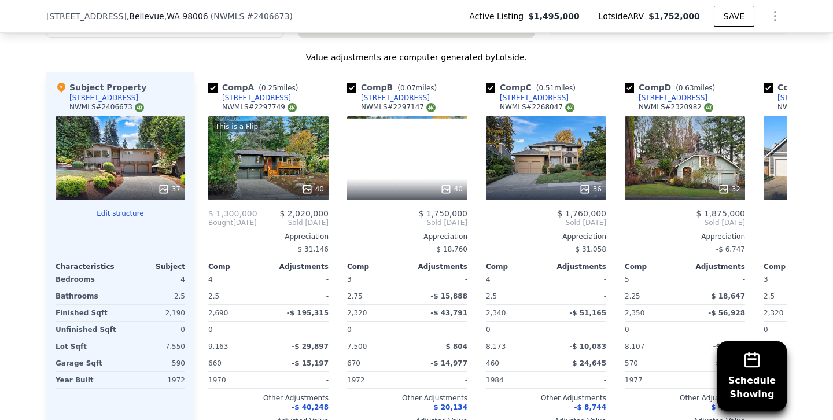
scroll to position [1245, 0]
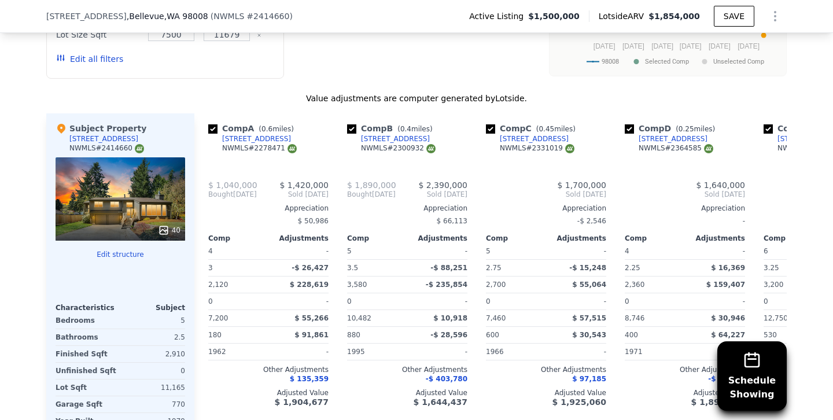
type input "6"
type input "2.25"
type input "3.5"
type input "2120"
type input "3580"
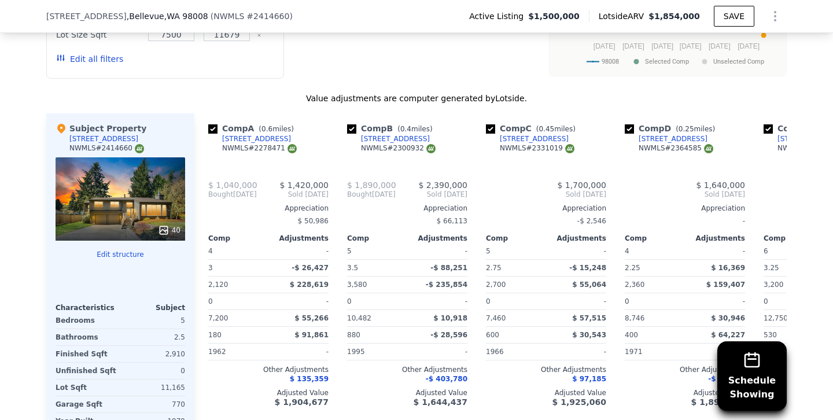
type input "7200"
type input "18594"
type input "$ 1,854,000"
type input "$ 55,643"
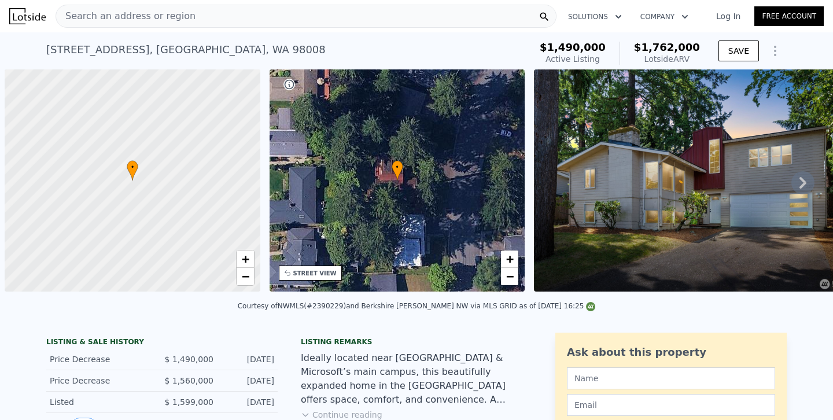
scroll to position [0, 5]
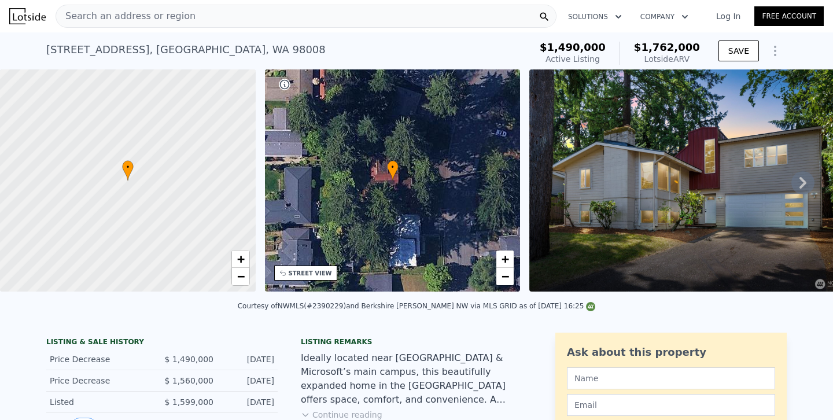
type input "2"
type input "2.75"
type input "1660"
type input "2690"
type input "7500"
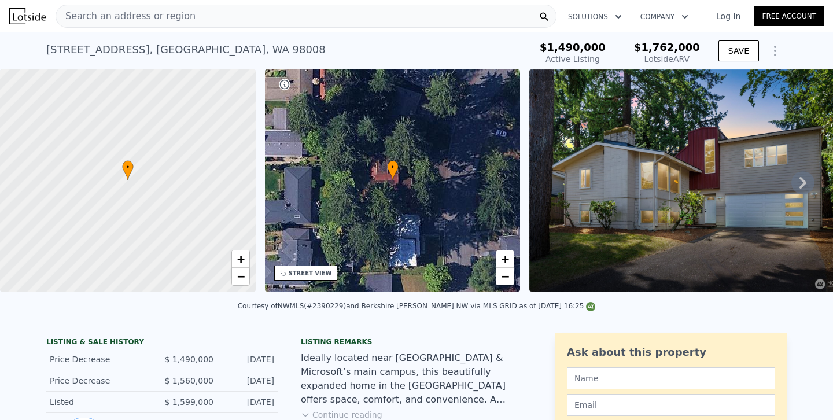
type input "11679"
type input "$ 1,752,000"
type input "-$ 31,017"
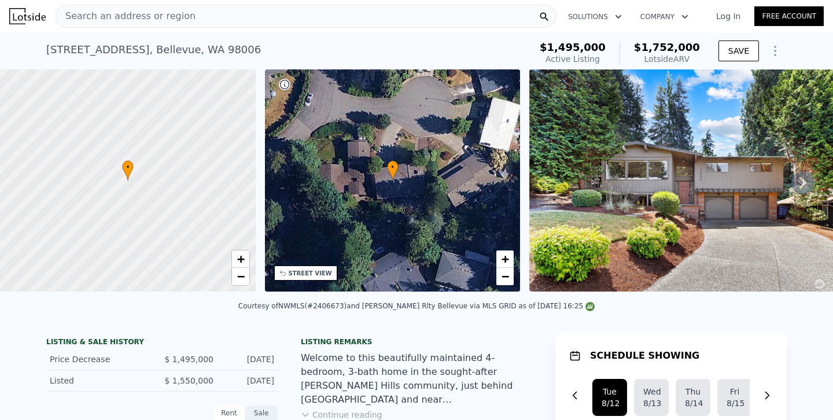
type input "6"
type input "2.25"
type input "3.5"
type input "2120"
type input "3580"
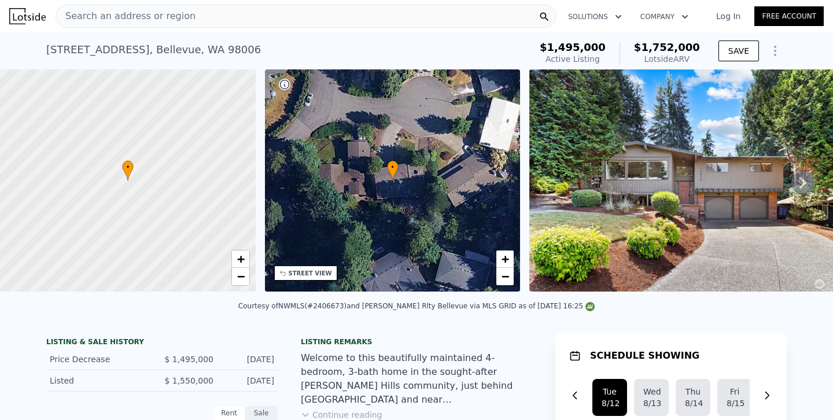
type input "7200"
type input "18594"
type input "$ 1,854,000"
type input "$ 55,643"
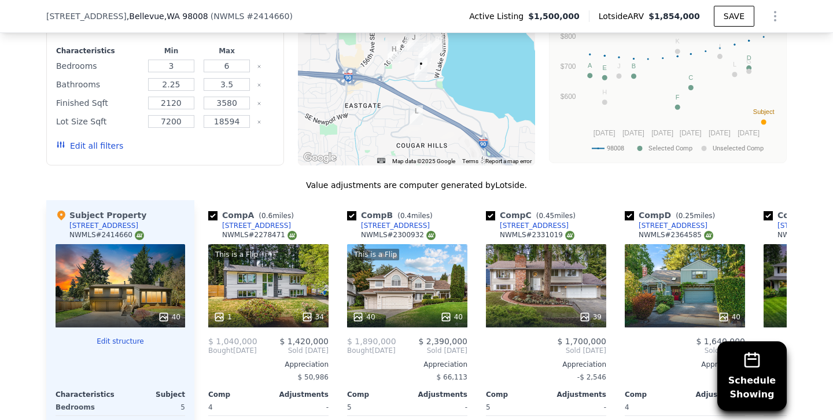
scroll to position [1237, 0]
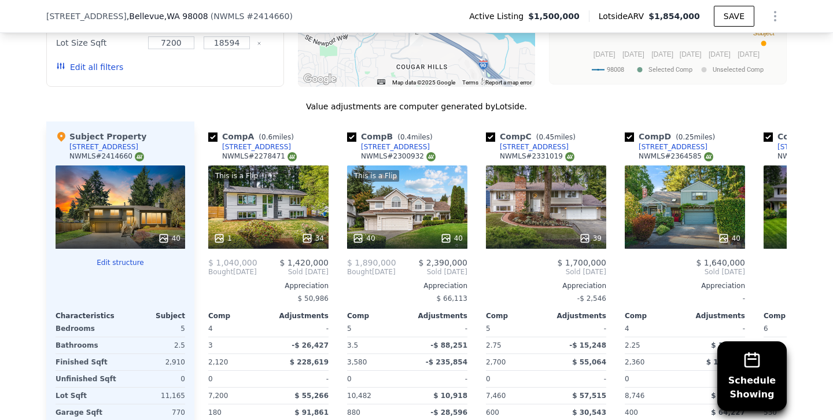
click at [106, 67] on button "Edit all filters" at bounding box center [89, 67] width 67 height 12
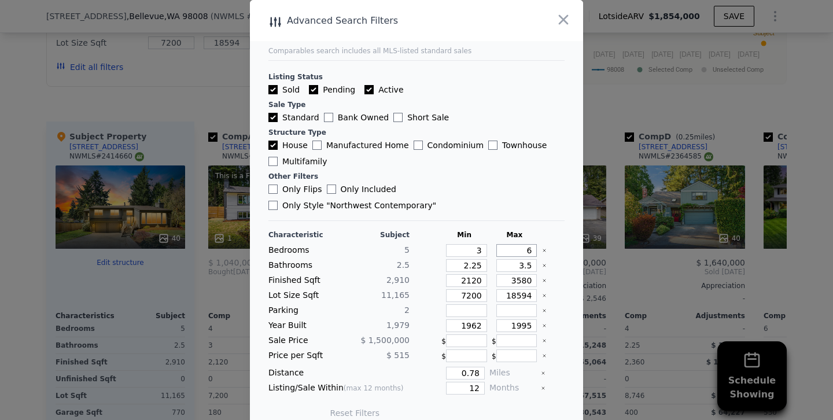
drag, startPoint x: 515, startPoint y: 237, endPoint x: 546, endPoint y: 237, distance: 31.8
click at [546, 244] on div "Bedrooms 5 3 6" at bounding box center [416, 250] width 296 height 13
type input "5"
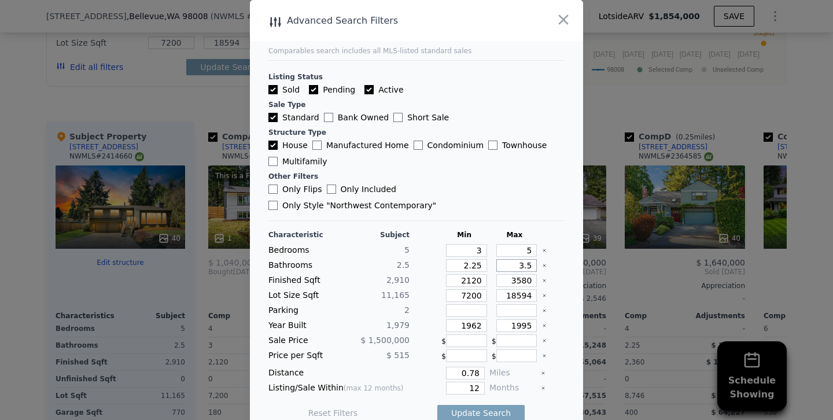
drag, startPoint x: 515, startPoint y: 248, endPoint x: 563, endPoint y: 248, distance: 48.6
click at [563, 259] on div "Bathrooms 2.5 2.25 3.5" at bounding box center [416, 265] width 296 height 13
type input "3"
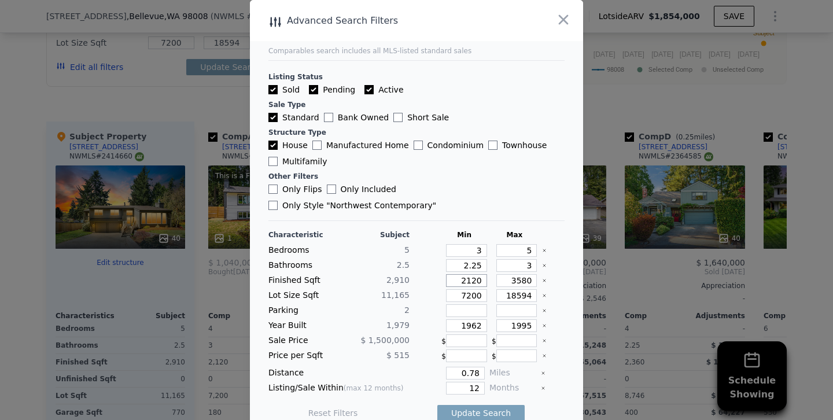
click at [470, 274] on input "2120" at bounding box center [466, 280] width 41 height 13
type input "220"
type input "2620"
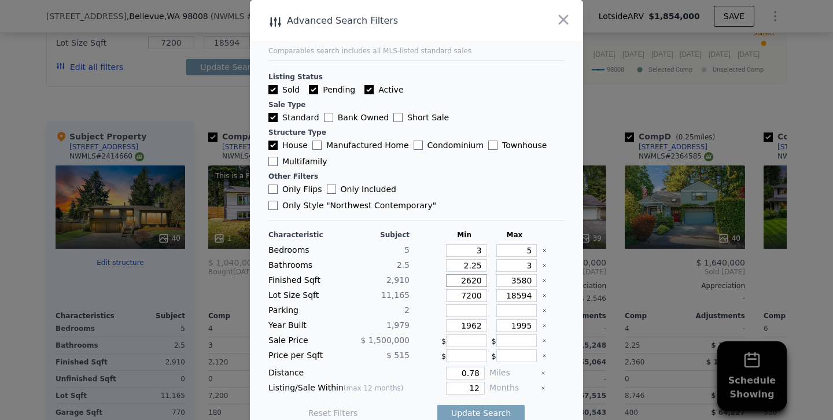
type input "2620"
click at [520, 274] on input "3580" at bounding box center [516, 280] width 41 height 13
type input "380"
type input "3380"
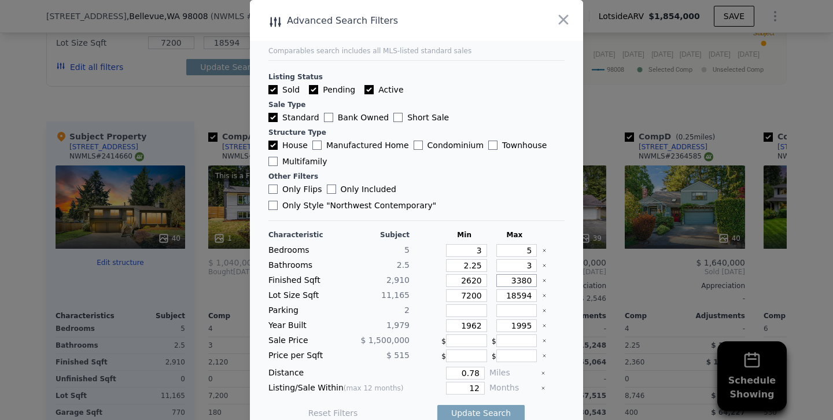
type input "3380"
drag, startPoint x: 471, startPoint y: 310, endPoint x: 526, endPoint y: 310, distance: 54.4
click at [526, 319] on div "Year Built 1,979 1962 1995" at bounding box center [416, 325] width 296 height 13
type input "1970"
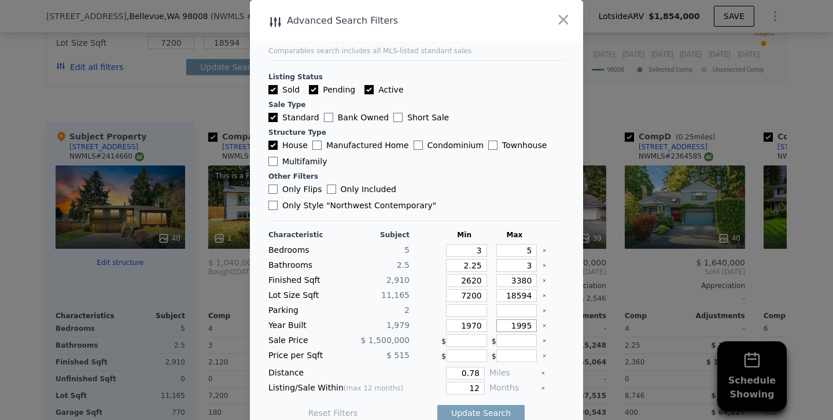
drag, startPoint x: 522, startPoint y: 306, endPoint x: 572, endPoint y: 306, distance: 50.9
click at [572, 306] on main "Comparables search includes all MLS-listed standard sales Listing Status Sold P…" at bounding box center [416, 215] width 333 height 431
type input "1988"
click at [461, 382] on input "12" at bounding box center [465, 388] width 39 height 13
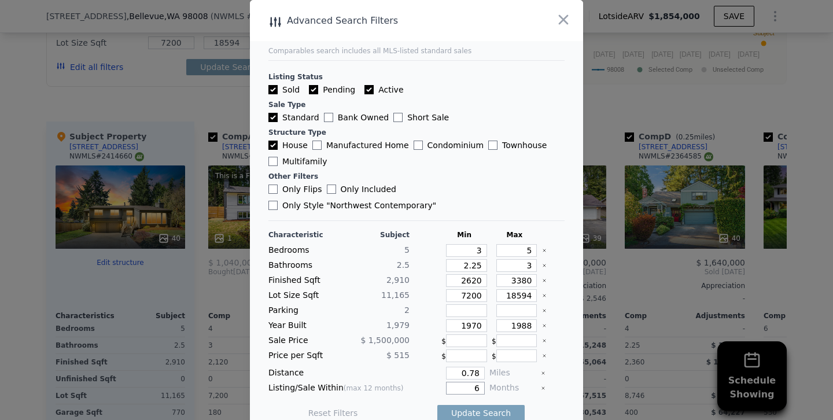
type input "6"
click at [437, 405] on button "Update Search" at bounding box center [480, 413] width 87 height 16
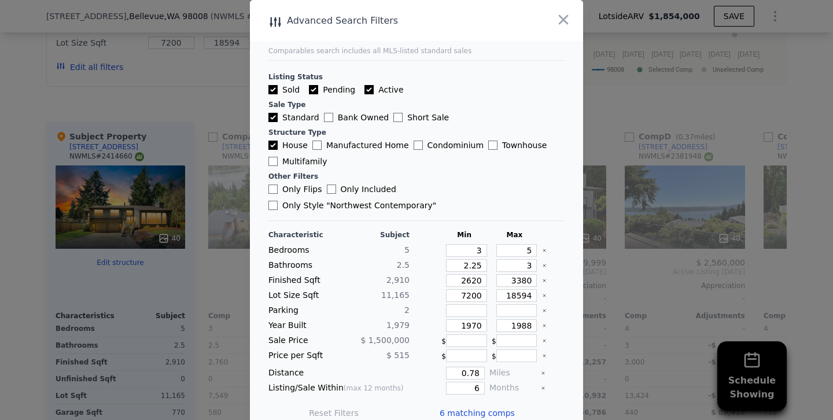
click at [204, 94] on div at bounding box center [416, 210] width 833 height 420
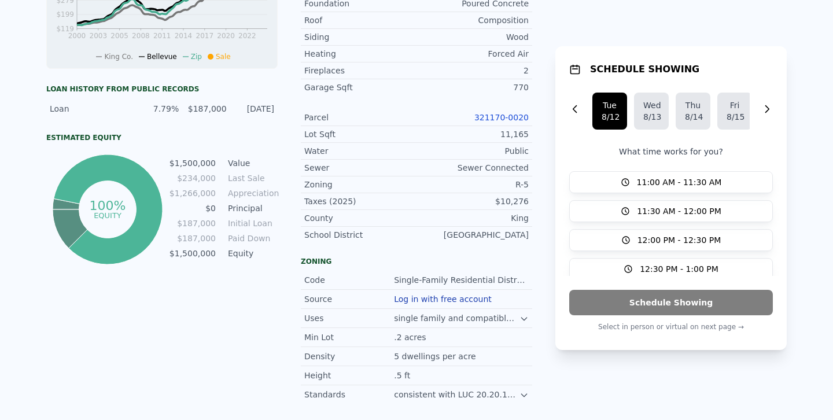
scroll to position [0, 0]
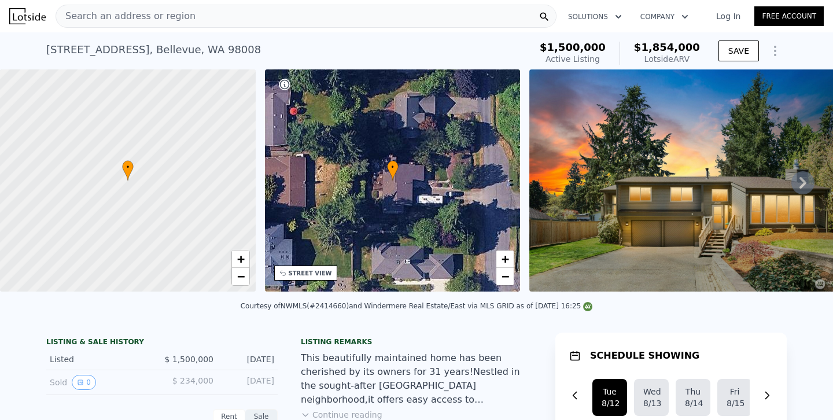
click at [210, 19] on div "Search an address or region" at bounding box center [306, 16] width 501 height 23
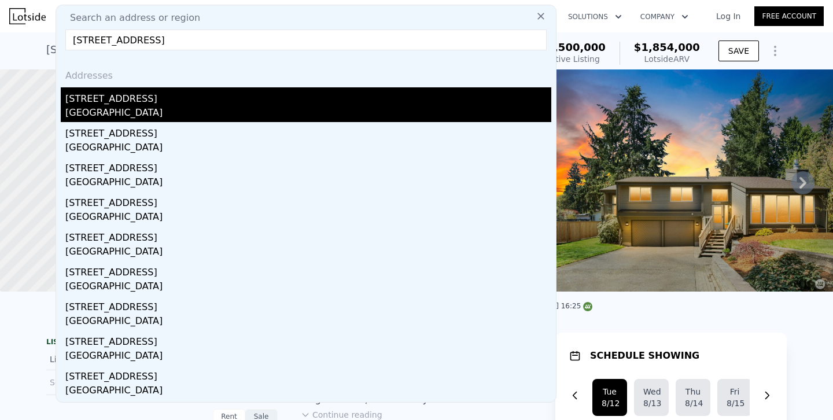
type input "[STREET_ADDRESS]"
click at [93, 103] on div "[STREET_ADDRESS]" at bounding box center [308, 96] width 486 height 19
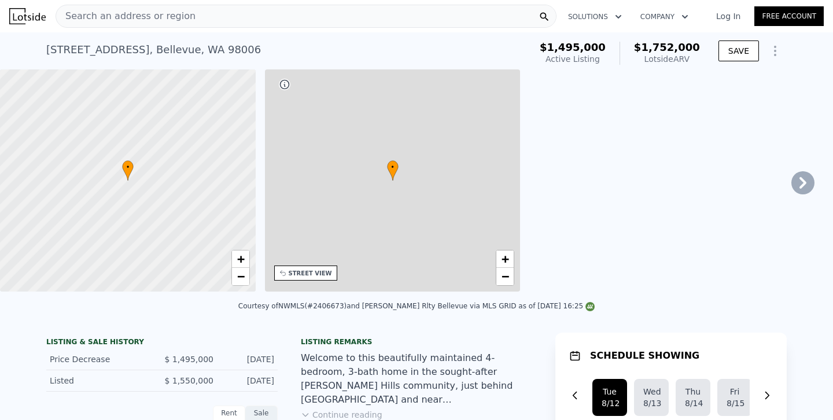
type input "2"
type input "2.75"
type input "1660"
type input "2690"
type input "7500"
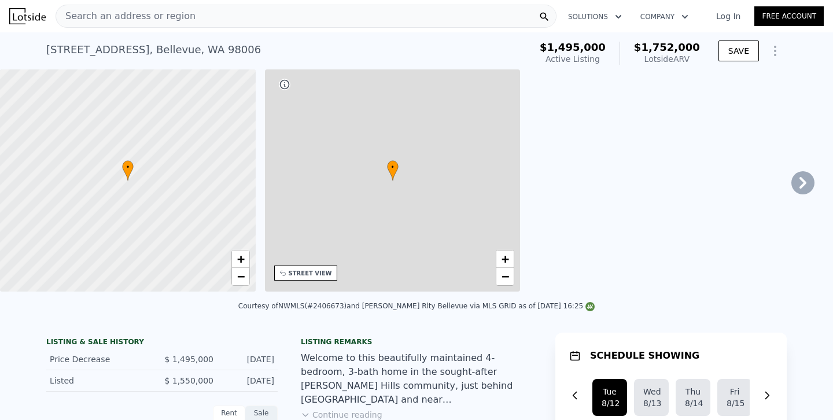
type input "11679"
type input "$ 1,752,000"
type input "-$ 31,017"
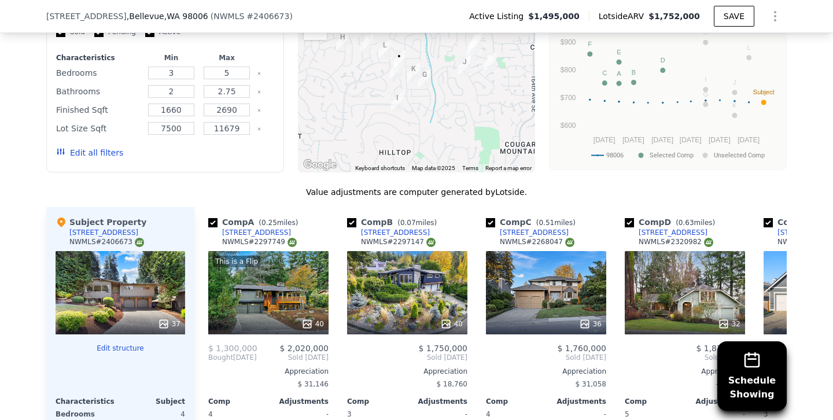
scroll to position [1078, 0]
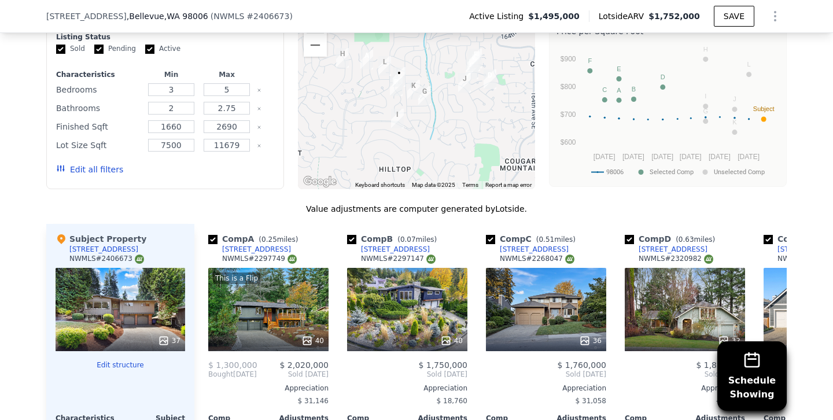
click at [88, 165] on button "Edit all filters" at bounding box center [89, 170] width 67 height 12
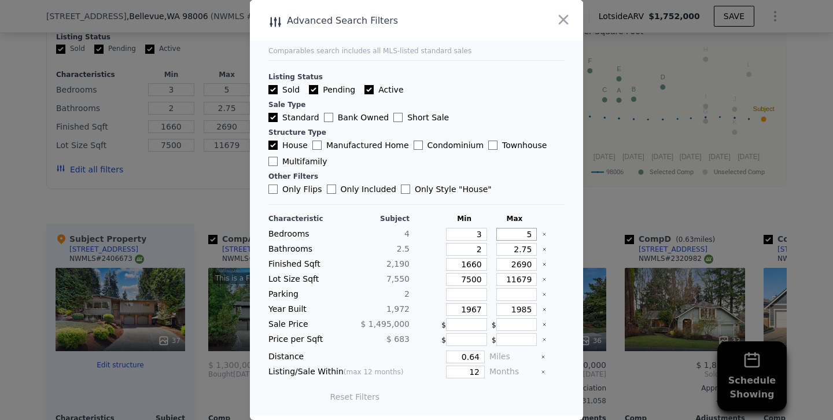
drag, startPoint x: 515, startPoint y: 237, endPoint x: 564, endPoint y: 237, distance: 49.7
click at [564, 237] on main "Comparables search includes all MLS-listed standard sales Listing Status Sold P…" at bounding box center [416, 207] width 333 height 415
type input "4"
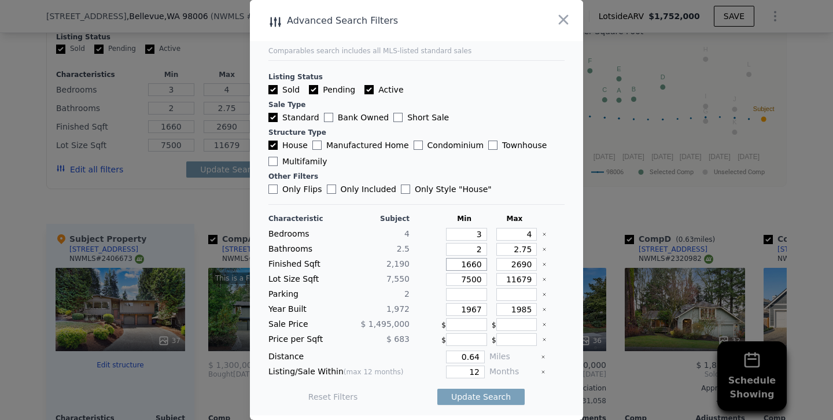
click at [470, 268] on input "1660" at bounding box center [466, 264] width 41 height 13
type input "160"
type input "60"
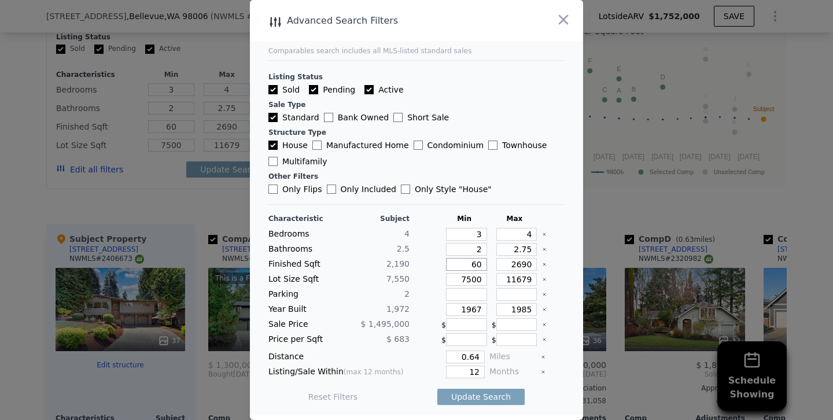
type input "160"
type input "1860"
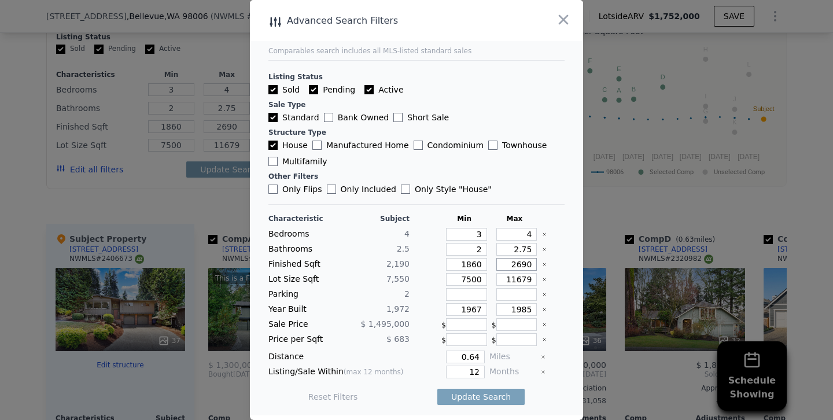
click at [520, 261] on input "2690" at bounding box center [516, 264] width 41 height 13
type input "290"
type input "2390"
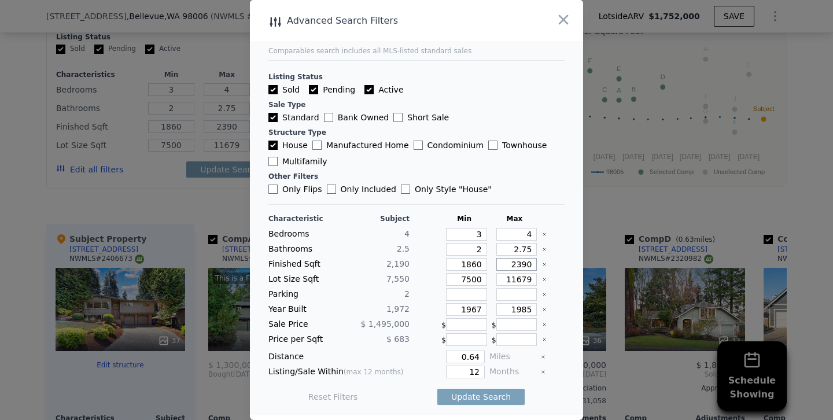
type input "2390"
click at [475, 308] on input "1967" at bounding box center [466, 309] width 41 height 13
type input "1966"
drag, startPoint x: 521, startPoint y: 309, endPoint x: 570, endPoint y: 311, distance: 48.6
click at [570, 311] on main "Comparables search includes all MLS-listed standard sales Listing Status Sold P…" at bounding box center [416, 207] width 333 height 415
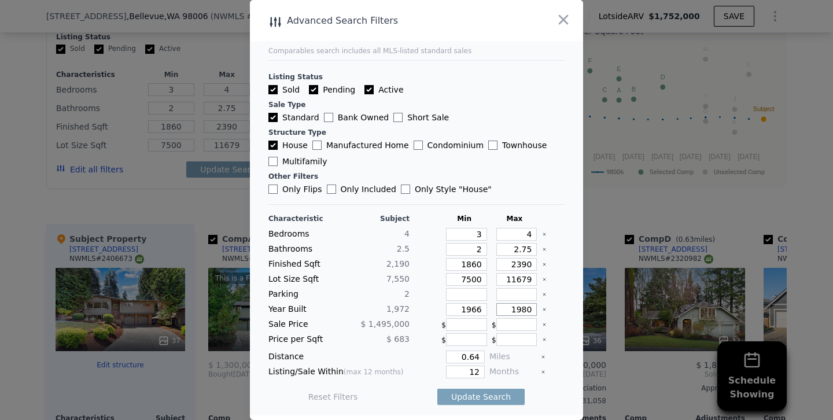
type input "1980"
click at [470, 371] on input "12" at bounding box center [465, 371] width 39 height 13
type input "6"
click at [437, 389] on button "Update Search" at bounding box center [480, 397] width 87 height 16
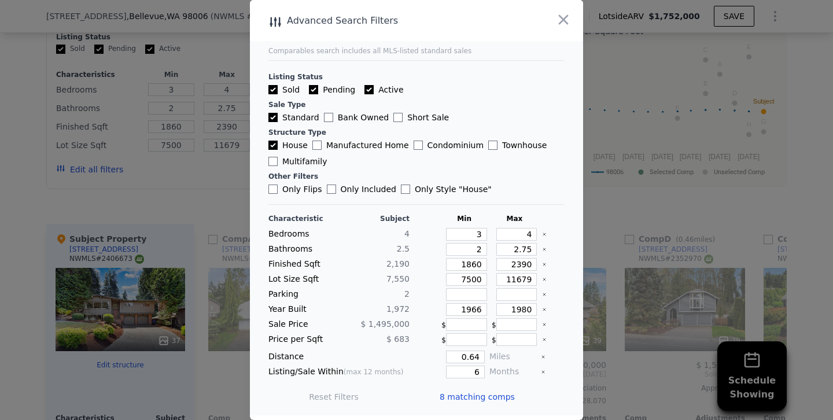
click at [152, 180] on div at bounding box center [416, 210] width 833 height 420
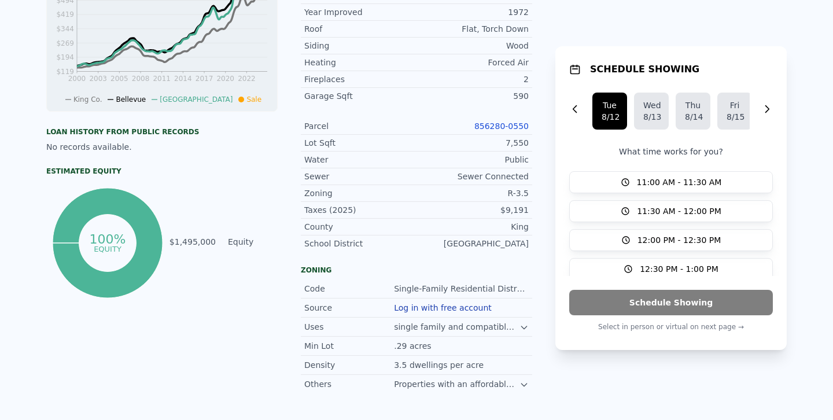
scroll to position [0, 0]
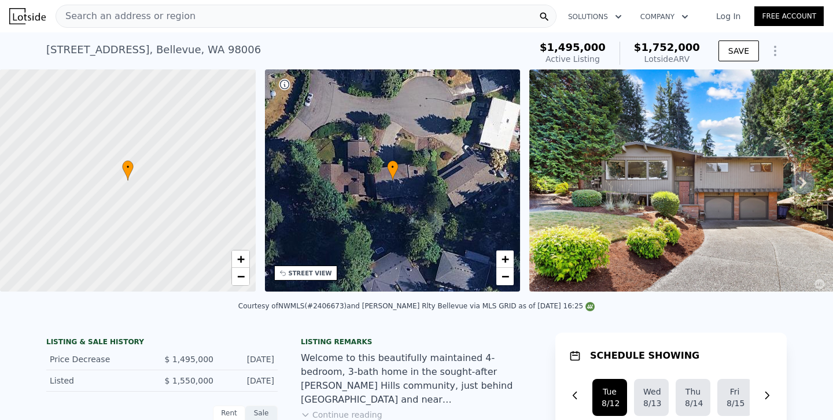
click at [206, 17] on div "Search an address or region" at bounding box center [306, 16] width 501 height 23
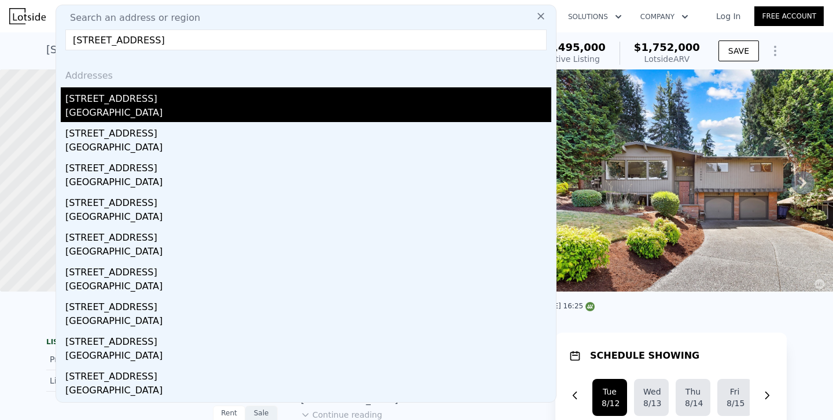
type input "[STREET_ADDRESS]"
click at [111, 95] on div "[STREET_ADDRESS]" at bounding box center [308, 96] width 486 height 19
type input "6"
type input "2.25"
type input "3.5"
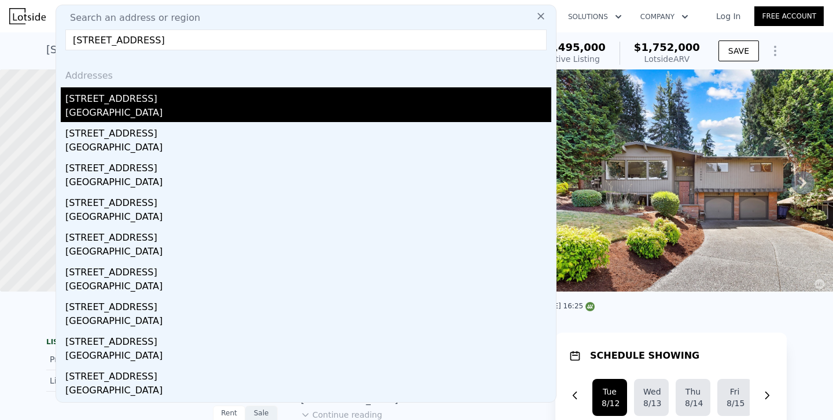
type input "2120"
type input "3580"
type input "7200"
type input "18594"
type input "$ 1,854,000"
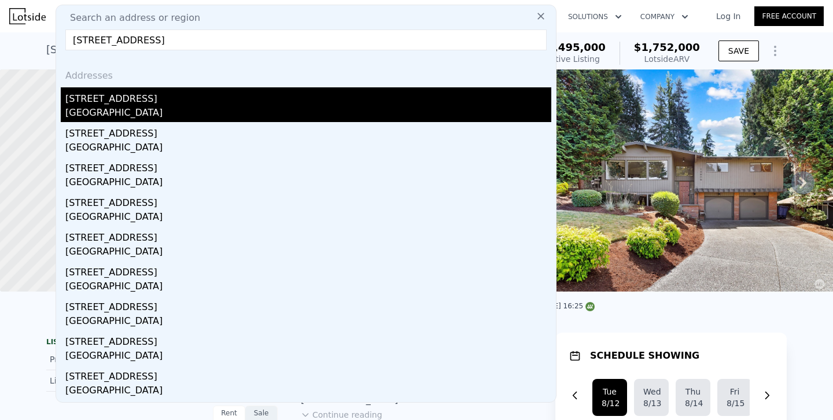
type input "$ 55,643"
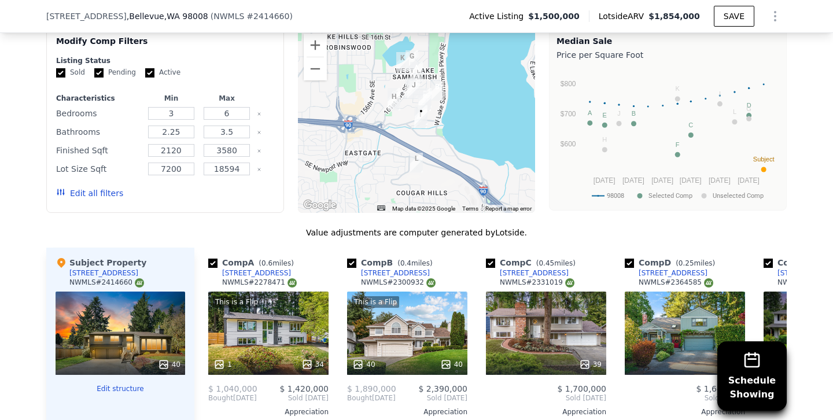
scroll to position [1113, 0]
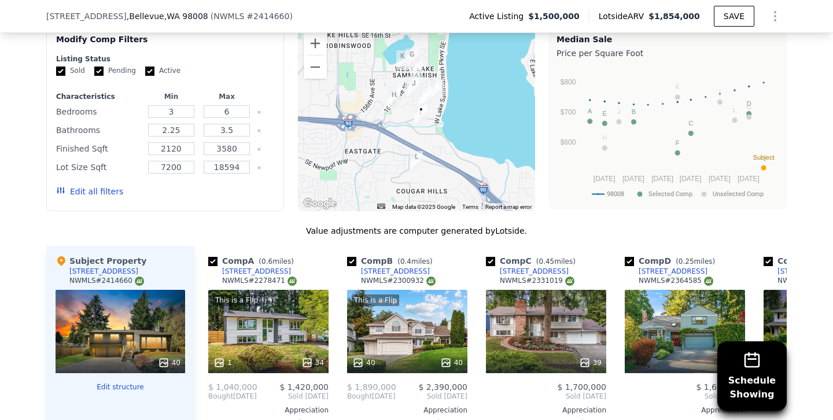
click at [106, 191] on button "Edit all filters" at bounding box center [89, 192] width 67 height 12
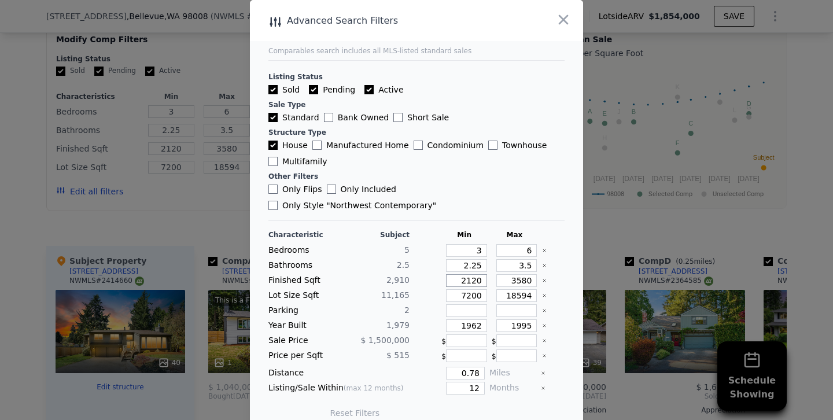
click at [471, 274] on input "2120" at bounding box center [466, 280] width 41 height 13
type input "220"
type input "2620"
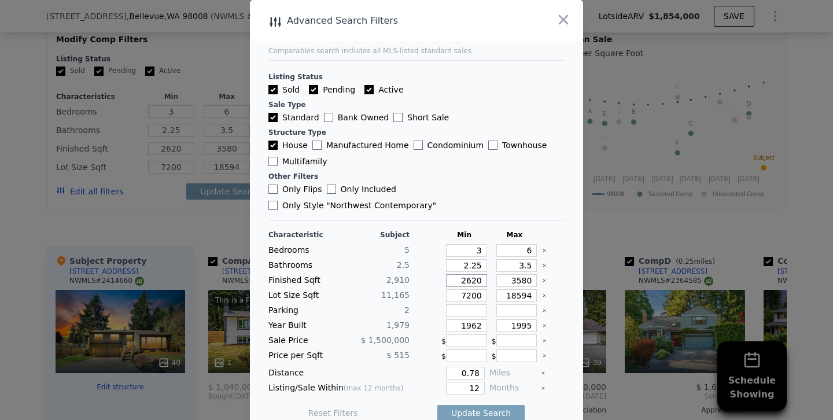
type input "2620"
click at [520, 274] on input "3580" at bounding box center [516, 280] width 41 height 13
type input "380"
type input "3380"
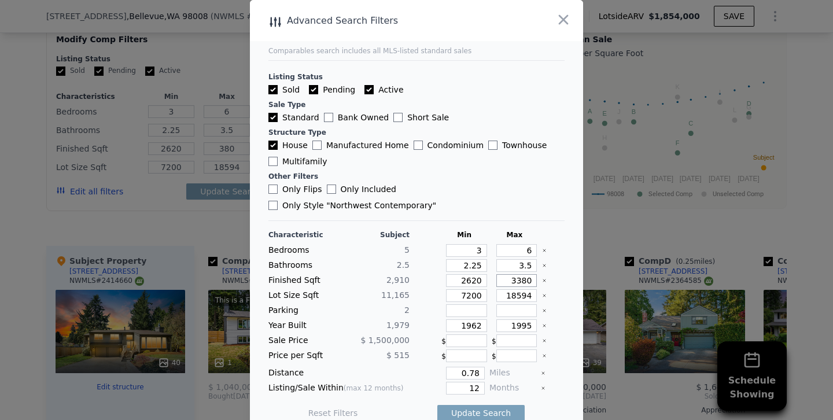
type input "3380"
click at [471, 319] on input "1962" at bounding box center [466, 325] width 41 height 13
drag, startPoint x: 472, startPoint y: 308, endPoint x: 507, endPoint y: 308, distance: 34.7
click at [507, 319] on div "Year Built 1,979 1962 1995" at bounding box center [416, 325] width 296 height 13
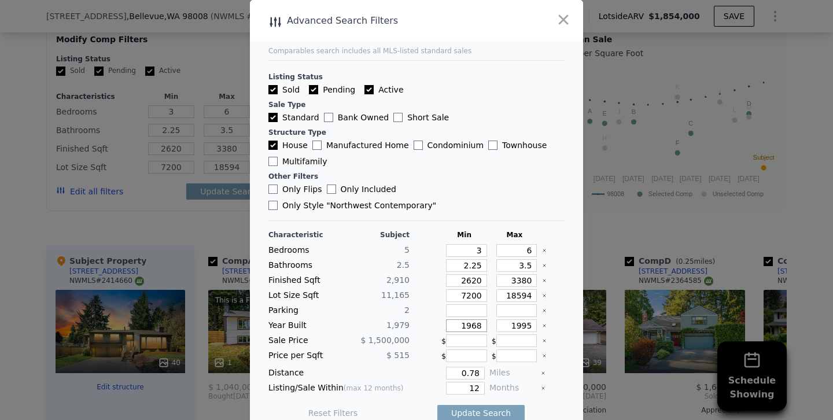
type input "1968"
drag, startPoint x: 521, startPoint y: 308, endPoint x: 562, endPoint y: 308, distance: 41.1
click at [562, 319] on div "Year Built 1,979 1968 1995" at bounding box center [416, 325] width 296 height 13
type input "1988"
click at [463, 382] on input "12" at bounding box center [465, 388] width 39 height 13
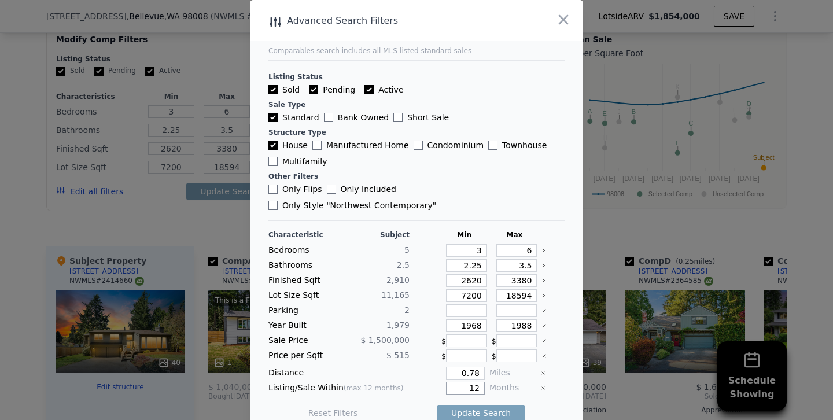
click at [463, 382] on input "12" at bounding box center [465, 388] width 39 height 13
type input "6"
click at [437, 405] on button "Update Search" at bounding box center [480, 413] width 87 height 16
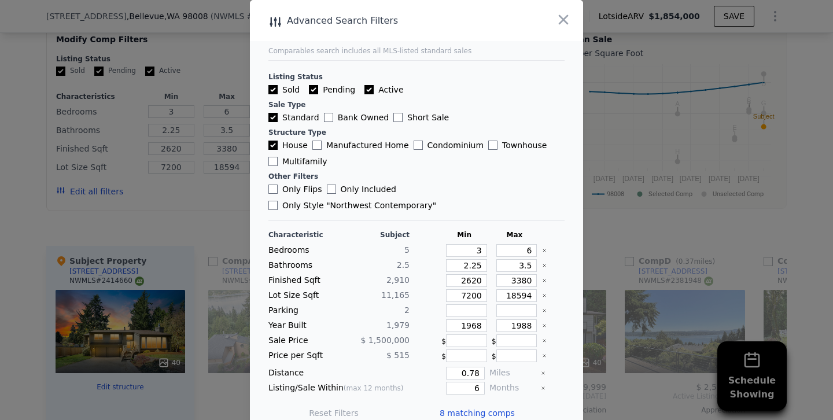
click at [171, 206] on div at bounding box center [416, 210] width 833 height 420
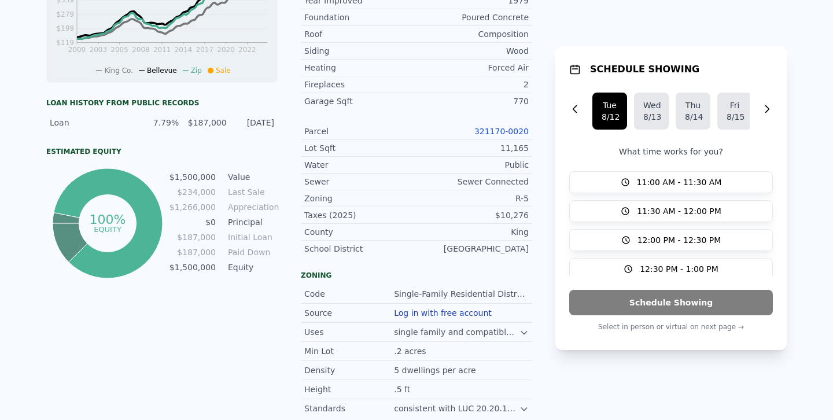
scroll to position [0, 0]
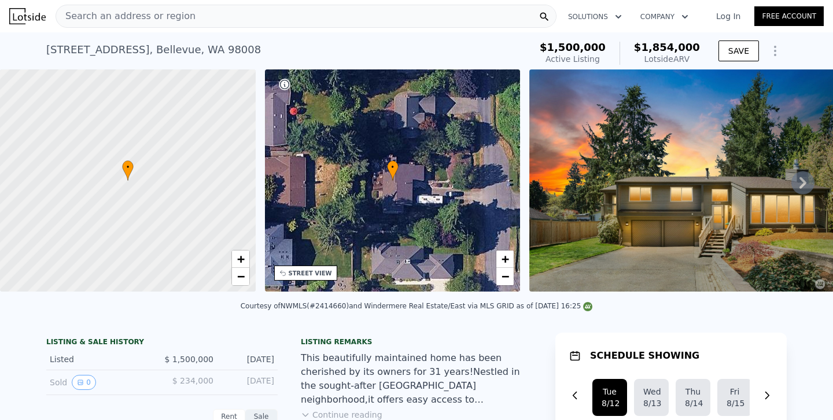
click at [176, 16] on span "Search an address or region" at bounding box center [125, 16] width 139 height 14
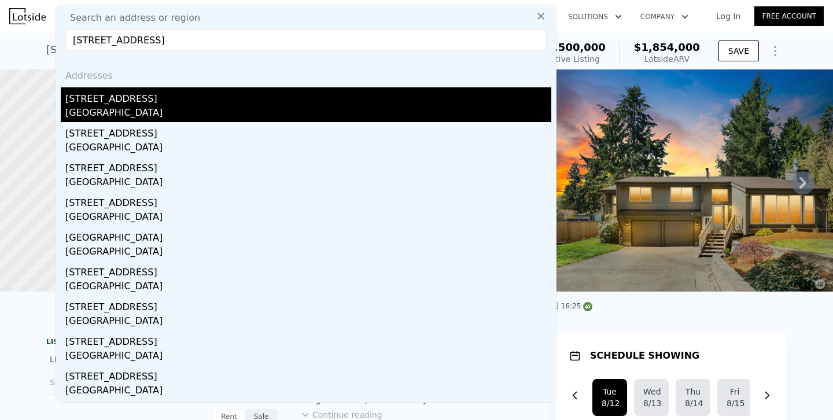
type input "16438 SE 22nd St, Bellevue, WA 98008"
click at [84, 96] on div "16438 SE 22nd St" at bounding box center [308, 96] width 486 height 19
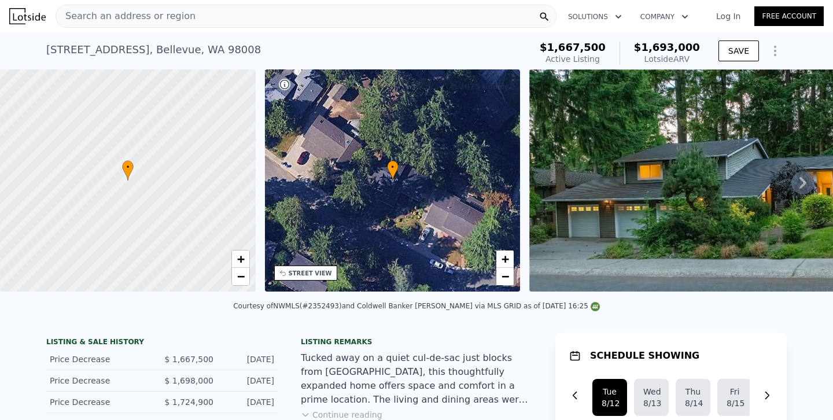
click at [183, 19] on div "Search an address or region" at bounding box center [306, 16] width 501 height 23
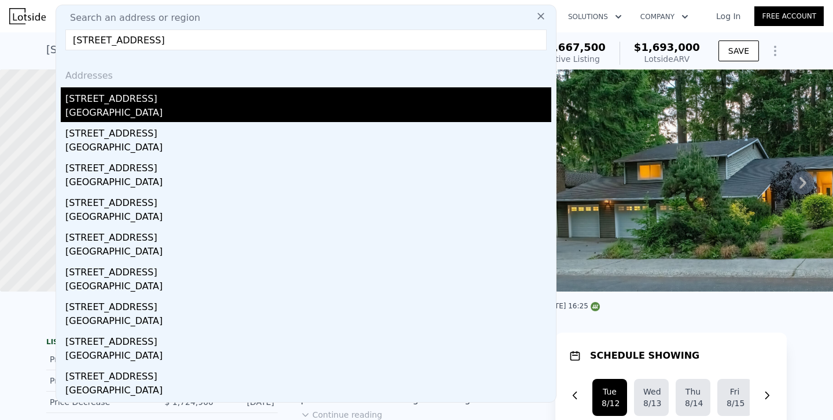
type input "4409 155th Ave SE, Bellevue, WA 98006"
click at [93, 104] on div "[STREET_ADDRESS]" at bounding box center [308, 96] width 486 height 19
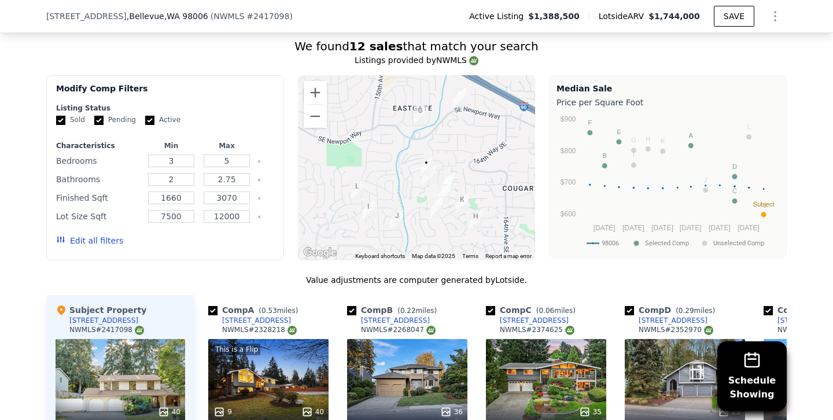
scroll to position [1056, 0]
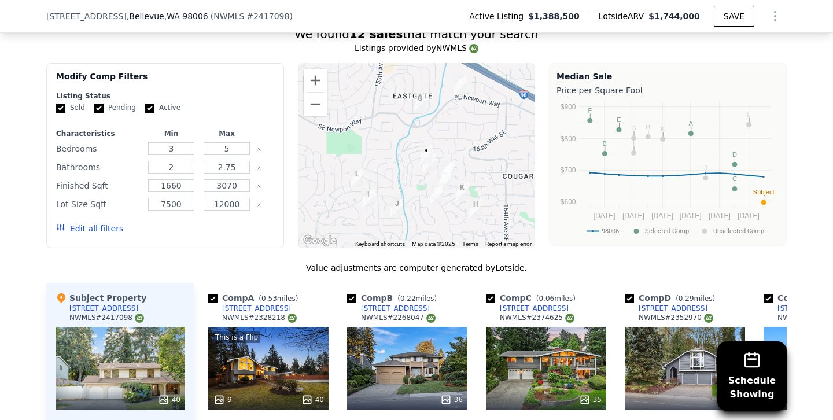
click at [88, 227] on button "Edit all filters" at bounding box center [89, 229] width 67 height 12
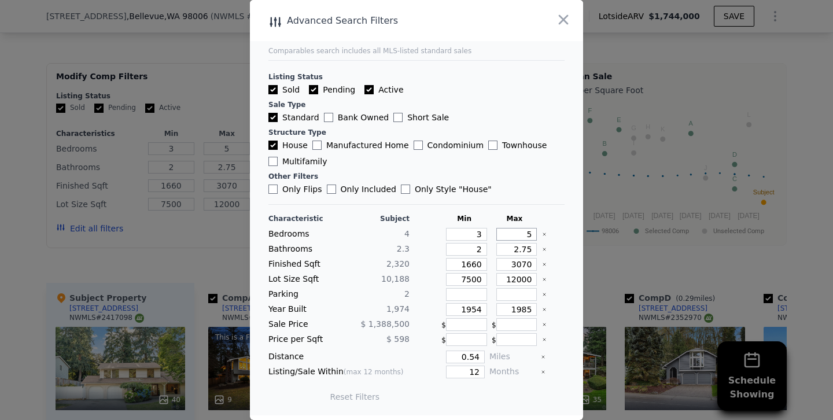
drag, startPoint x: 514, startPoint y: 238, endPoint x: 587, endPoint y: 250, distance: 74.5
click at [587, 250] on div "​ Advanced Search Filters Comparables search includes all MLS-listed standard s…" at bounding box center [416, 210] width 833 height 420
type input "4"
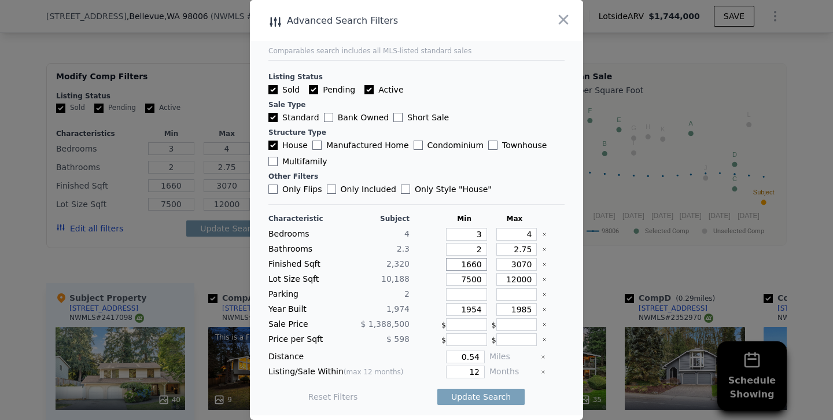
click at [470, 264] on input "1660" at bounding box center [466, 264] width 41 height 13
type input "160"
type input "16"
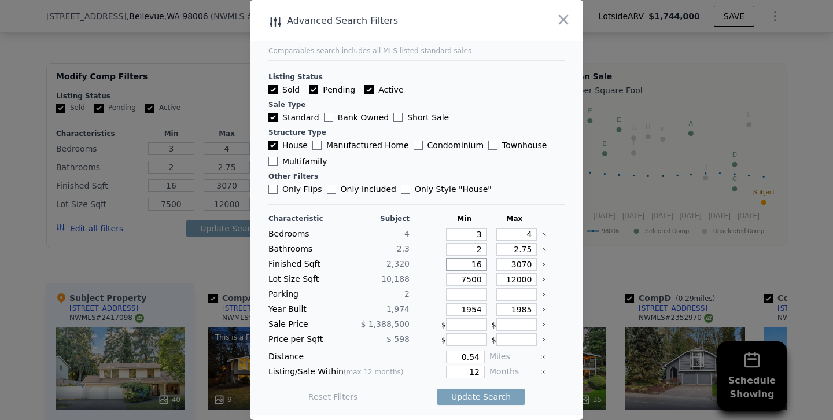
type input "1"
type input "2"
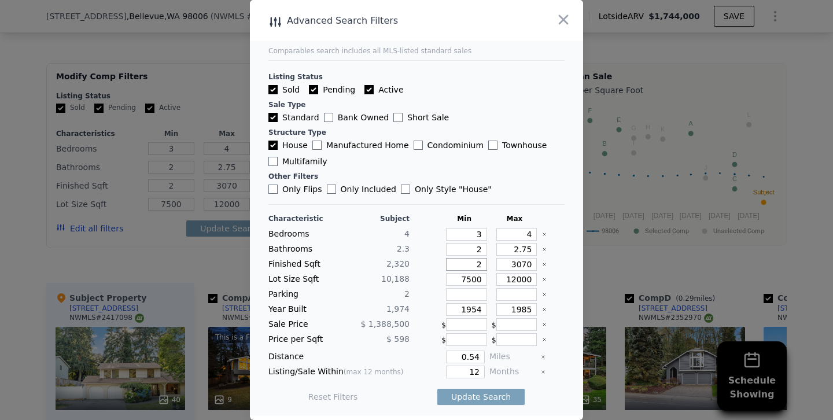
type input "21"
type input "210"
type input "2100"
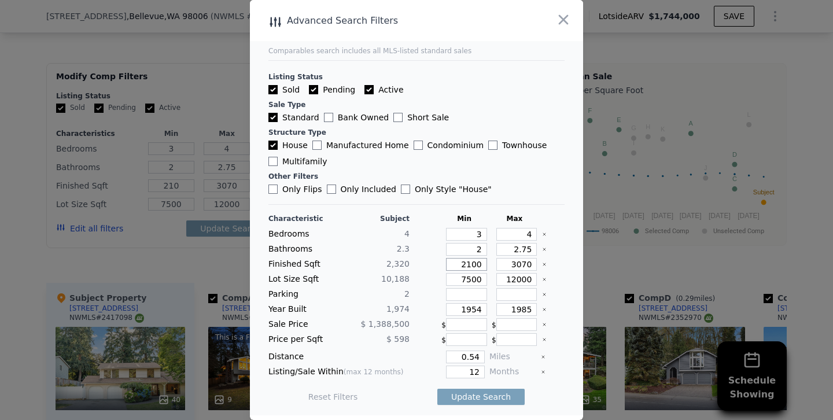
type input "2100"
drag, startPoint x: 522, startPoint y: 263, endPoint x: 475, endPoint y: 265, distance: 46.9
click at [475, 265] on div "Finished Sqft 2,320 2100 3070" at bounding box center [416, 264] width 296 height 13
type input "270"
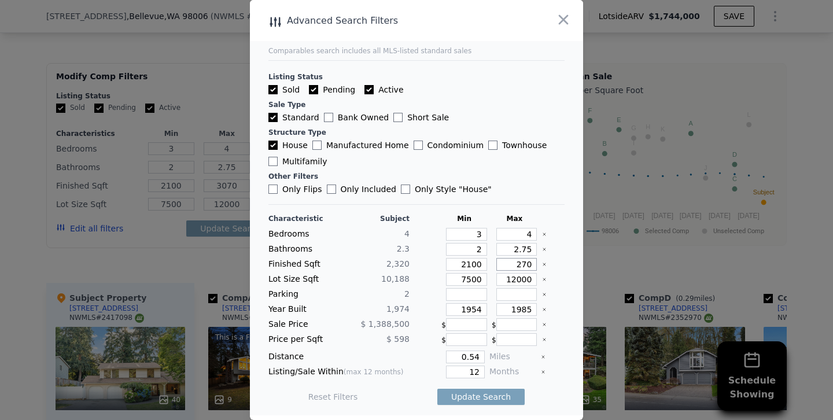
type input "270"
type input "2670"
drag, startPoint x: 471, startPoint y: 306, endPoint x: 522, endPoint y: 306, distance: 50.3
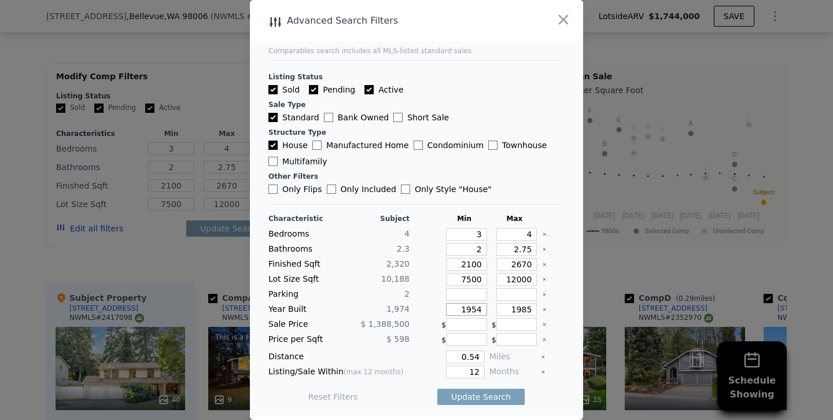
click at [522, 306] on div "Year Built 1,974 1954 1985" at bounding box center [416, 309] width 296 height 13
type input "1966"
drag, startPoint x: 527, startPoint y: 309, endPoint x: 553, endPoint y: 308, distance: 26.6
click at [553, 308] on div "Year Built 1,974 1966 1985" at bounding box center [416, 309] width 296 height 13
type input "1980"
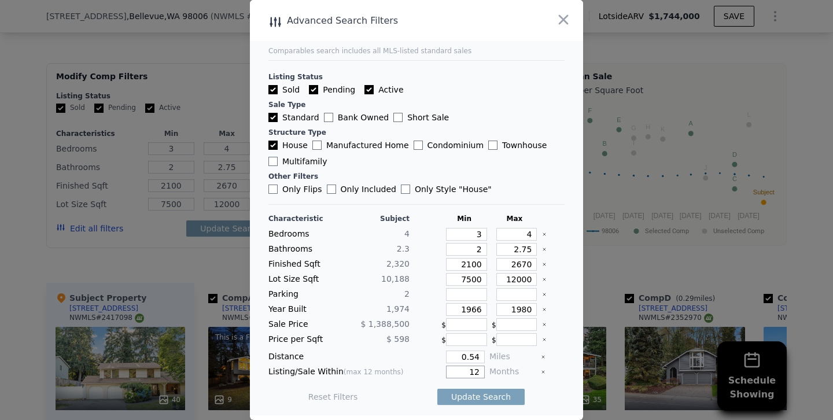
click at [475, 374] on input "12" at bounding box center [465, 371] width 39 height 13
type input "6"
click at [437, 389] on button "Update Search" at bounding box center [480, 397] width 87 height 16
checkbox input "false"
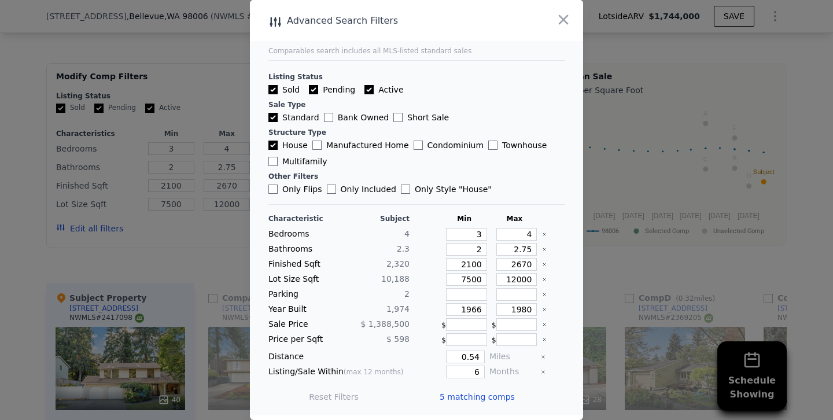
click at [205, 247] on div at bounding box center [416, 210] width 833 height 420
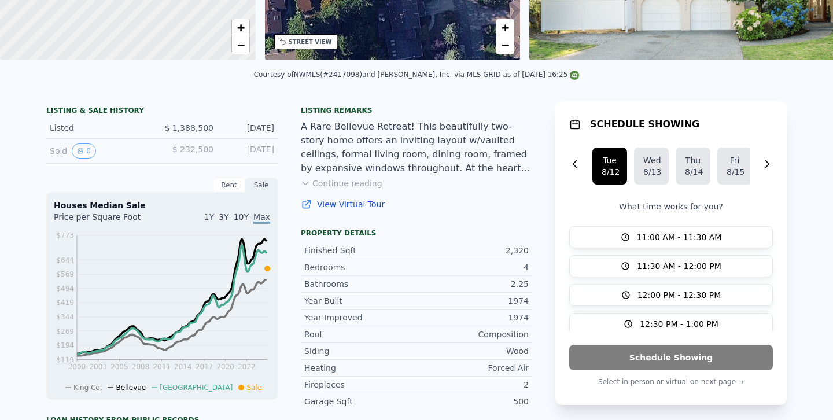
scroll to position [4, 0]
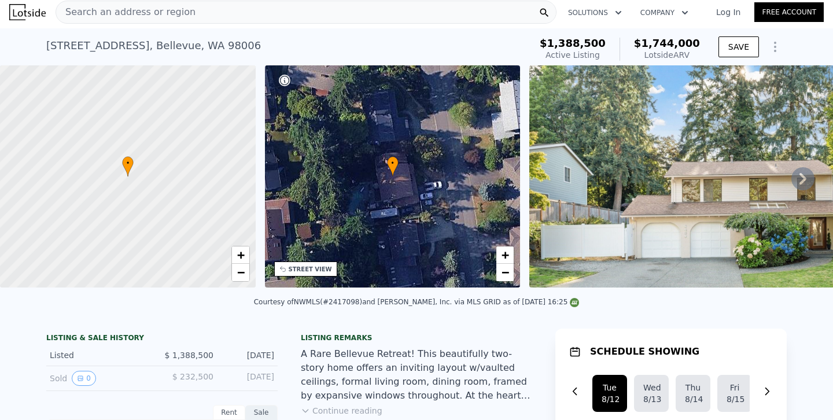
click at [187, 15] on div "Search an address or region" at bounding box center [306, 12] width 501 height 23
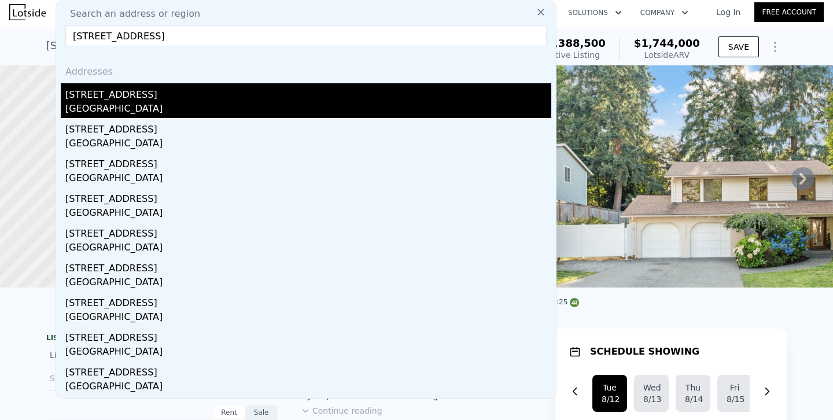
type input "[STREET_ADDRESS]"
click at [140, 95] on div "[STREET_ADDRESS]" at bounding box center [308, 92] width 486 height 19
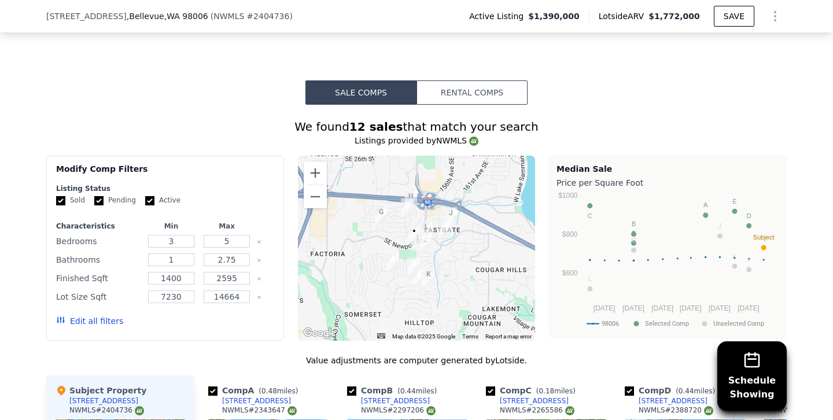
scroll to position [995, 0]
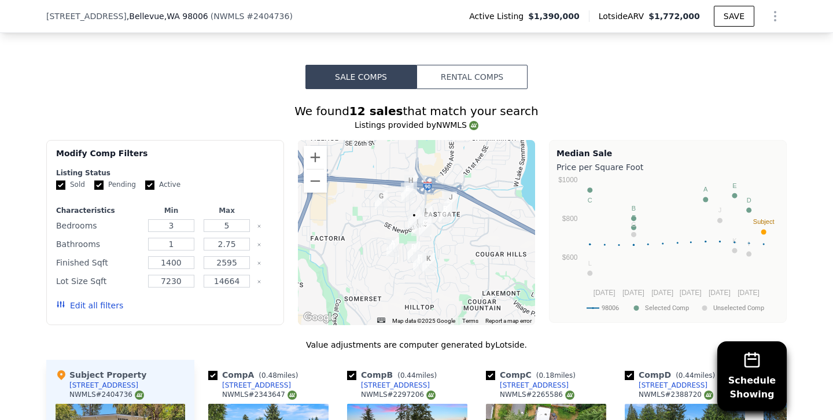
click at [92, 302] on button "Edit all filters" at bounding box center [89, 306] width 67 height 12
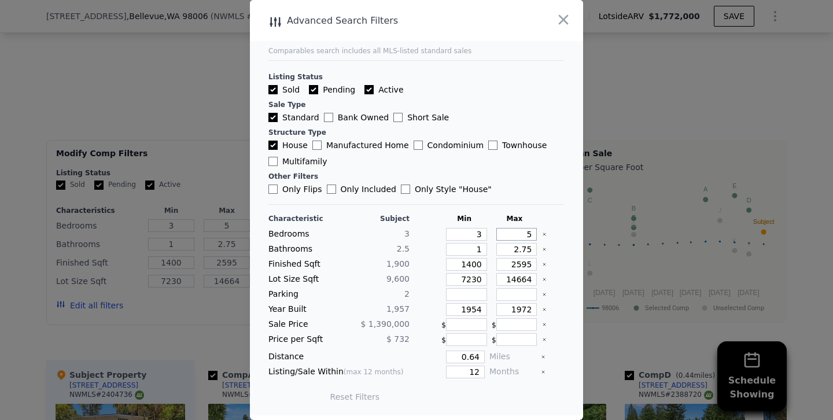
drag, startPoint x: 511, startPoint y: 232, endPoint x: 566, endPoint y: 232, distance: 54.9
click at [564, 232] on main "Comparables search includes all MLS-listed standard sales Listing Status Sold P…" at bounding box center [416, 207] width 333 height 415
type input "3"
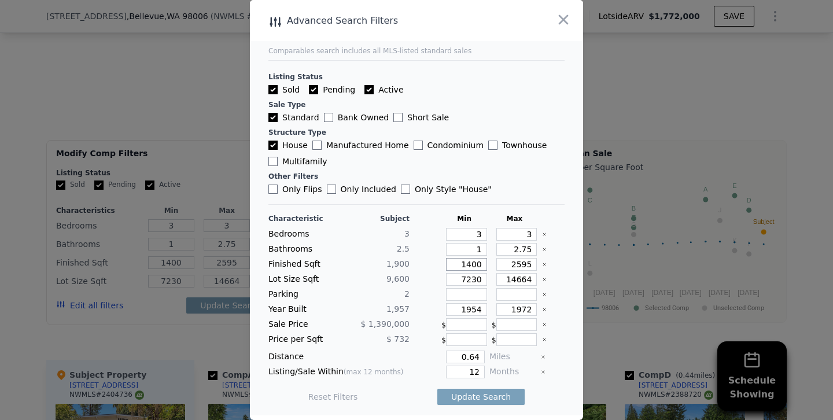
click at [471, 264] on input "1400" at bounding box center [466, 264] width 41 height 13
type input "100"
type input "1700"
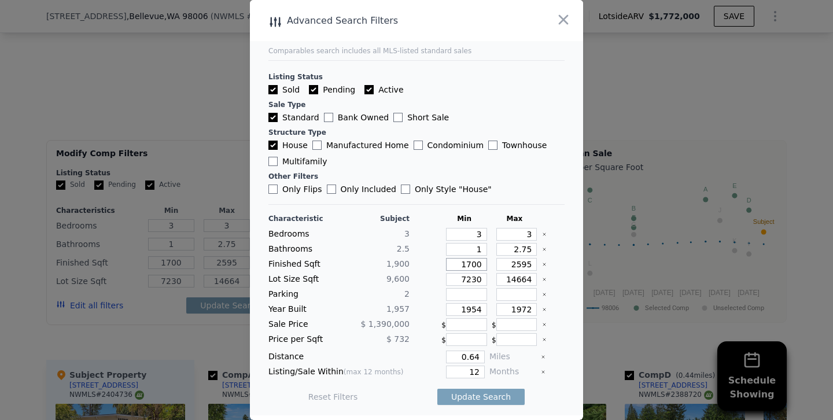
type input "1700"
click at [520, 263] on input "2595" at bounding box center [516, 264] width 41 height 13
type input "295"
type input "2295"
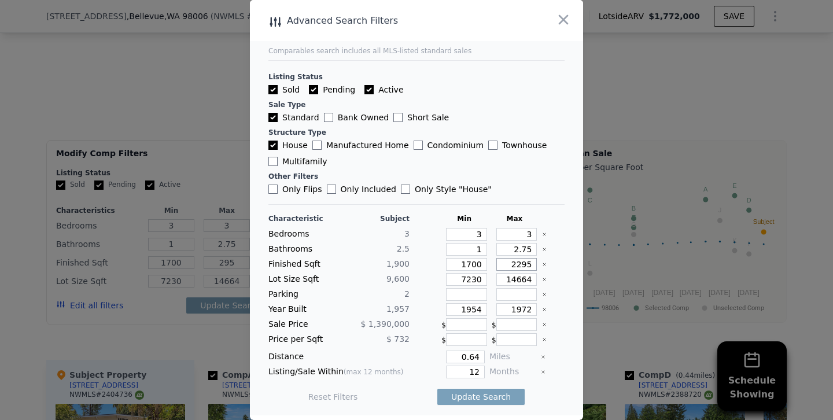
type input "2295"
drag, startPoint x: 477, startPoint y: 309, endPoint x: 537, endPoint y: 300, distance: 60.2
click at [537, 300] on div "Characteristic Subject Min Max Bedrooms 3 3 3 Bathrooms 2.5 1 2.75 Finished Sqf…" at bounding box center [416, 313] width 296 height 199
click at [479, 311] on input "1954" at bounding box center [466, 309] width 41 height 13
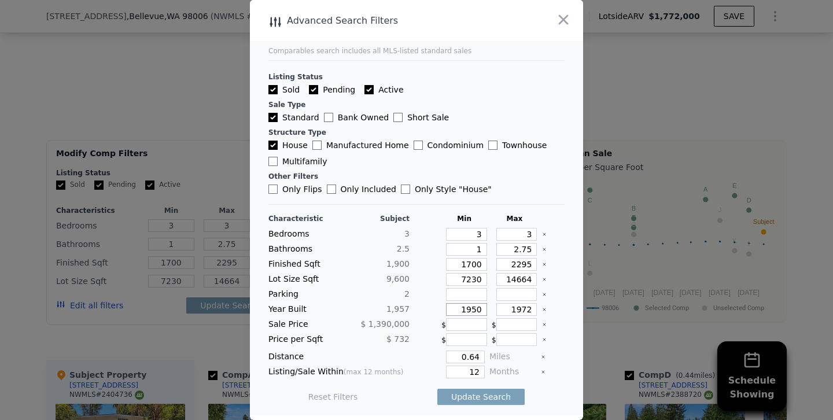
type input "1950"
click at [522, 307] on input "1972" at bounding box center [516, 309] width 41 height 13
click at [525, 307] on input "1972" at bounding box center [516, 309] width 41 height 13
type input "1964"
type input "6"
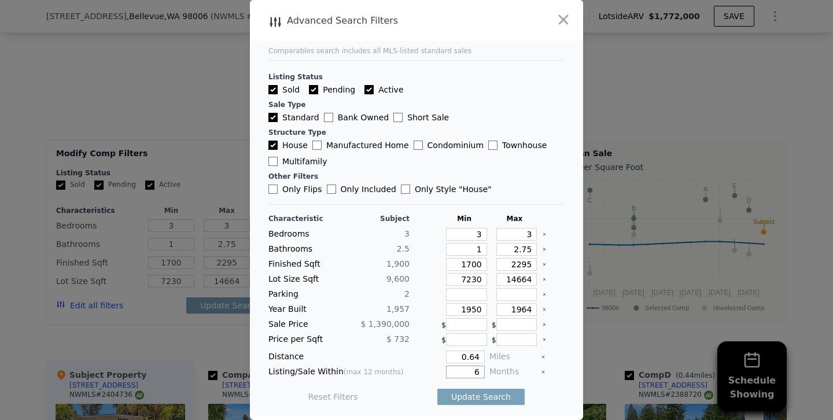
click at [437, 389] on button "Update Search" at bounding box center [480, 397] width 87 height 16
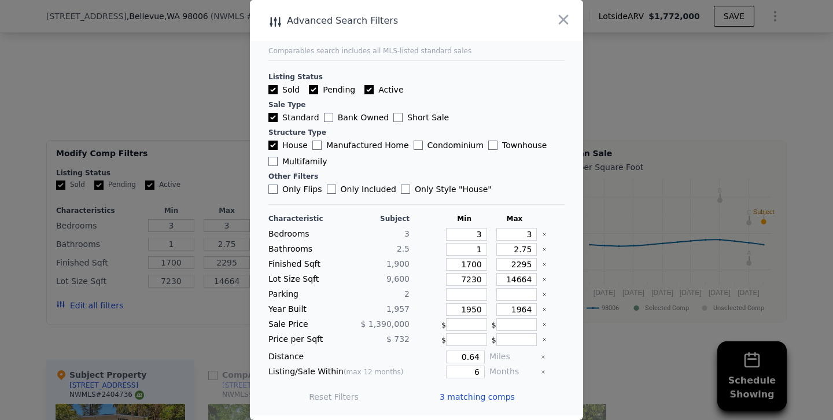
click at [192, 120] on div at bounding box center [416, 210] width 833 height 420
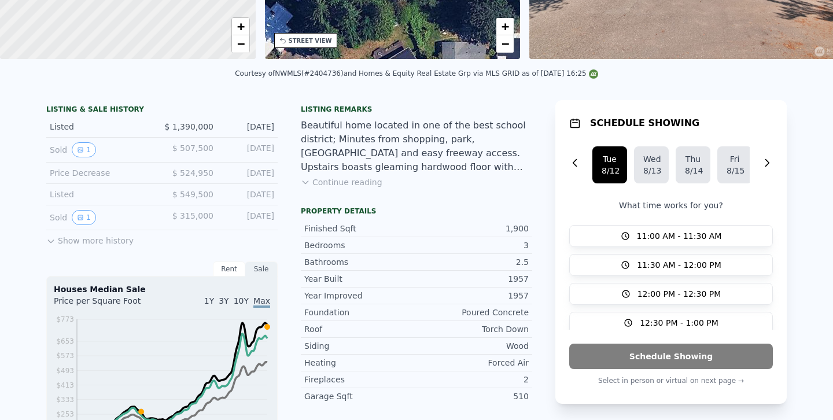
scroll to position [4, 0]
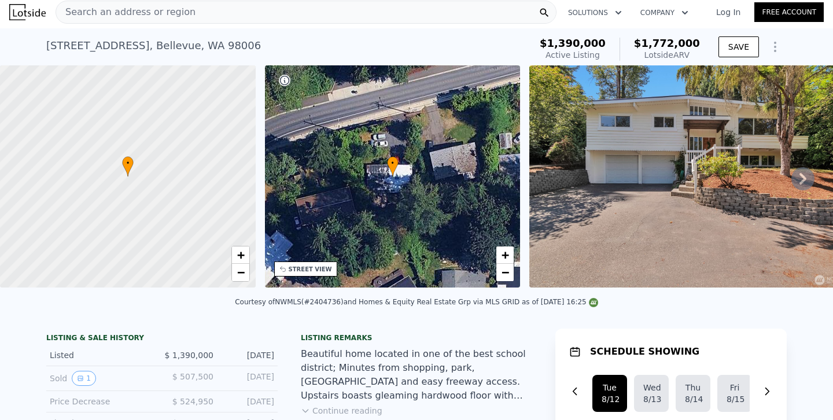
click at [183, 16] on div "Search an address or region" at bounding box center [306, 12] width 501 height 23
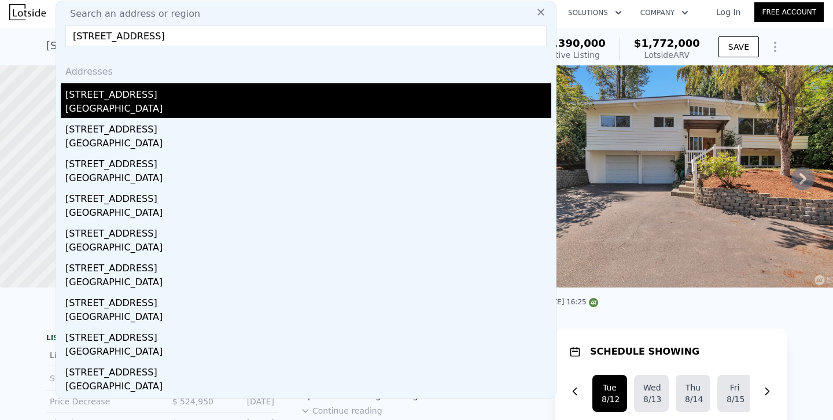
type input "[STREET_ADDRESS]"
click at [73, 107] on div "[GEOGRAPHIC_DATA]" at bounding box center [308, 110] width 486 height 16
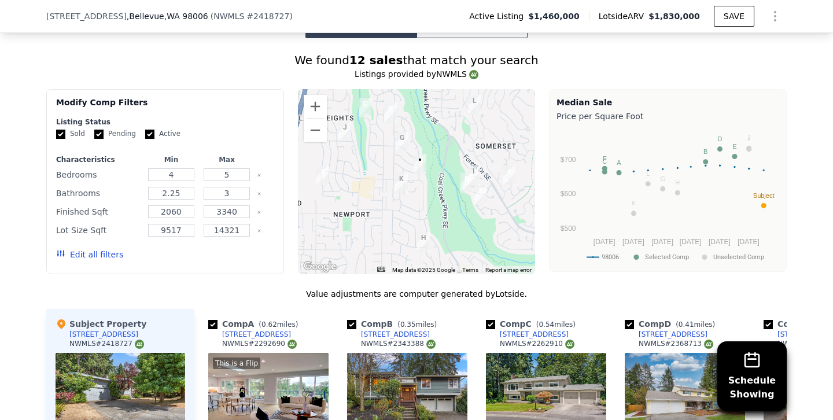
scroll to position [1032, 0]
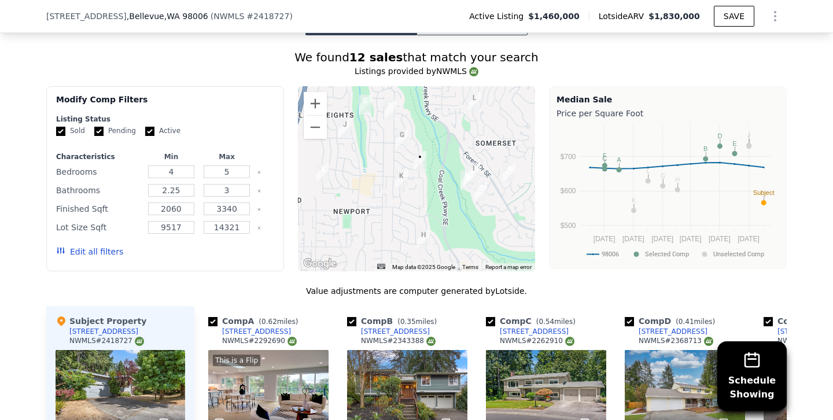
click at [105, 252] on button "Edit all filters" at bounding box center [89, 252] width 67 height 12
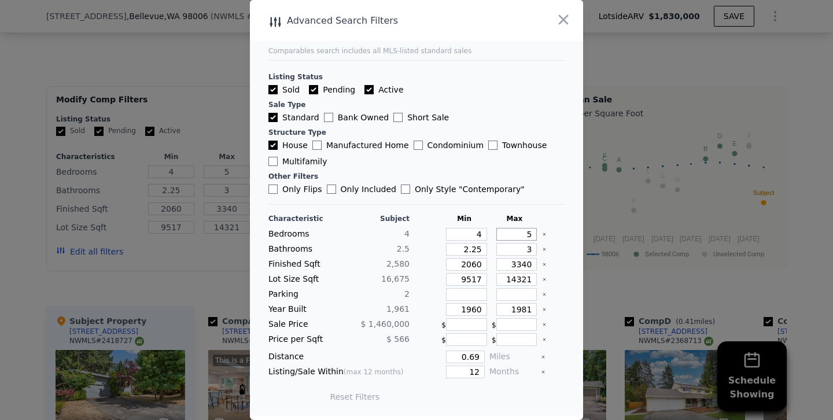
drag, startPoint x: 507, startPoint y: 234, endPoint x: 566, endPoint y: 235, distance: 59.0
click at [566, 235] on main "Comparables search includes all MLS-listed standard sales Listing Status Sold P…" at bounding box center [416, 207] width 333 height 415
click at [425, 294] on div at bounding box center [425, 294] width 23 height 13
click at [468, 265] on input "2060" at bounding box center [466, 264] width 41 height 13
type input "260"
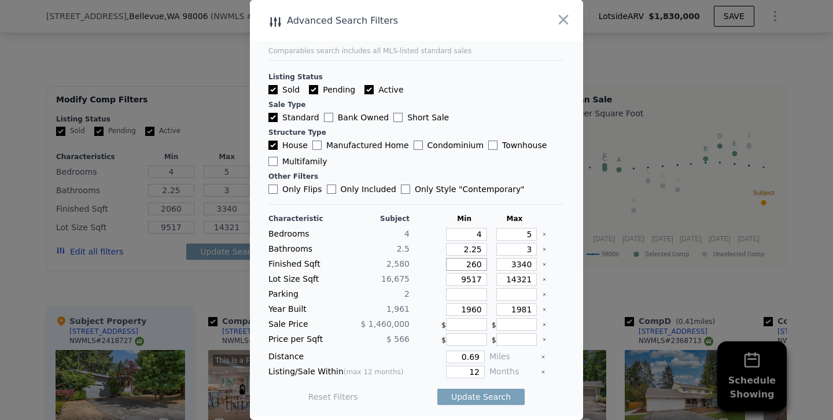
type input "260"
type input "2360"
click at [521, 263] on input "3340" at bounding box center [516, 264] width 41 height 13
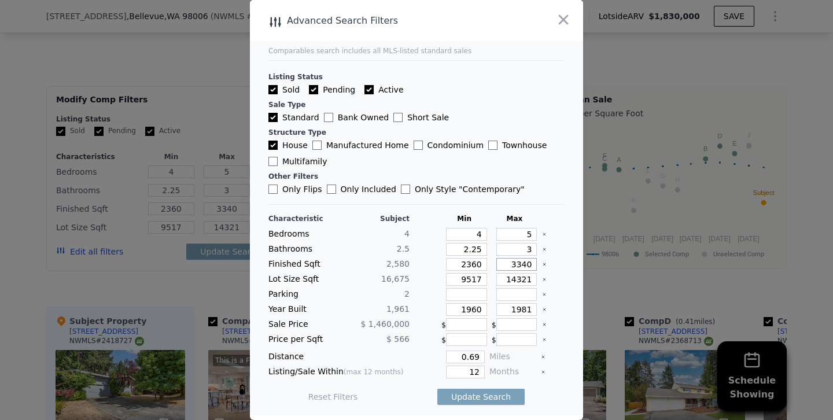
type input "340"
type input "40"
type input "240"
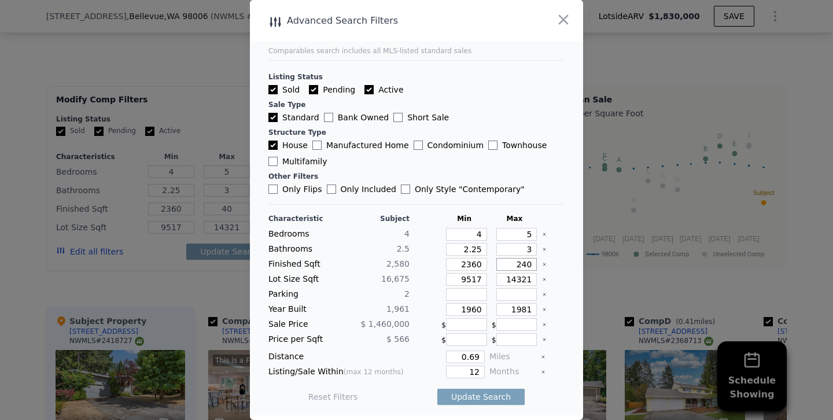
type input "240"
type input "2840"
drag, startPoint x: 472, startPoint y: 306, endPoint x: 553, endPoint y: 307, distance: 81.5
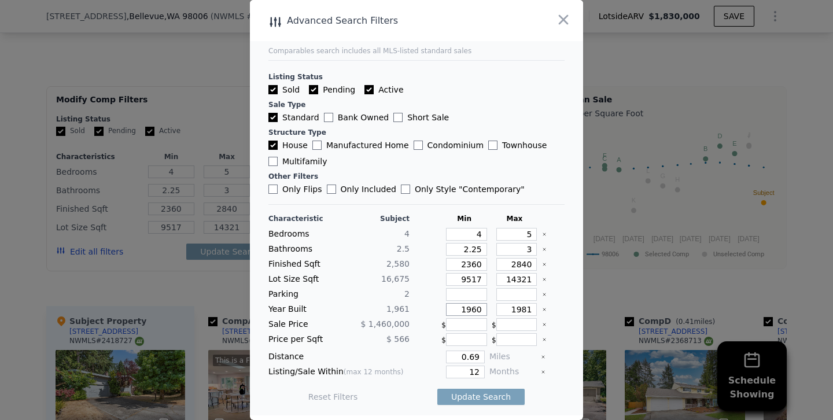
click at [553, 307] on div "Year Built 1,961 1960 1981" at bounding box center [416, 309] width 296 height 13
type input "1954"
drag, startPoint x: 523, startPoint y: 309, endPoint x: 602, endPoint y: 309, distance: 78.6
click at [602, 309] on div "​ Advanced Search Filters Comparables search includes all MLS-listed standard s…" at bounding box center [416, 210] width 833 height 420
type input "1970"
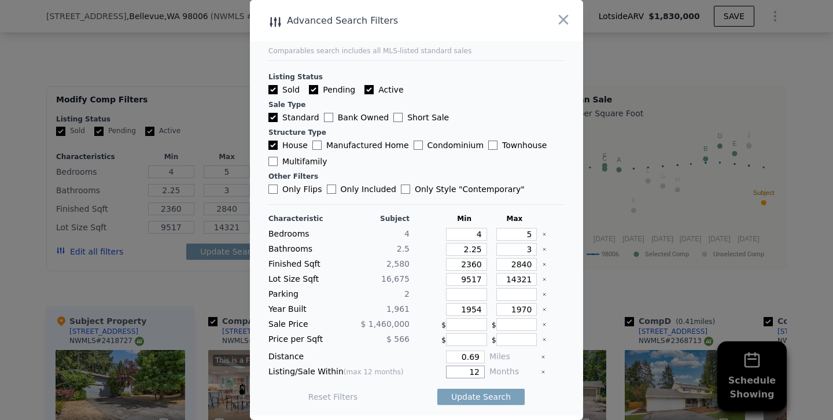
click at [479, 369] on input "12" at bounding box center [465, 371] width 39 height 13
click at [477, 369] on input "12" at bounding box center [465, 371] width 39 height 13
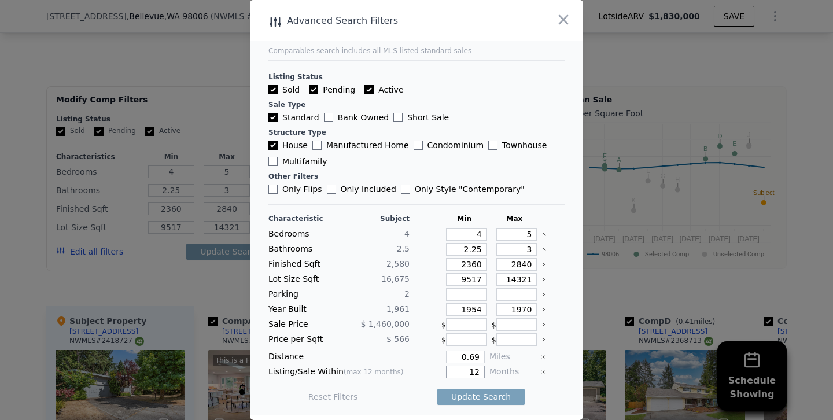
click at [477, 369] on input "12" at bounding box center [465, 371] width 39 height 13
type input "6"
click at [437, 389] on button "Update Search" at bounding box center [480, 397] width 87 height 16
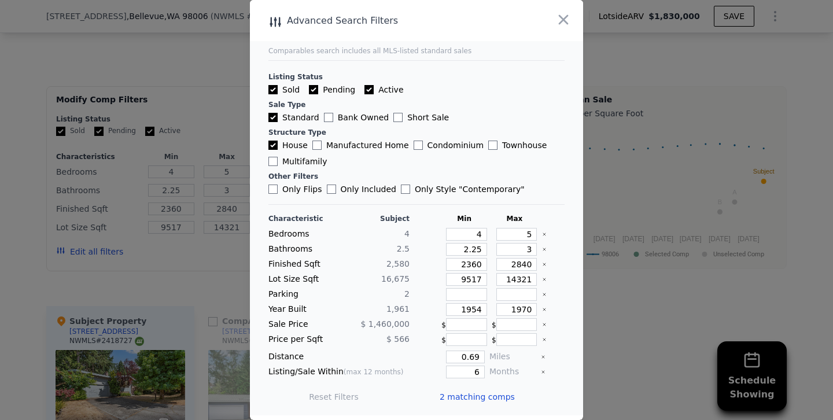
click at [215, 268] on div at bounding box center [416, 210] width 833 height 420
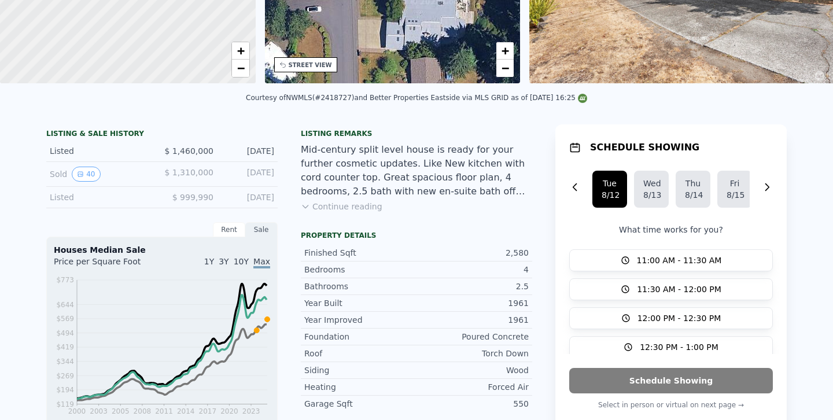
scroll to position [0, 0]
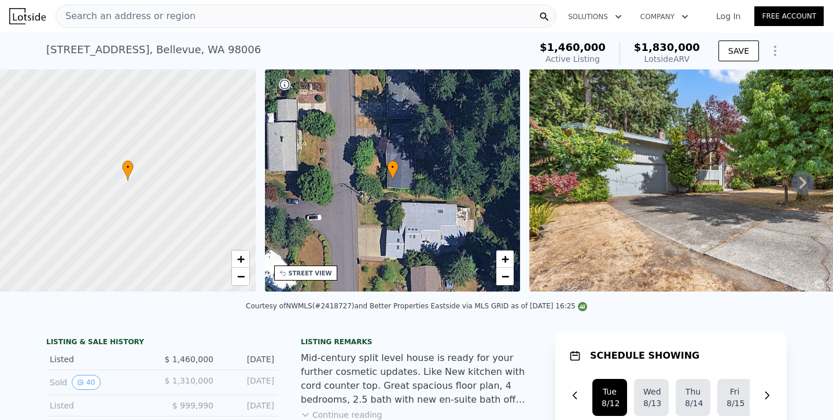
click at [217, 16] on div "Search an address or region" at bounding box center [306, 16] width 501 height 23
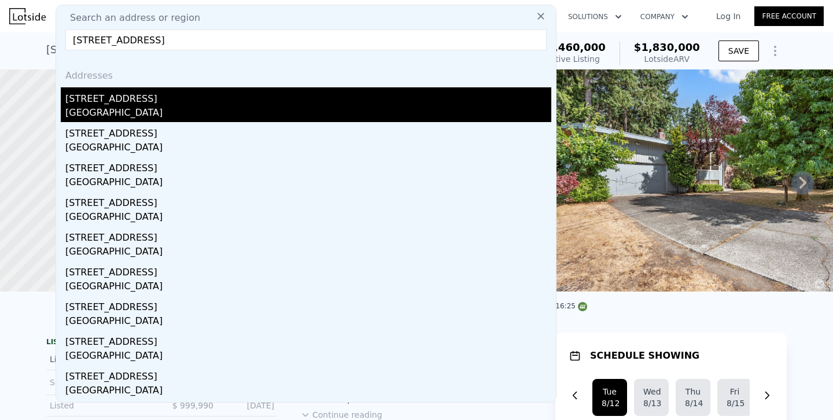
type input "[STREET_ADDRESS]"
click at [88, 103] on div "[STREET_ADDRESS]" at bounding box center [308, 96] width 486 height 19
type input "3"
type input "2"
type input "2.75"
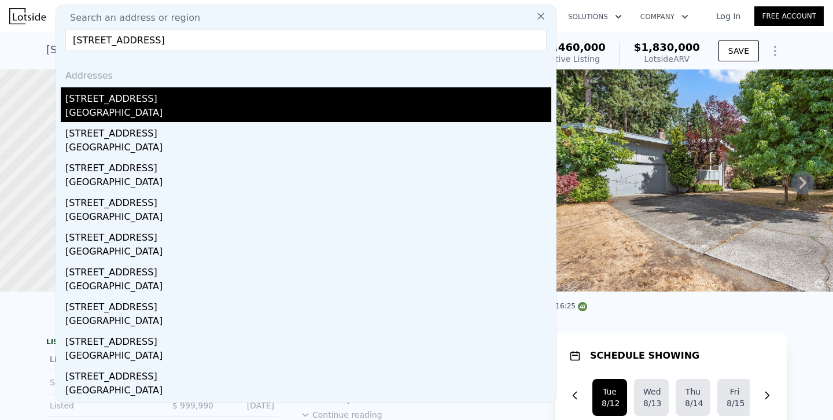
type input "1660"
type input "2690"
type input "7500"
type input "11679"
type input "$ 1,752,000"
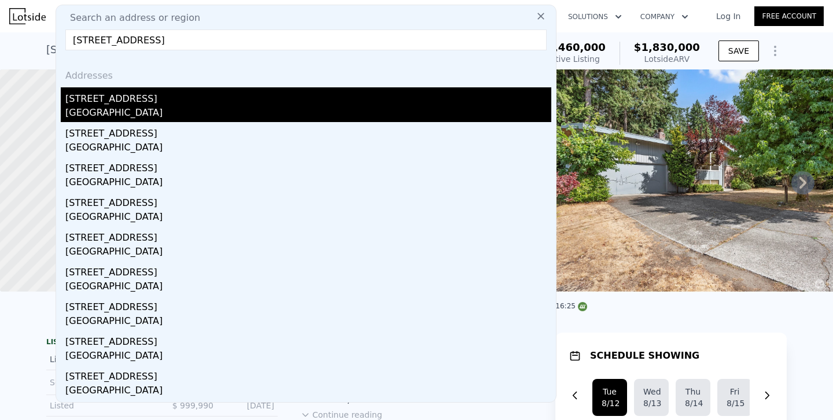
type input "-$ 31,017"
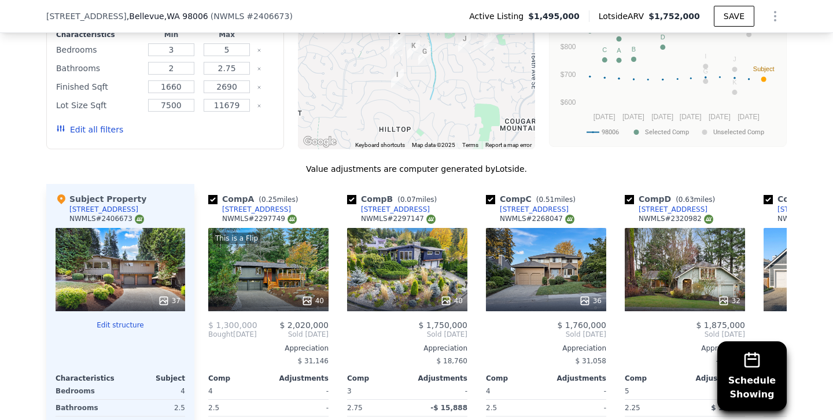
scroll to position [1122, 0]
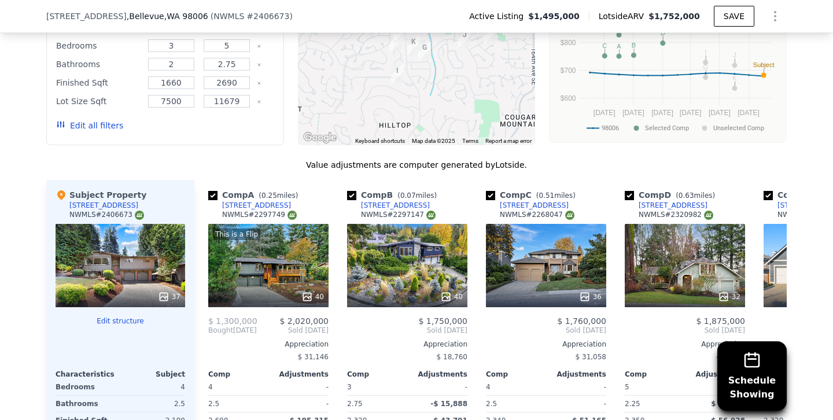
click at [93, 123] on button "Edit all filters" at bounding box center [89, 126] width 67 height 12
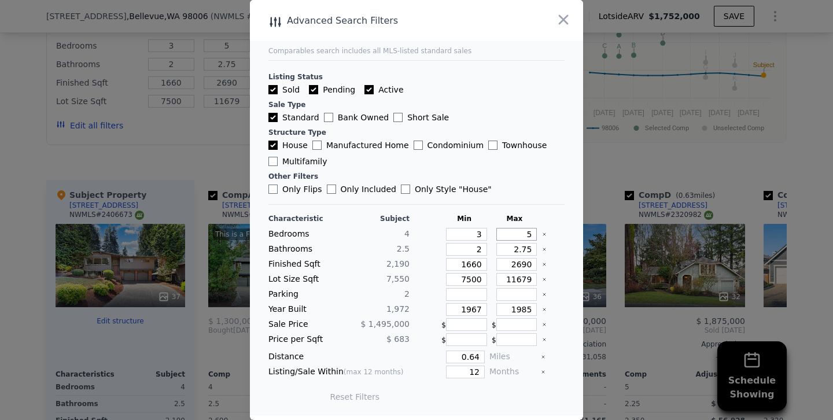
drag, startPoint x: 518, startPoint y: 230, endPoint x: 586, endPoint y: 230, distance: 68.2
click at [586, 230] on div "​ Advanced Search Filters Comparables search includes all MLS-listed standard s…" at bounding box center [416, 210] width 833 height 420
type input "4"
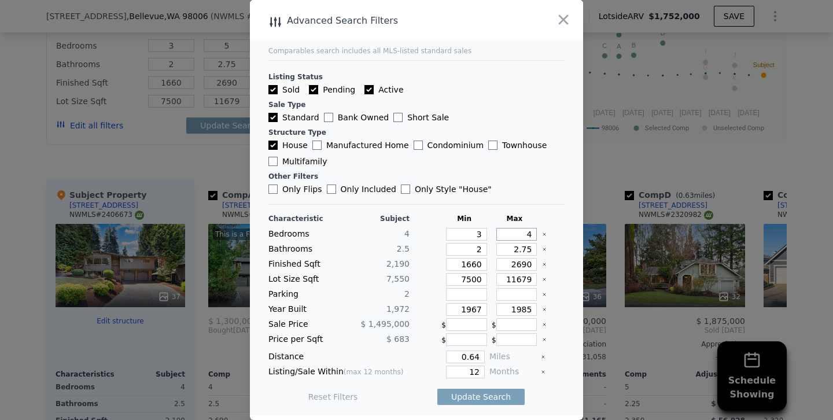
type input "4"
click at [471, 264] on input "1660" at bounding box center [466, 264] width 41 height 13
type input "160"
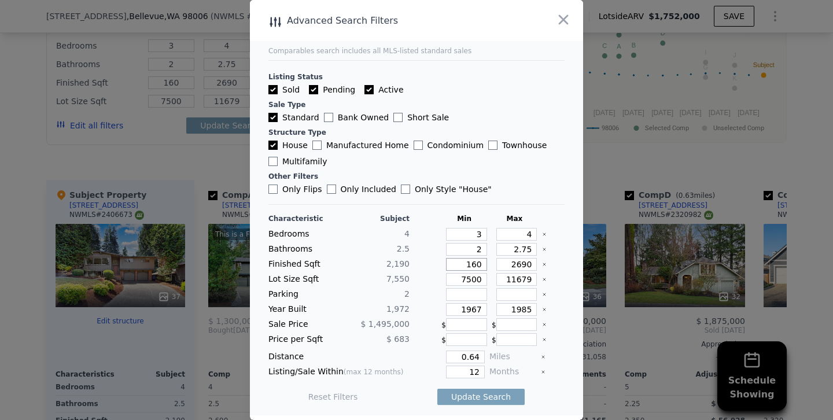
type input "1960"
click at [520, 263] on input "2690" at bounding box center [516, 264] width 41 height 13
type input "290"
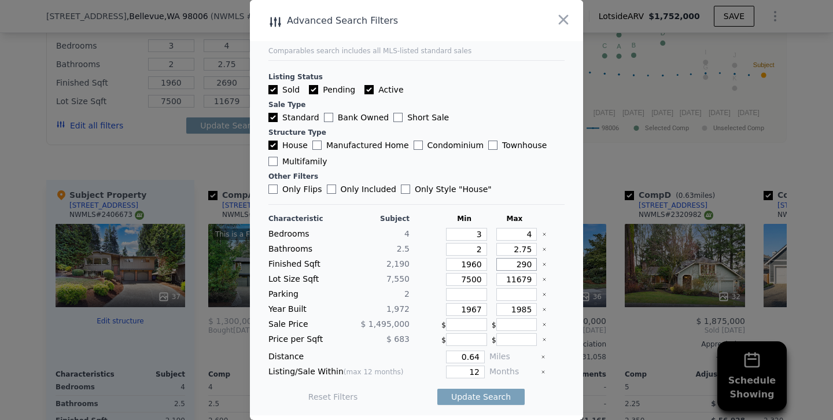
type input "290"
type input "2490"
click at [483, 309] on input "1967" at bounding box center [466, 309] width 41 height 13
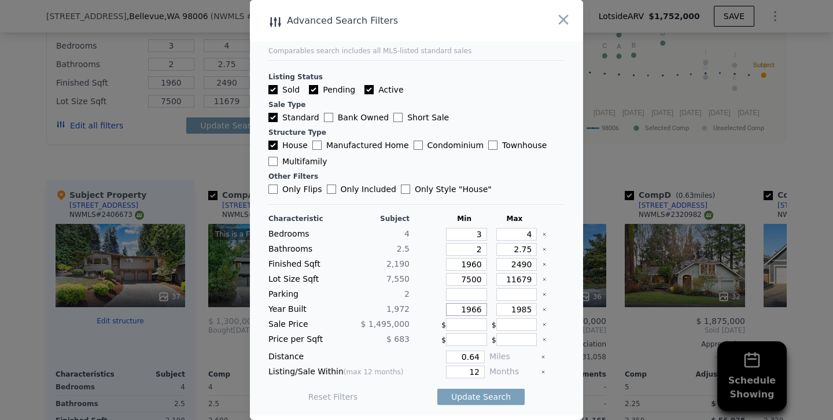
type input "1966"
click at [526, 308] on input "1985" at bounding box center [516, 309] width 41 height 13
type input "1980"
click at [460, 374] on input "12" at bounding box center [465, 371] width 39 height 13
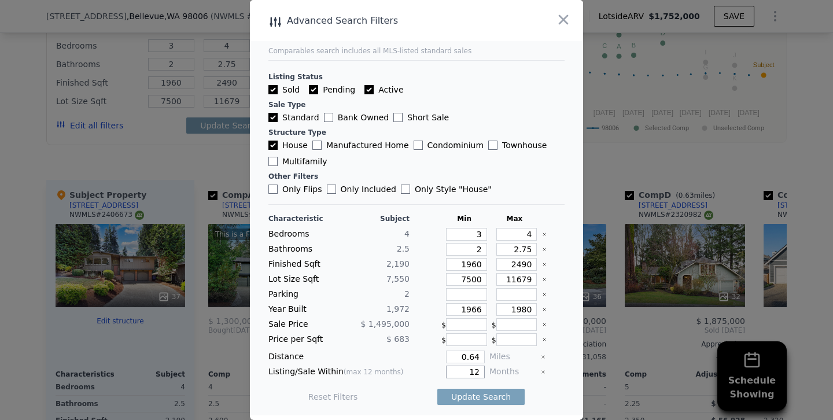
click at [460, 374] on input "12" at bounding box center [465, 371] width 39 height 13
type input "6"
click at [437, 389] on button "Update Search" at bounding box center [480, 397] width 87 height 16
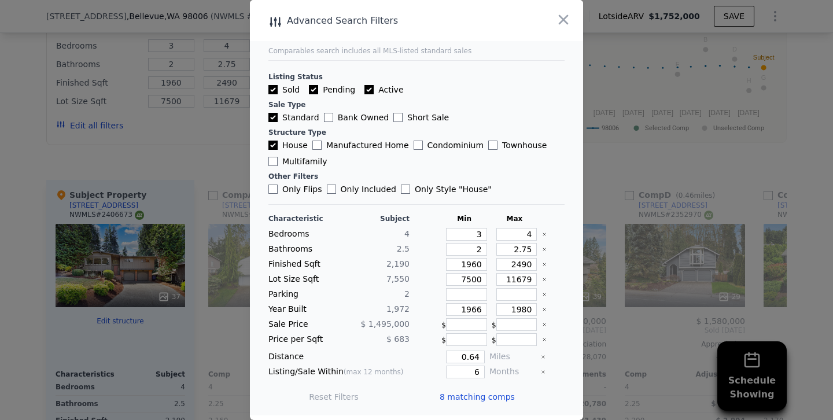
click at [197, 132] on div at bounding box center [416, 210] width 833 height 420
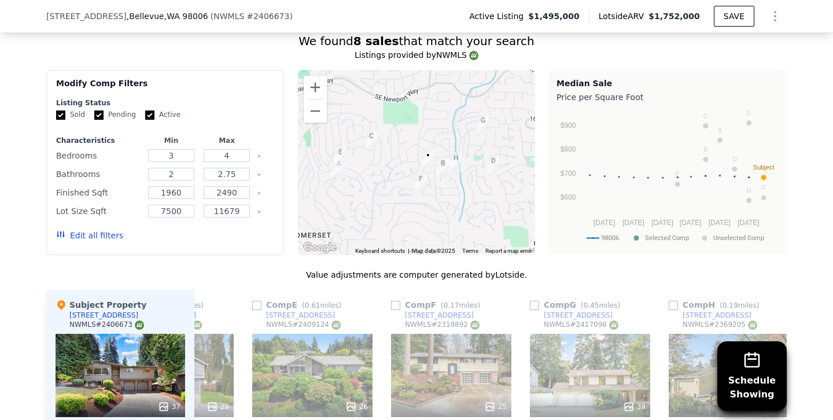
scroll to position [1011, 0]
click at [319, 87] on button "Zoom in" at bounding box center [315, 87] width 23 height 23
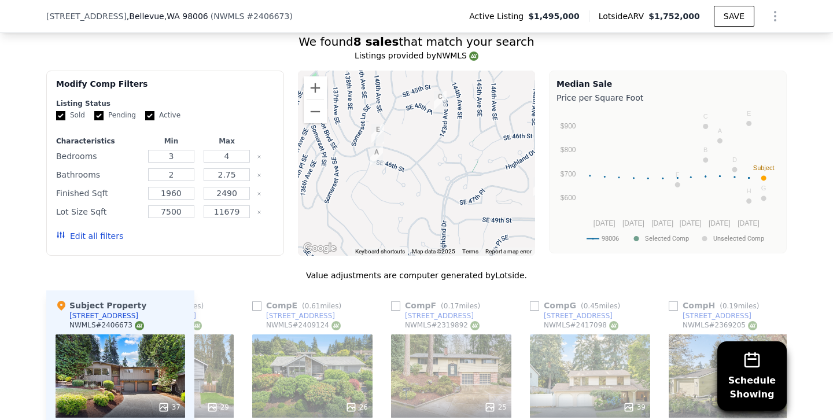
drag, startPoint x: 343, startPoint y: 170, endPoint x: 459, endPoint y: 144, distance: 118.0
click at [459, 144] on div at bounding box center [417, 163] width 238 height 185
click at [315, 112] on button "Zoom out" at bounding box center [315, 111] width 23 height 23
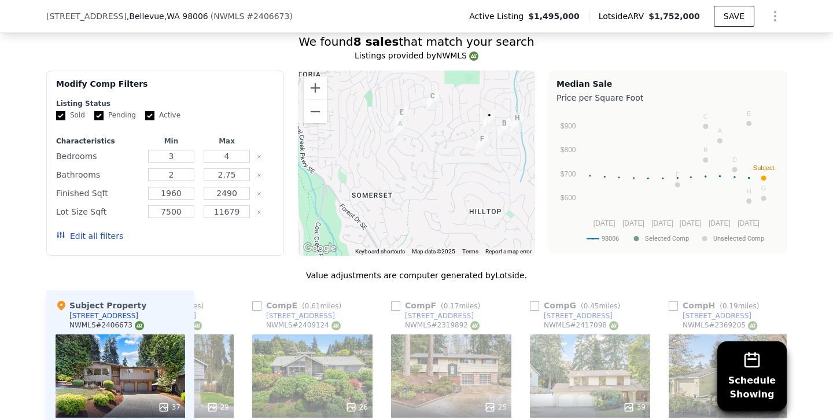
drag, startPoint x: 428, startPoint y: 134, endPoint x: 431, endPoint y: 106, distance: 27.9
click at [431, 106] on img "14224 SE 45th Pl" at bounding box center [432, 100] width 13 height 20
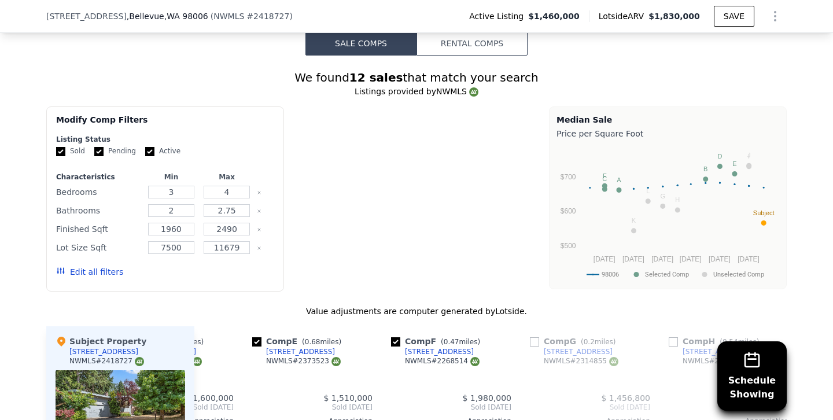
type input "4"
type input "5"
type input "2.25"
type input "3"
type input "2060"
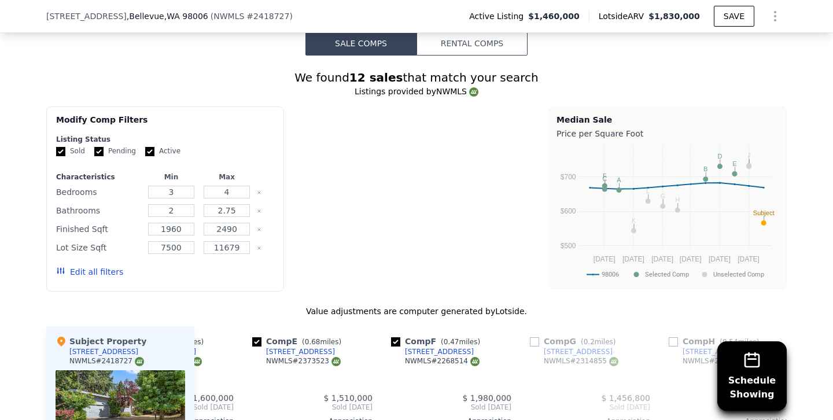
type input "3340"
type input "9517"
type input "14321"
type input "$ 1,830,000"
type input "$ 77,895"
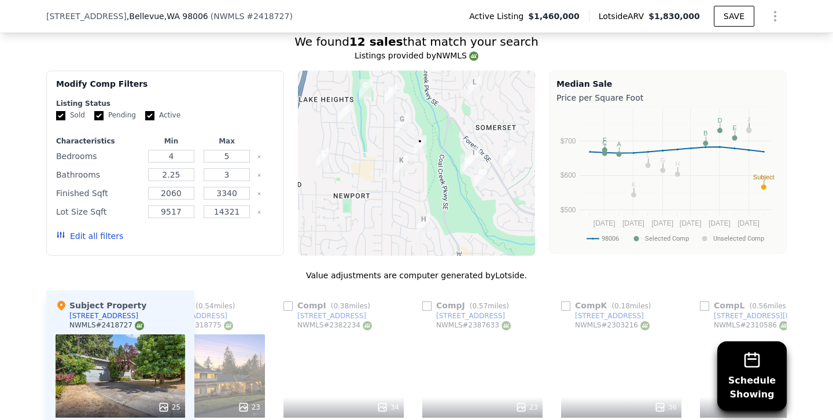
scroll to position [0, 1101]
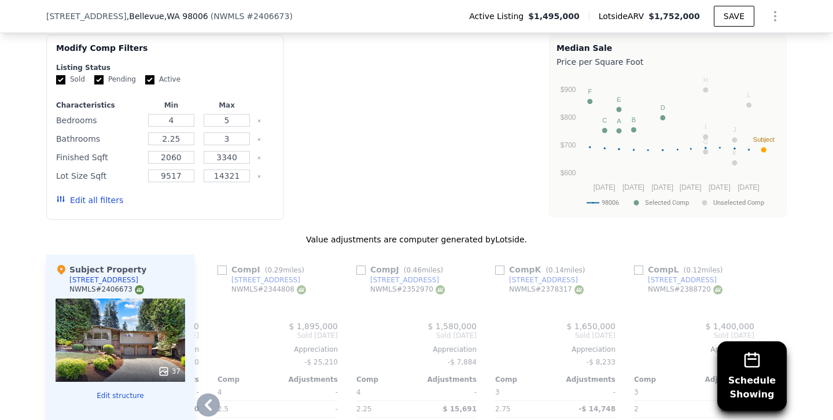
type input "3"
type input "2"
type input "2.75"
type input "1660"
type input "2690"
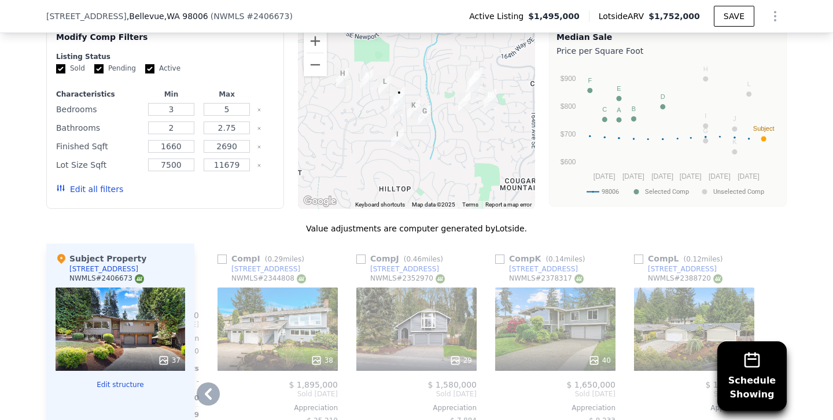
scroll to position [1056, 0]
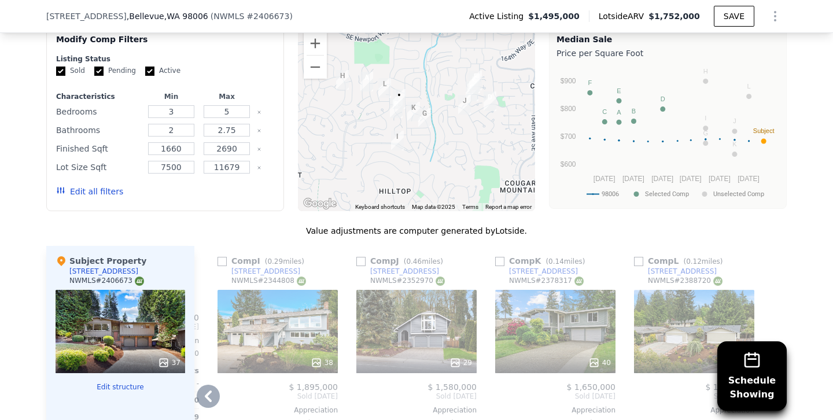
click at [110, 186] on button "Edit all filters" at bounding box center [89, 192] width 67 height 12
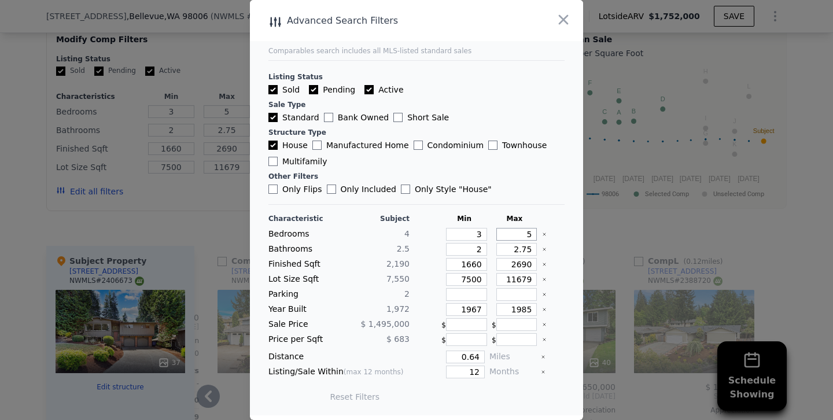
drag, startPoint x: 522, startPoint y: 230, endPoint x: 601, endPoint y: 234, distance: 79.4
click at [601, 234] on div "​ Advanced Search Filters Comparables search includes all MLS-listed standard s…" at bounding box center [416, 210] width 833 height 420
click at [472, 262] on input "1660" at bounding box center [466, 264] width 41 height 13
click at [519, 264] on input "2690" at bounding box center [516, 264] width 41 height 13
click at [482, 307] on input "1967" at bounding box center [466, 309] width 41 height 13
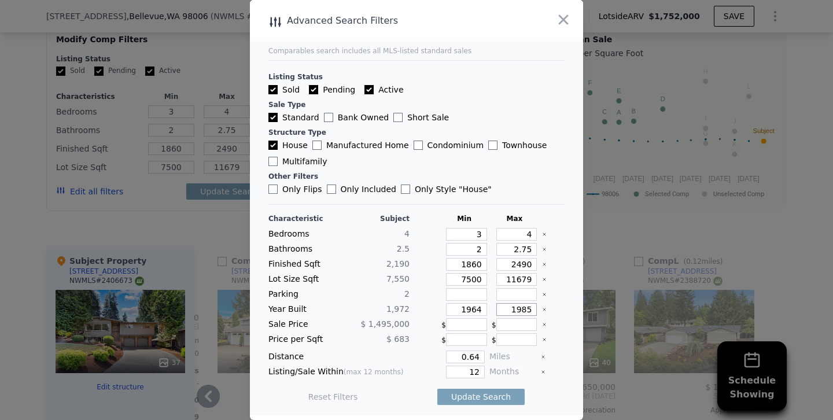
click at [532, 309] on input "1985" at bounding box center [516, 309] width 41 height 13
click at [469, 373] on input "12" at bounding box center [465, 371] width 39 height 13
click at [437, 389] on button "Update Search" at bounding box center [480, 397] width 87 height 16
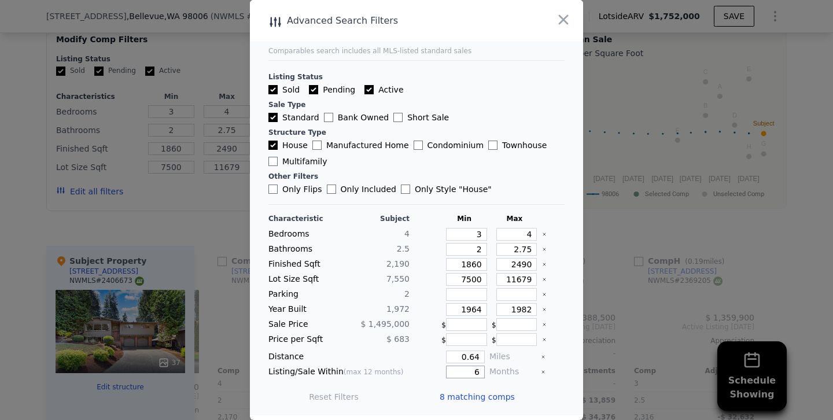
scroll to position [0, 546]
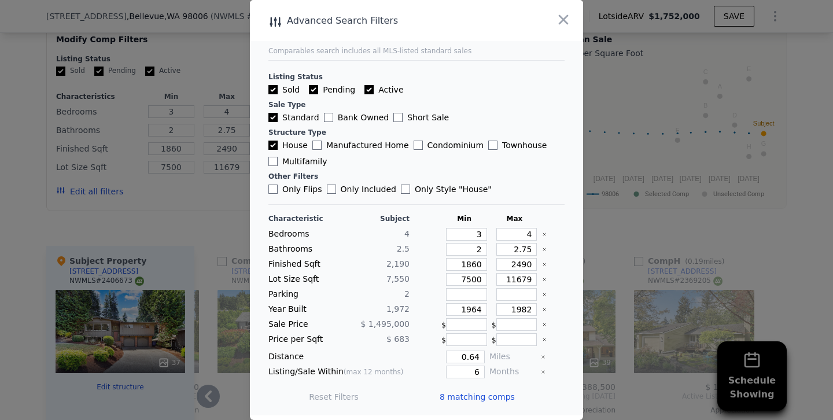
click at [217, 198] on div at bounding box center [416, 210] width 833 height 420
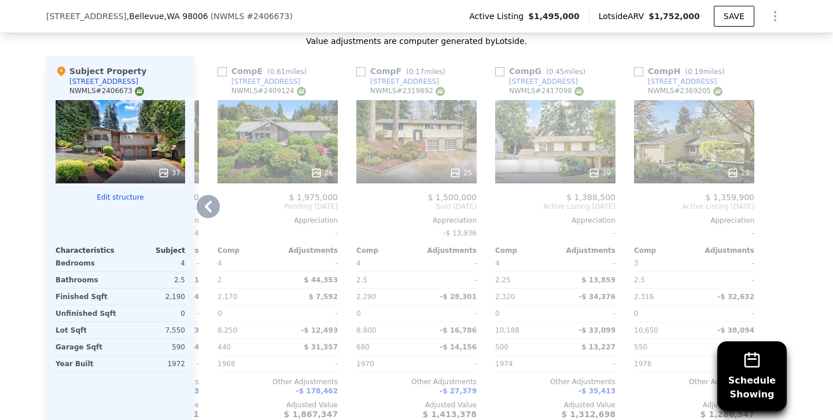
click at [320, 174] on icon at bounding box center [316, 173] width 8 height 8
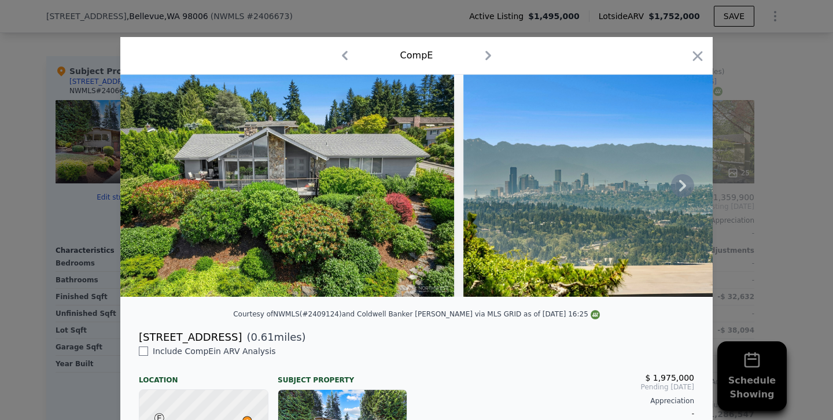
click at [672, 179] on icon at bounding box center [682, 185] width 23 height 23
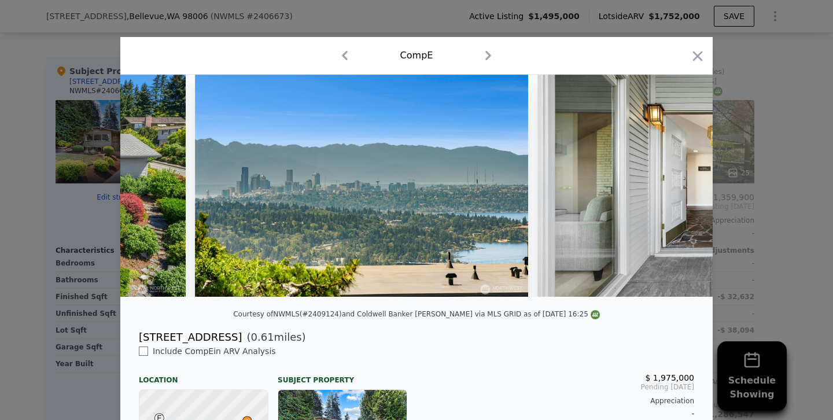
scroll to position [0, 278]
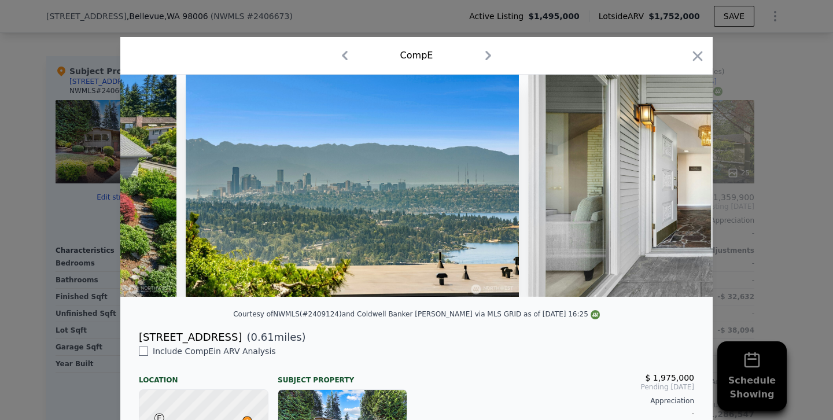
click at [672, 179] on div at bounding box center [416, 186] width 592 height 222
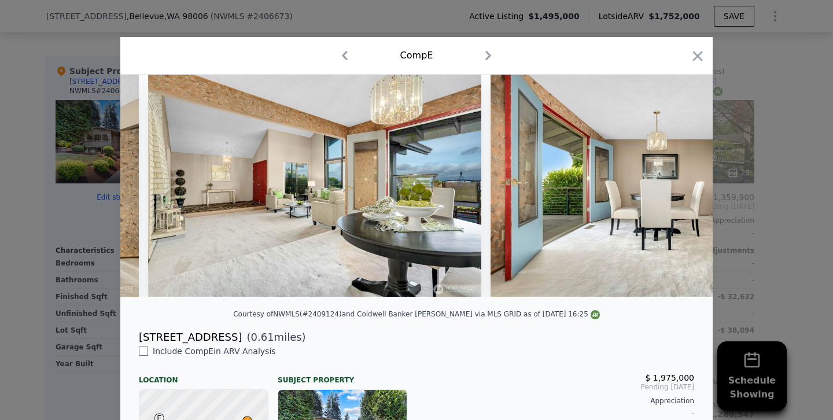
scroll to position [0, 2371]
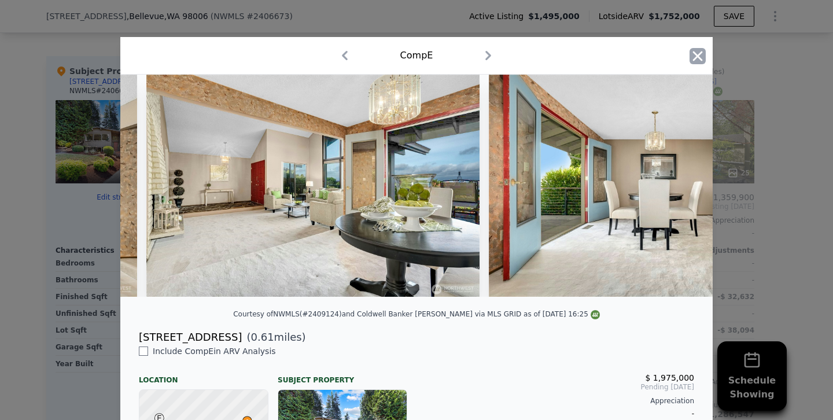
click at [698, 56] on icon "button" at bounding box center [698, 56] width 10 height 10
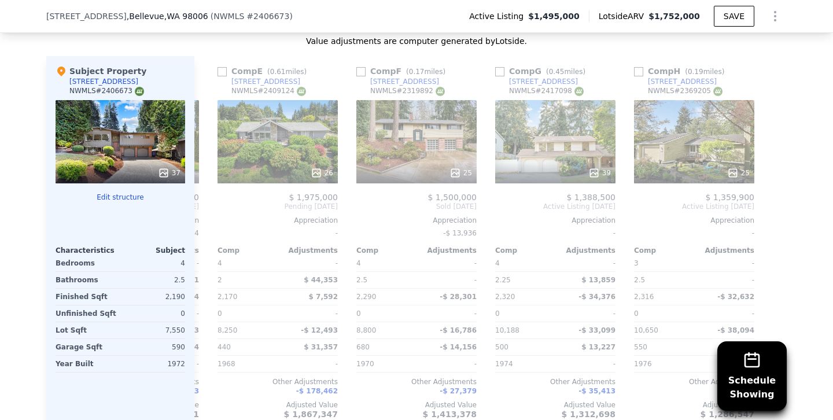
click at [113, 145] on div "37" at bounding box center [121, 141] width 130 height 83
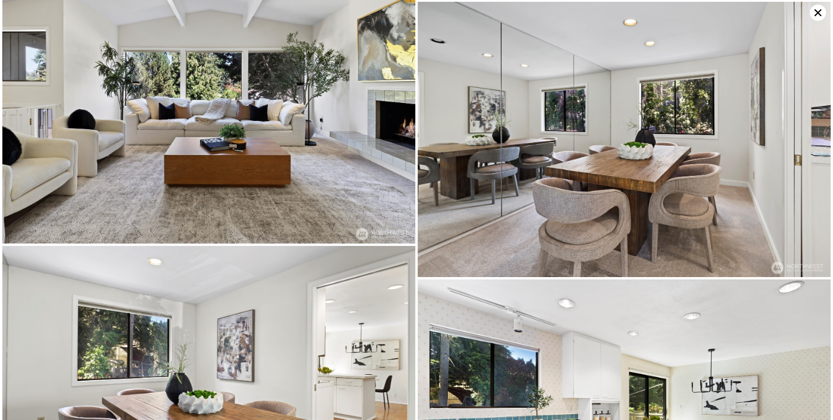
scroll to position [1490, 0]
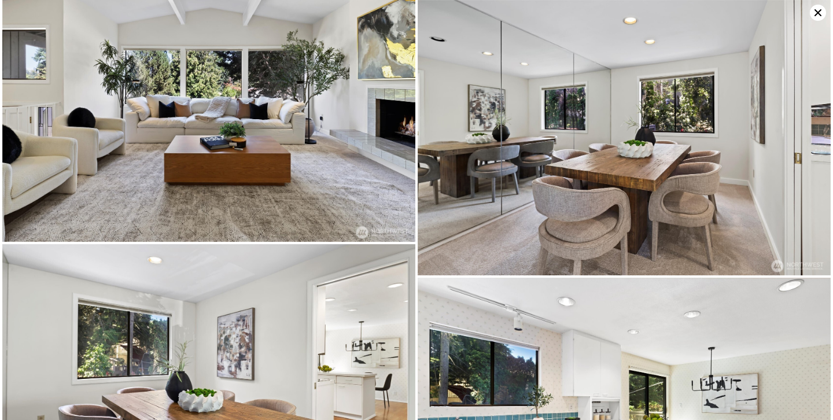
click at [819, 13] on icon at bounding box center [817, 12] width 7 height 7
